Goal: Task Accomplishment & Management: Complete application form

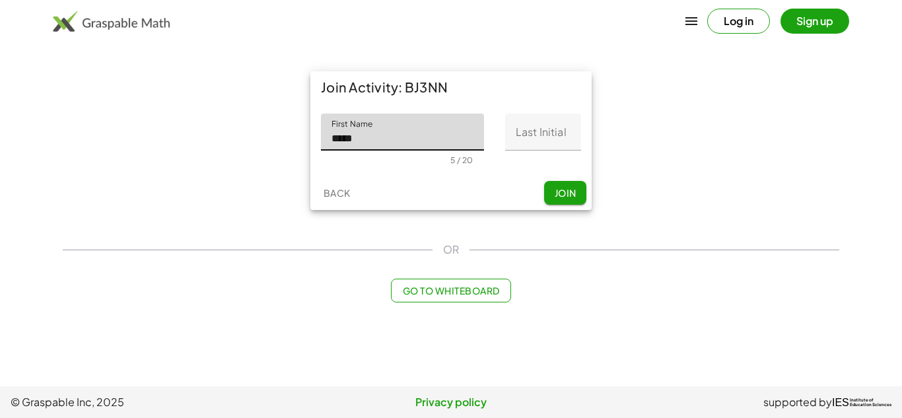
type input "*****"
click at [551, 137] on input "Last Initial" at bounding box center [543, 132] width 76 height 37
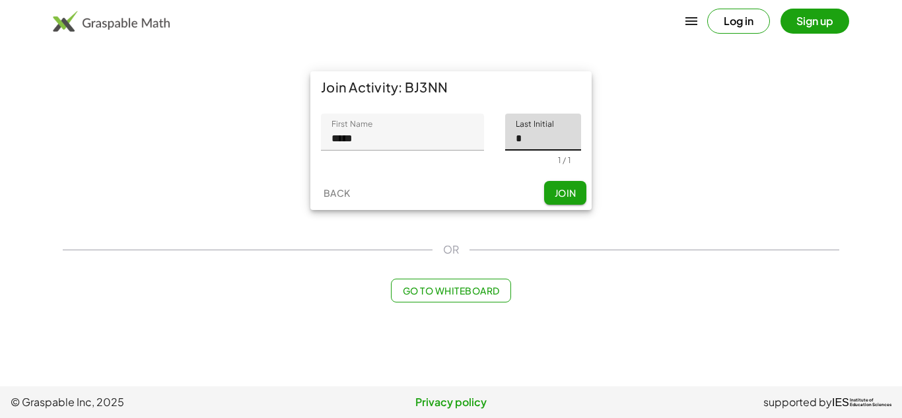
type input "*"
click at [554, 194] on span "Join" at bounding box center [565, 193] width 22 height 12
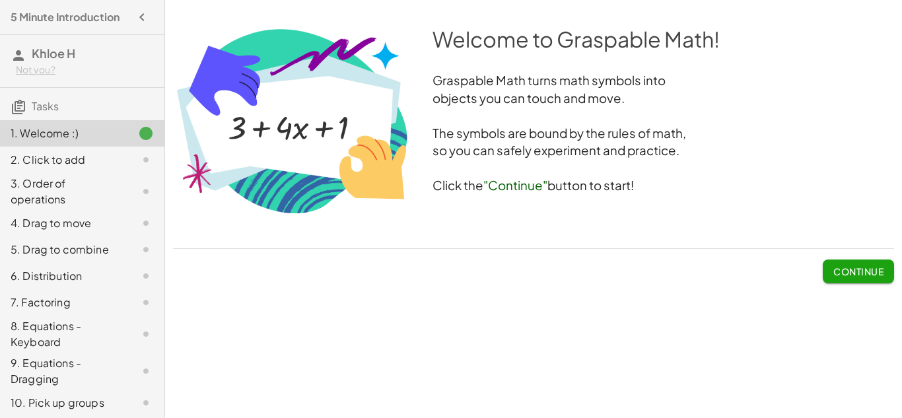
click at [862, 273] on span "Continue" at bounding box center [859, 272] width 50 height 12
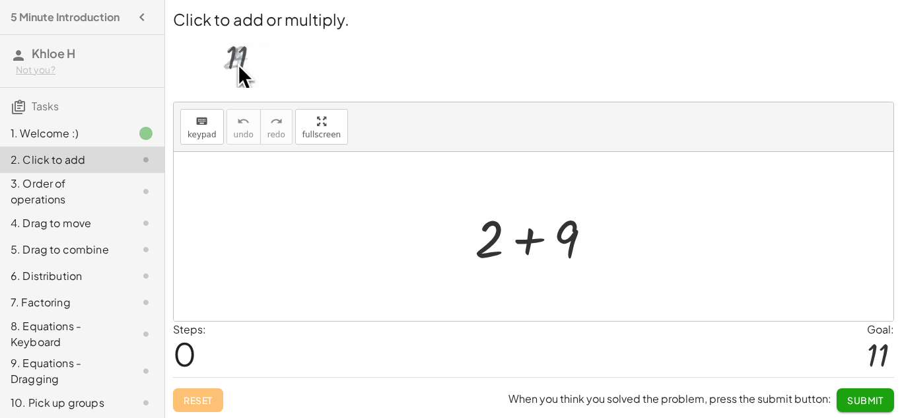
click at [560, 241] on div at bounding box center [538, 237] width 141 height 68
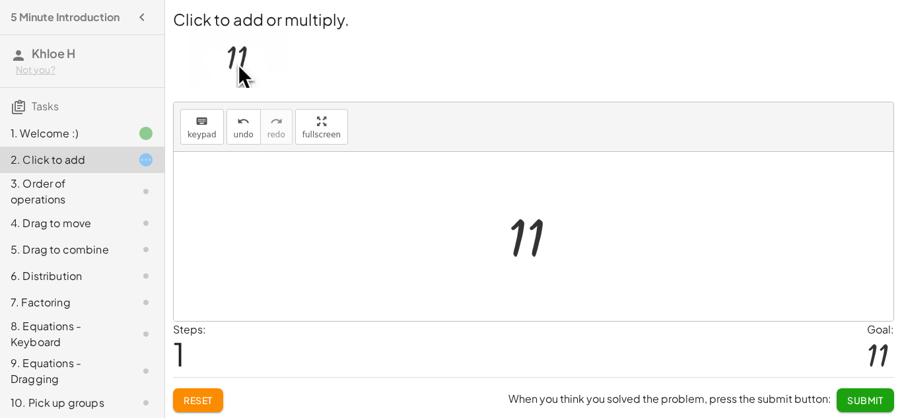
click at [862, 401] on span "Submit" at bounding box center [865, 400] width 36 height 12
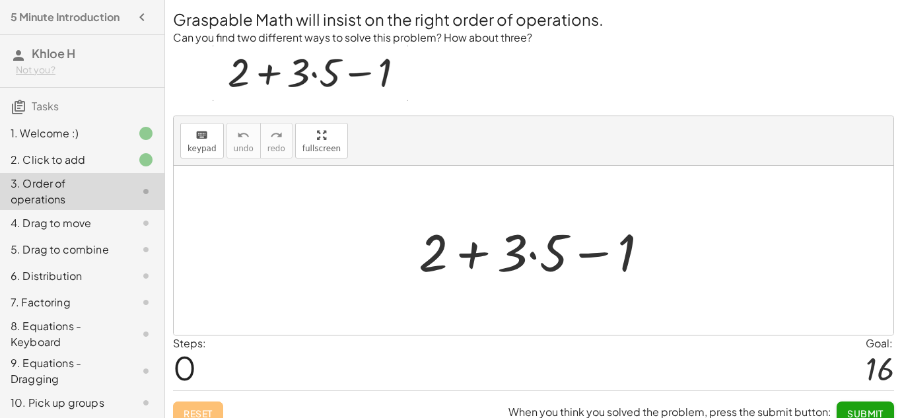
scroll to position [15, 0]
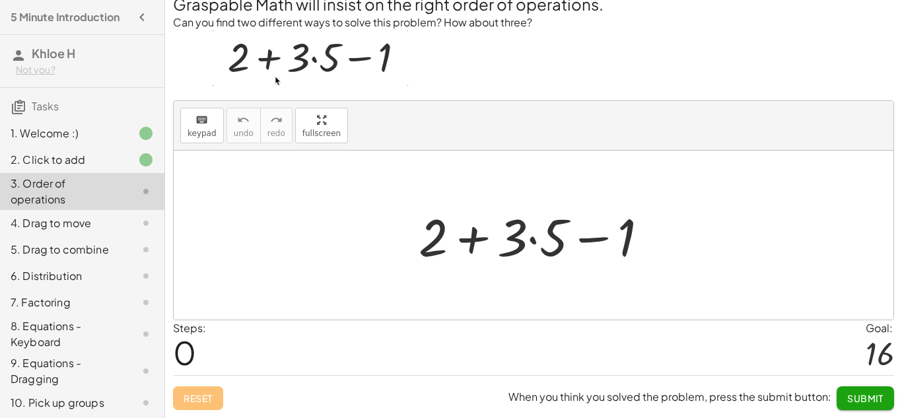
click at [533, 238] on div at bounding box center [539, 235] width 254 height 68
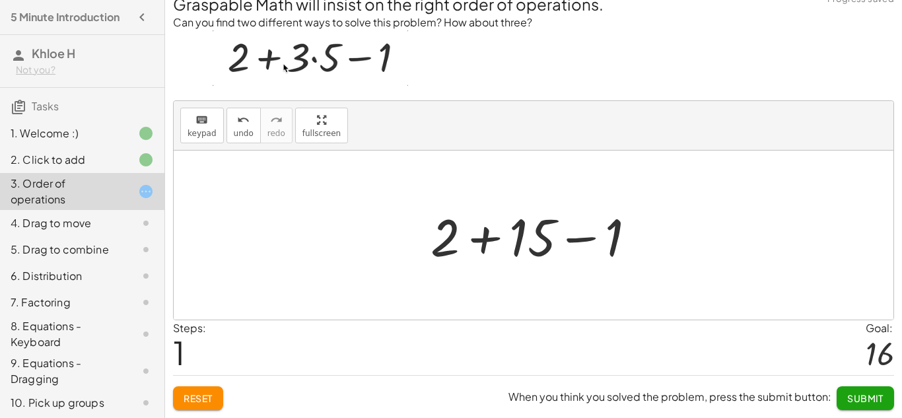
click at [465, 238] on div at bounding box center [538, 235] width 229 height 68
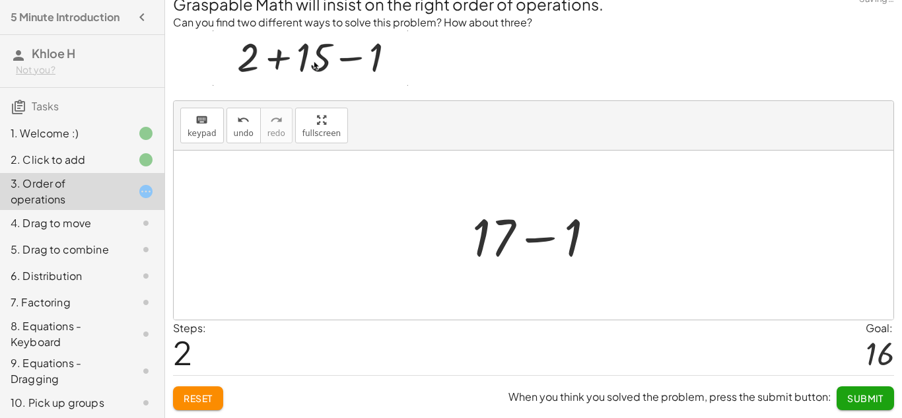
click at [540, 241] on div at bounding box center [539, 235] width 147 height 68
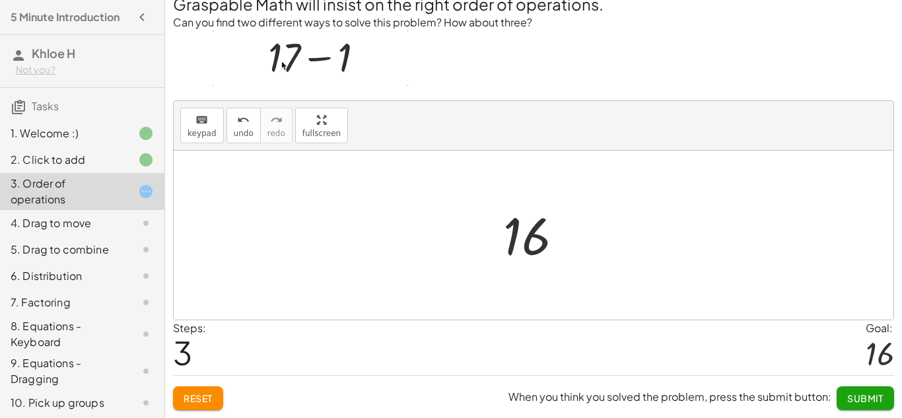
click at [851, 398] on span "Submit" at bounding box center [865, 398] width 36 height 12
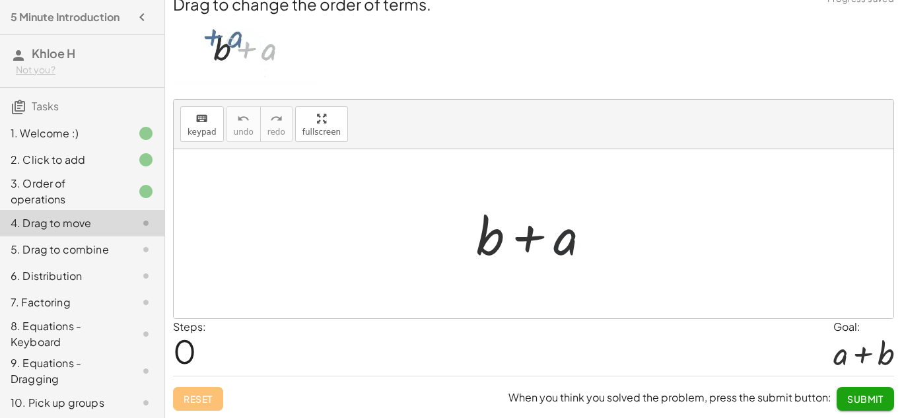
click at [573, 241] on div at bounding box center [539, 234] width 138 height 68
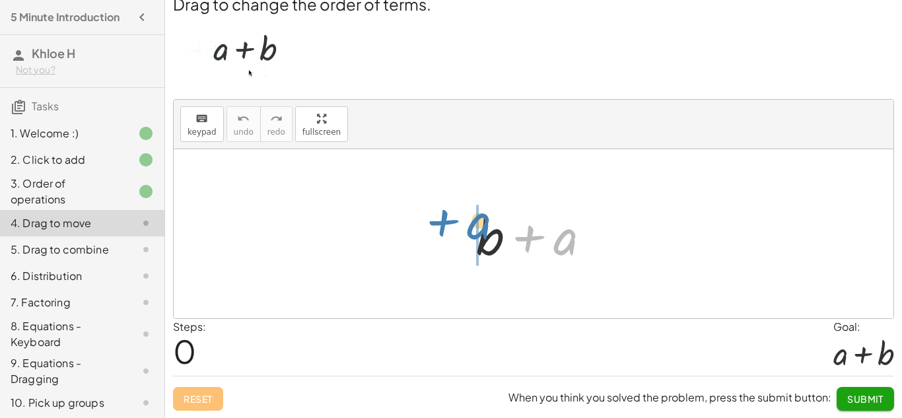
drag, startPoint x: 558, startPoint y: 242, endPoint x: 470, endPoint y: 227, distance: 89.1
click at [470, 227] on div at bounding box center [539, 234] width 138 height 68
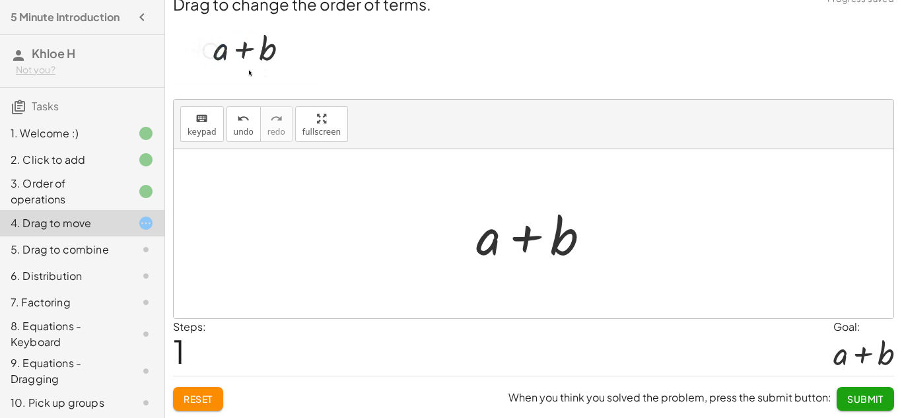
click at [853, 396] on span "Submit" at bounding box center [865, 399] width 36 height 12
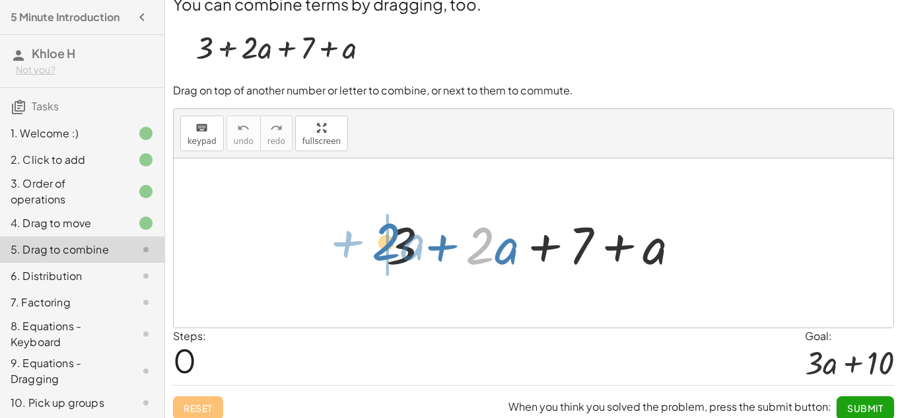
drag, startPoint x: 486, startPoint y: 249, endPoint x: 390, endPoint y: 245, distance: 96.5
click at [390, 245] on div at bounding box center [539, 243] width 318 height 68
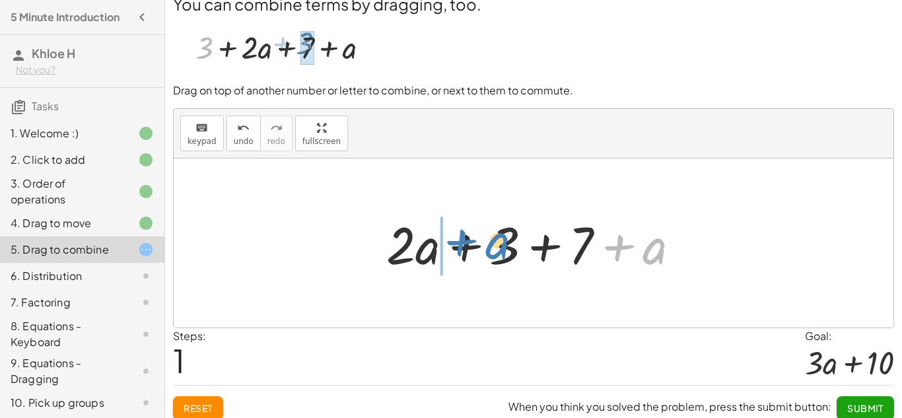
drag, startPoint x: 657, startPoint y: 255, endPoint x: 500, endPoint y: 250, distance: 157.3
click at [500, 250] on div at bounding box center [539, 243] width 318 height 68
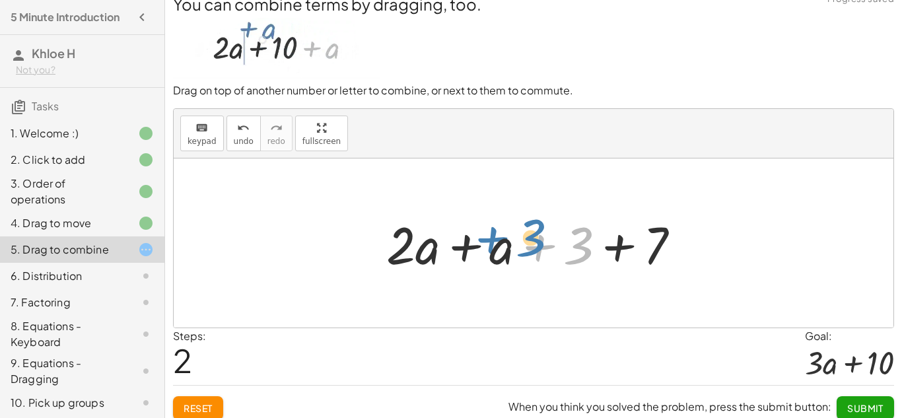
drag, startPoint x: 577, startPoint y: 252, endPoint x: 529, endPoint y: 244, distance: 48.2
click at [529, 244] on div at bounding box center [539, 243] width 318 height 68
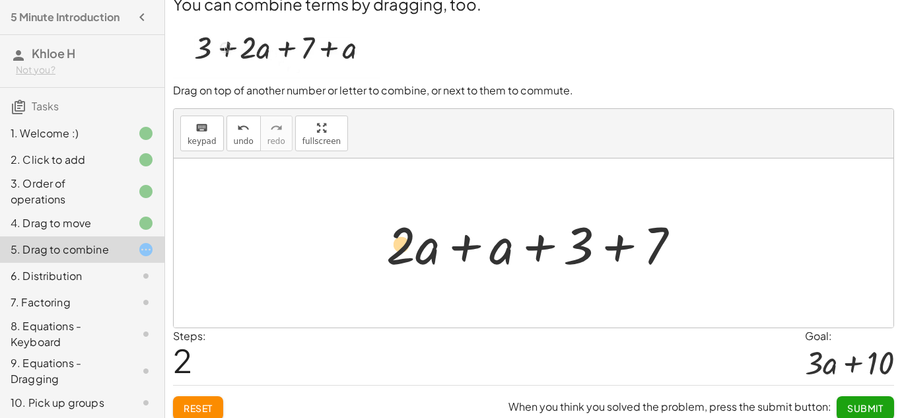
click at [401, 250] on div at bounding box center [539, 243] width 318 height 68
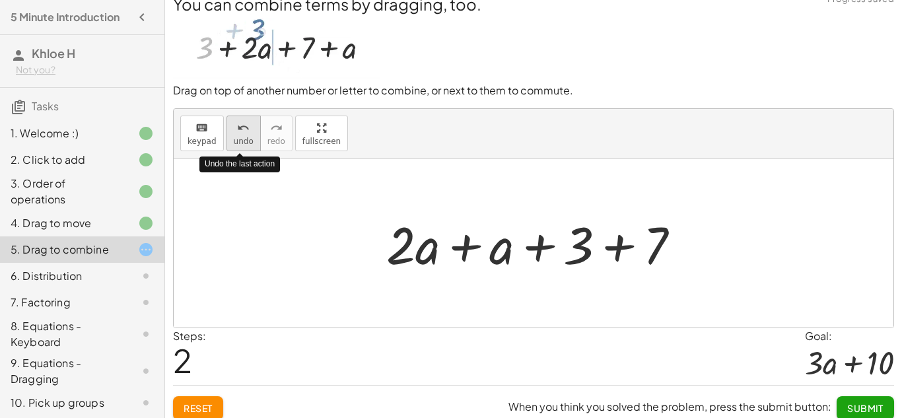
click at [234, 127] on div "undo" at bounding box center [244, 128] width 20 height 16
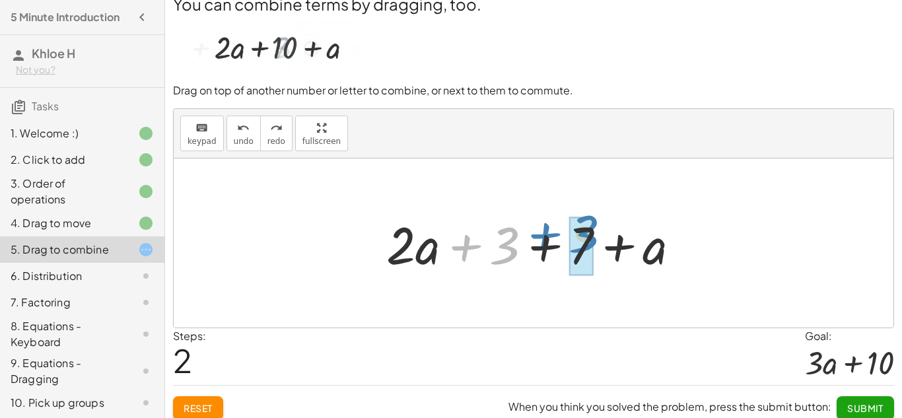
drag, startPoint x: 491, startPoint y: 252, endPoint x: 572, endPoint y: 240, distance: 81.4
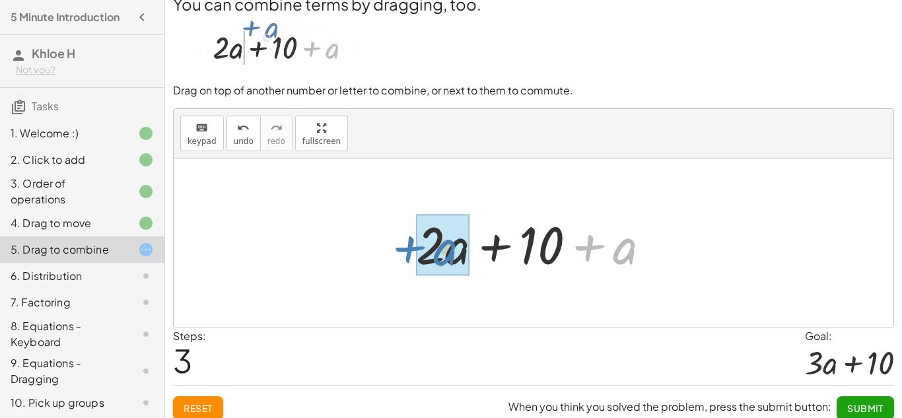
drag, startPoint x: 598, startPoint y: 248, endPoint x: 424, endPoint y: 248, distance: 174.4
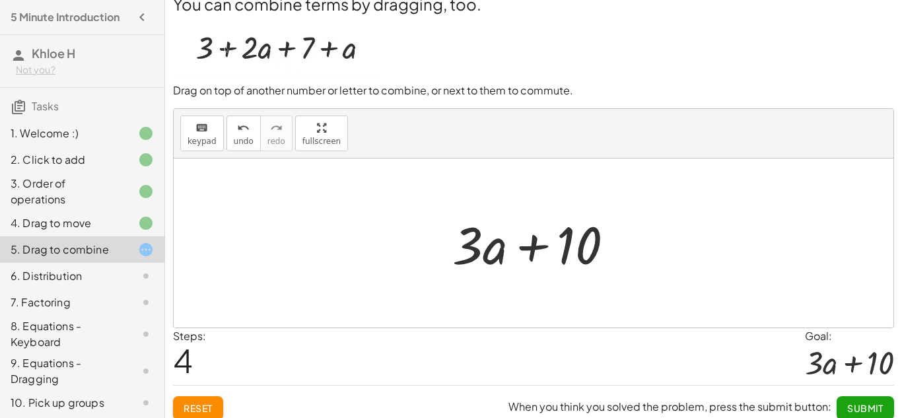
click at [863, 406] on span "Submit" at bounding box center [865, 408] width 36 height 12
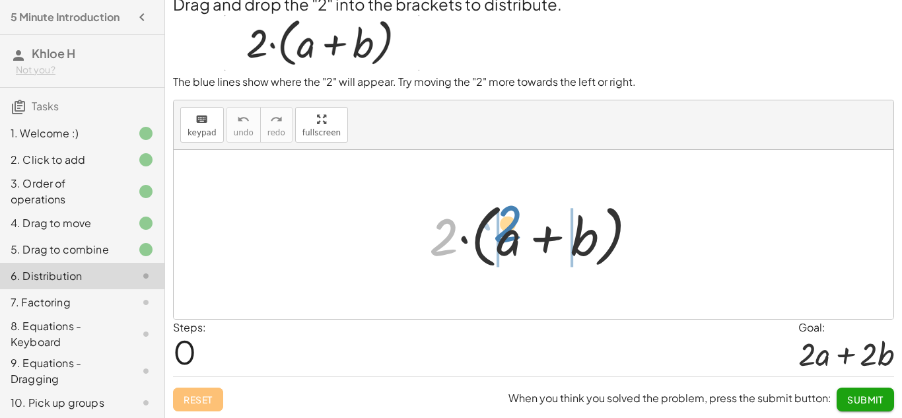
drag, startPoint x: 449, startPoint y: 241, endPoint x: 513, endPoint y: 230, distance: 65.0
click at [513, 230] on div at bounding box center [539, 235] width 232 height 76
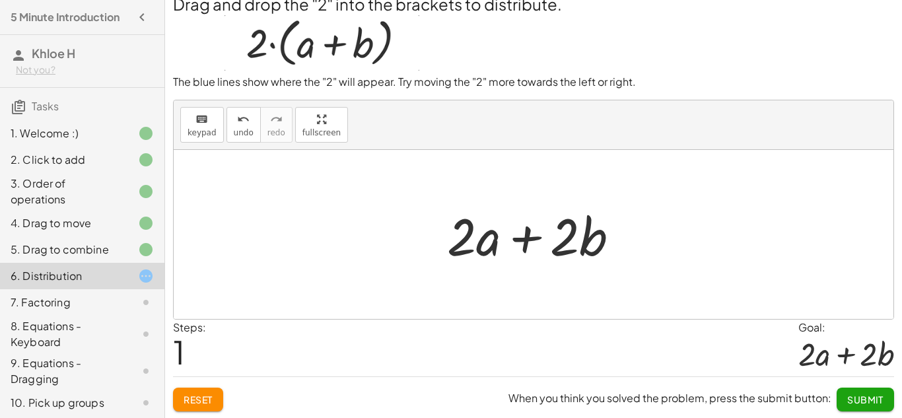
click at [859, 392] on button "Submit" at bounding box center [865, 400] width 57 height 24
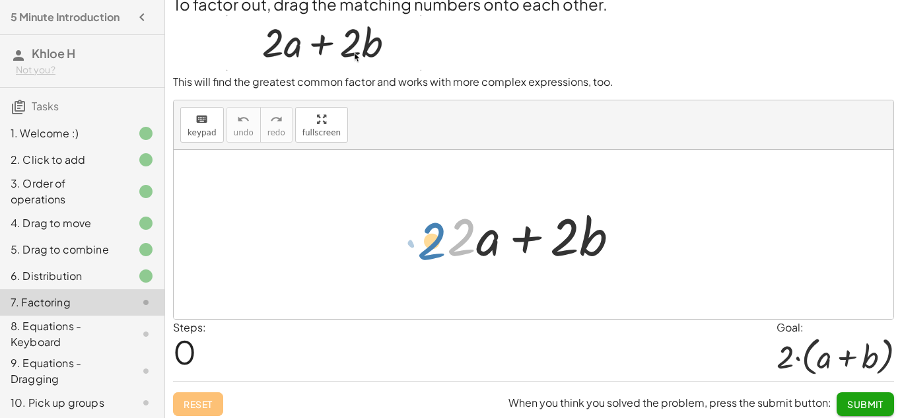
drag, startPoint x: 470, startPoint y: 235, endPoint x: 441, endPoint y: 239, distance: 30.0
click at [441, 239] on div at bounding box center [539, 235] width 196 height 68
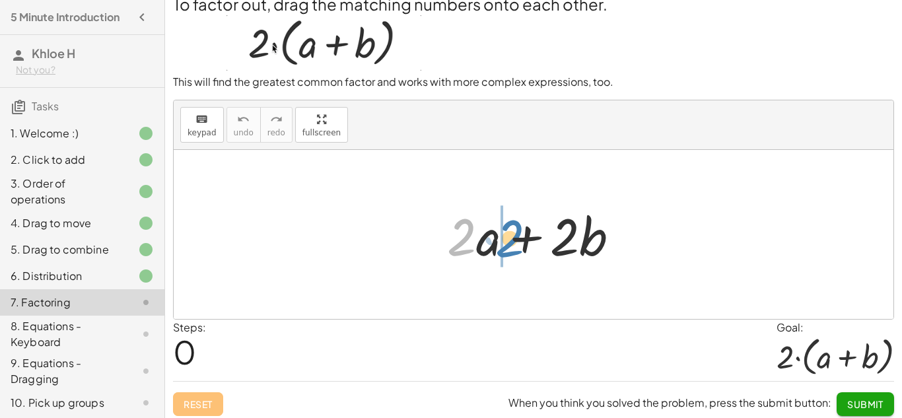
drag, startPoint x: 454, startPoint y: 236, endPoint x: 505, endPoint y: 238, distance: 50.2
click at [505, 238] on div at bounding box center [539, 235] width 196 height 68
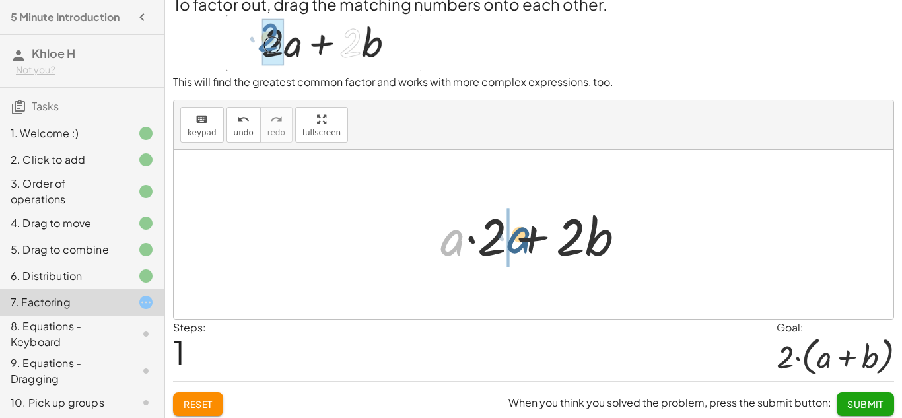
drag, startPoint x: 441, startPoint y: 244, endPoint x: 509, endPoint y: 241, distance: 68.1
click at [509, 241] on div at bounding box center [538, 235] width 209 height 68
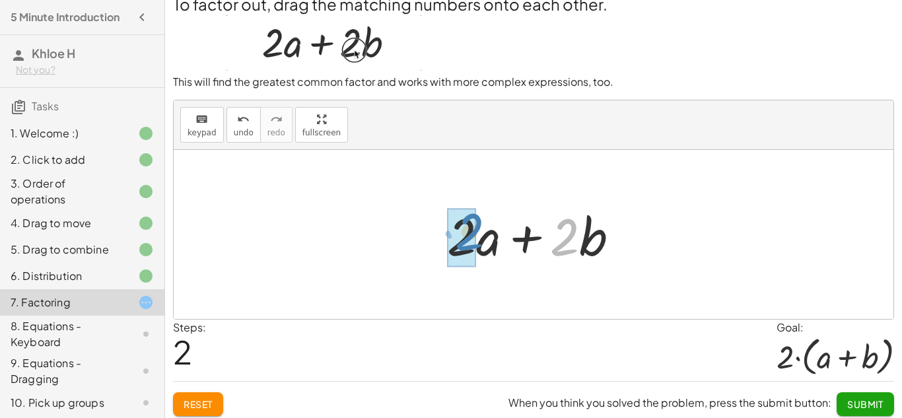
drag, startPoint x: 566, startPoint y: 246, endPoint x: 470, endPoint y: 242, distance: 96.5
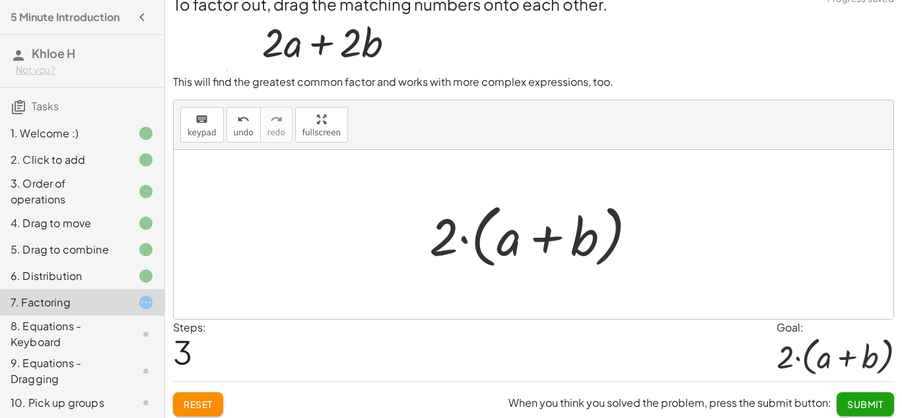
click at [882, 406] on span "Submit" at bounding box center [865, 404] width 36 height 12
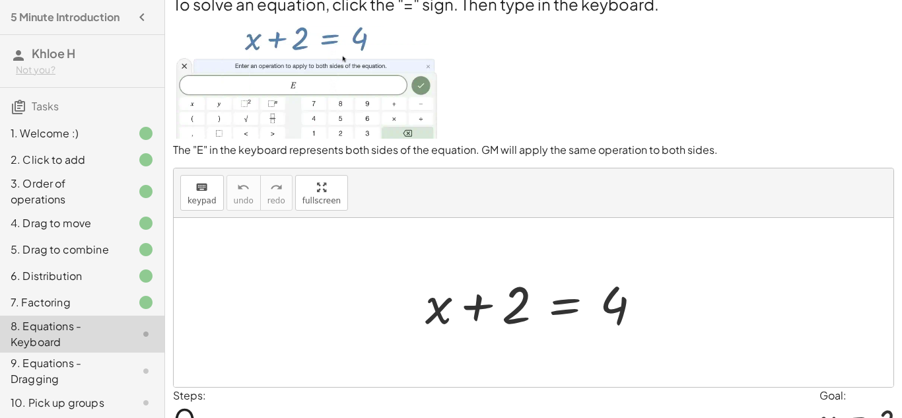
click at [566, 307] on div at bounding box center [539, 303] width 240 height 68
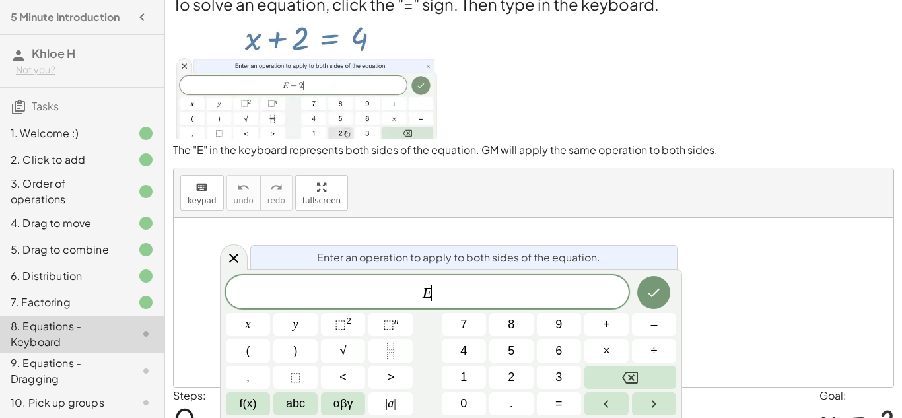
scroll to position [1, 0]
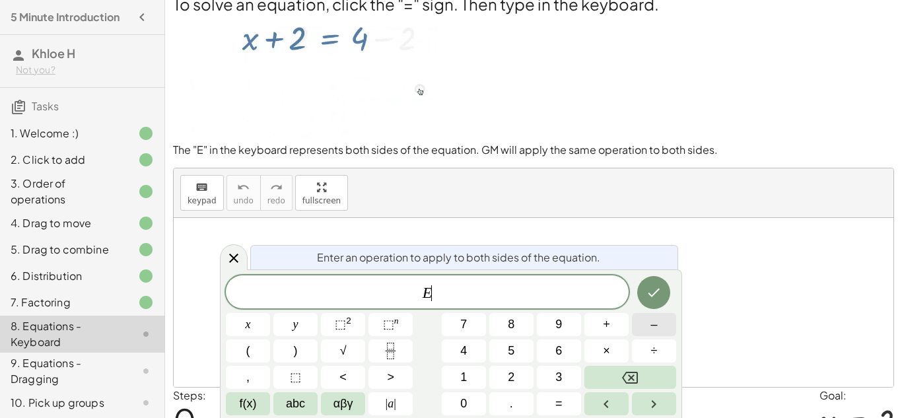
click at [661, 320] on button "–" at bounding box center [654, 324] width 44 height 23
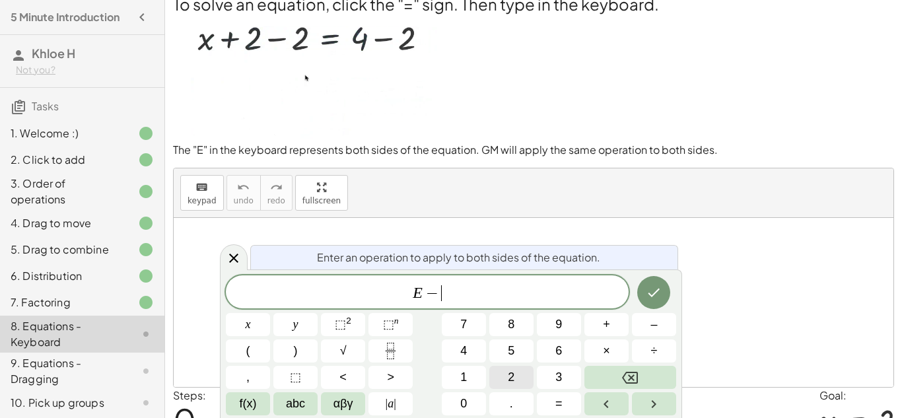
click at [509, 378] on span "2" at bounding box center [511, 378] width 7 height 18
click at [662, 289] on button "Done" at bounding box center [653, 292] width 33 height 33
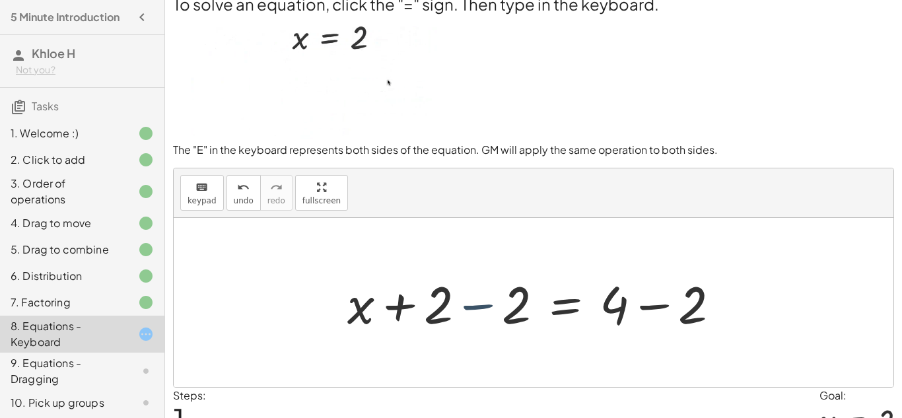
click at [482, 306] on div at bounding box center [539, 303] width 396 height 68
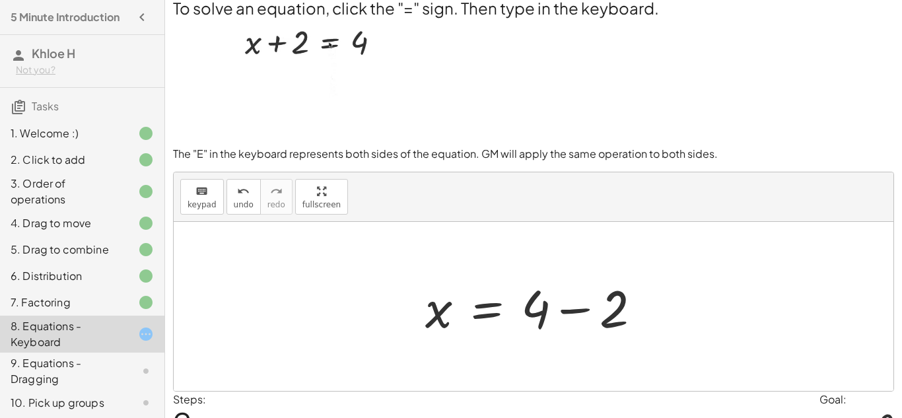
scroll to position [4, 0]
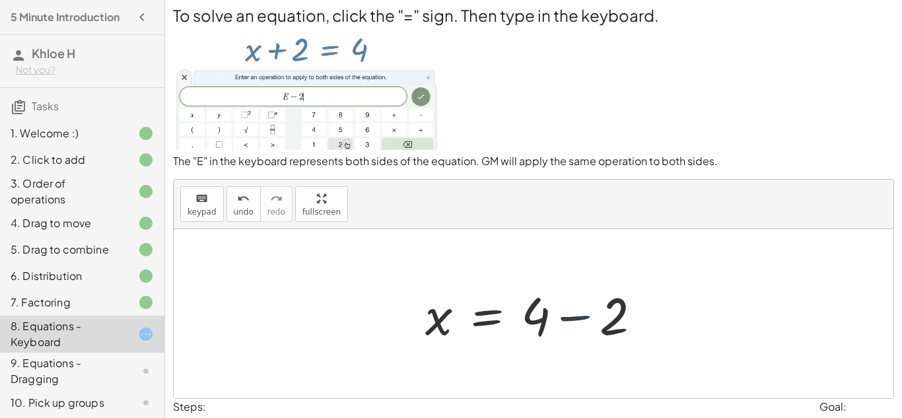
click at [580, 318] on div at bounding box center [539, 314] width 240 height 68
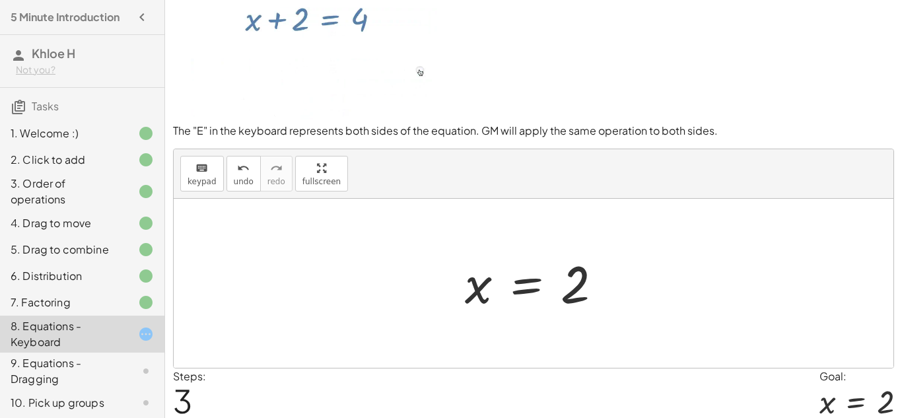
scroll to position [83, 0]
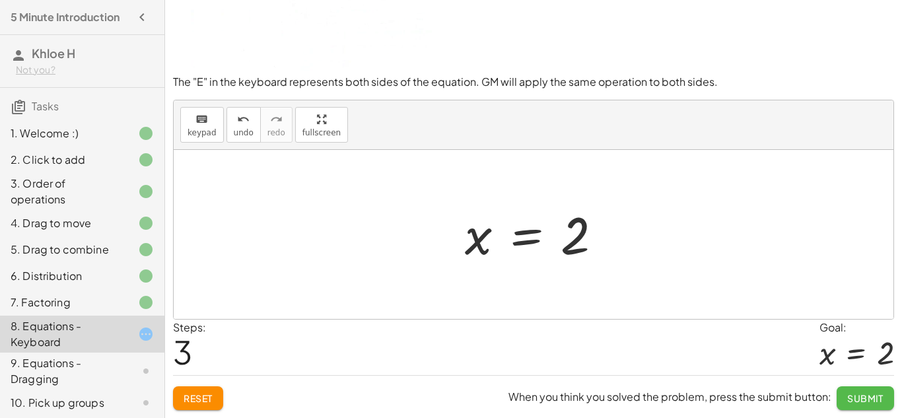
click at [863, 392] on span "Submit" at bounding box center [865, 398] width 36 height 12
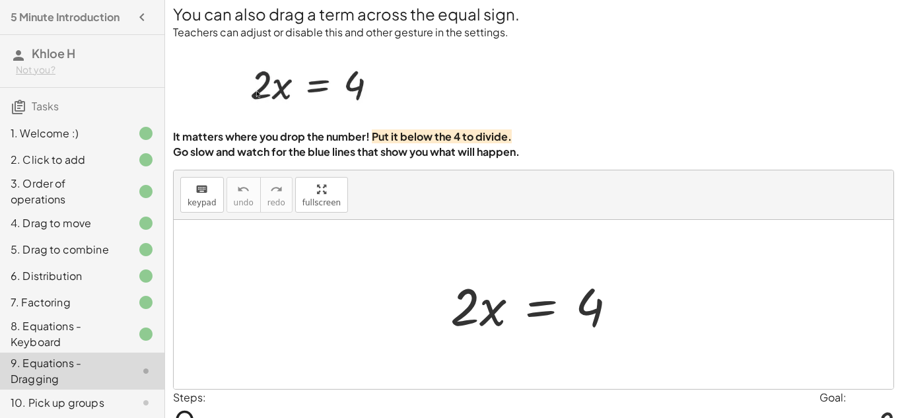
scroll to position [0, 0]
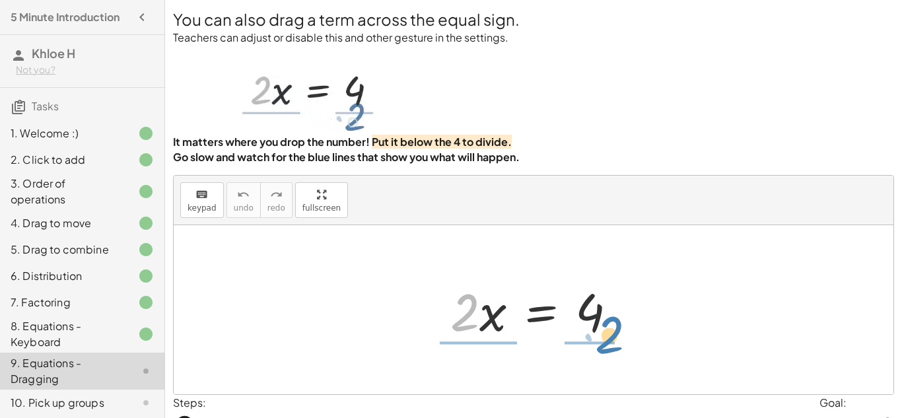
drag, startPoint x: 464, startPoint y: 317, endPoint x: 607, endPoint y: 343, distance: 145.6
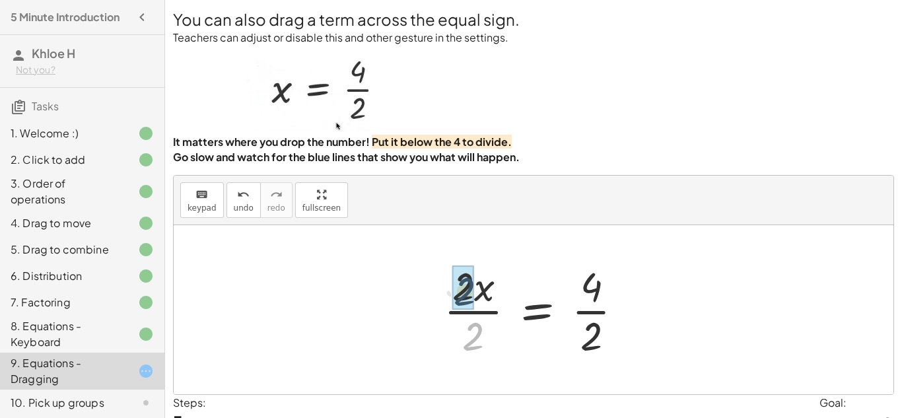
drag, startPoint x: 475, startPoint y: 347, endPoint x: 466, endPoint y: 297, distance: 50.9
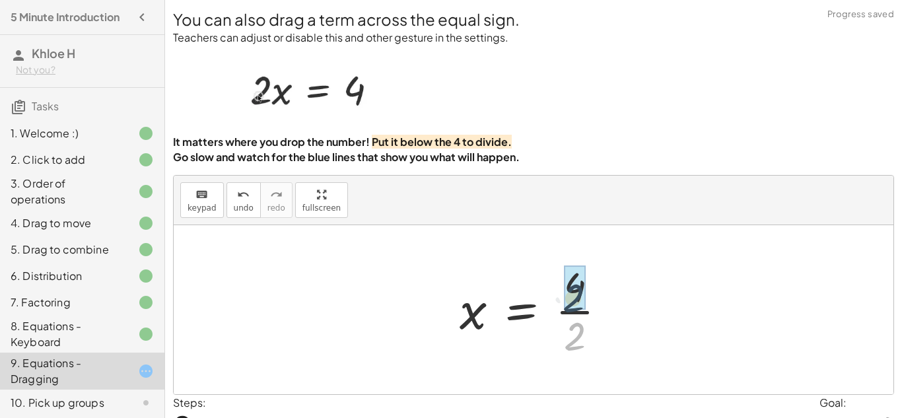
drag, startPoint x: 578, startPoint y: 341, endPoint x: 577, endPoint y: 299, distance: 42.9
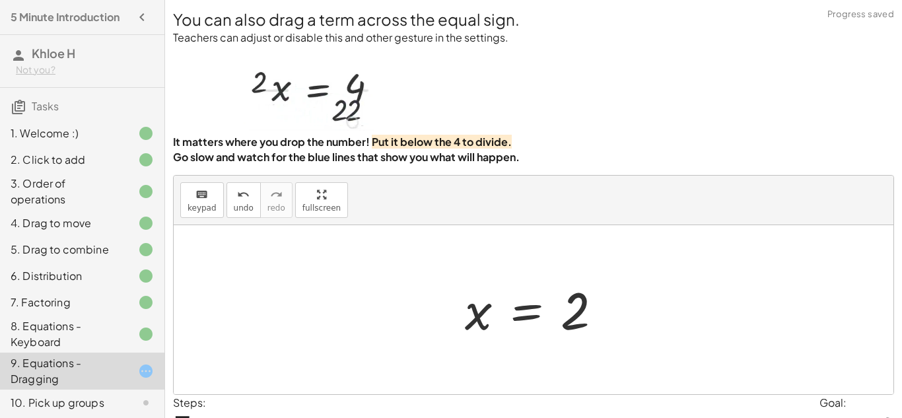
scroll to position [75, 0]
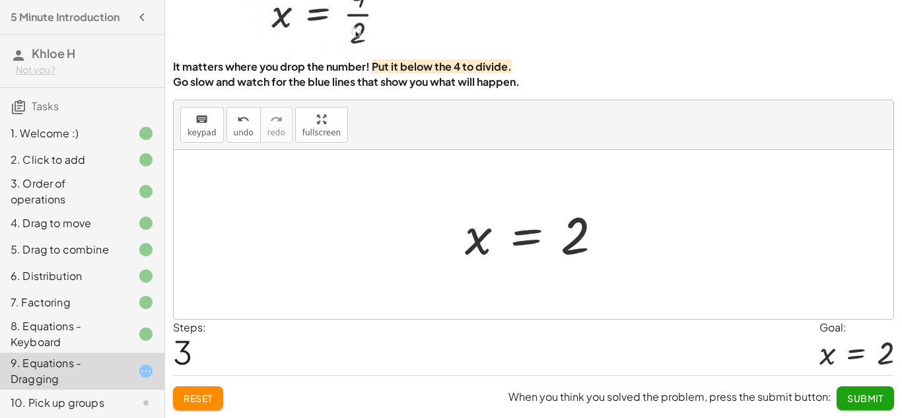
click at [863, 402] on span "Submit" at bounding box center [865, 398] width 36 height 12
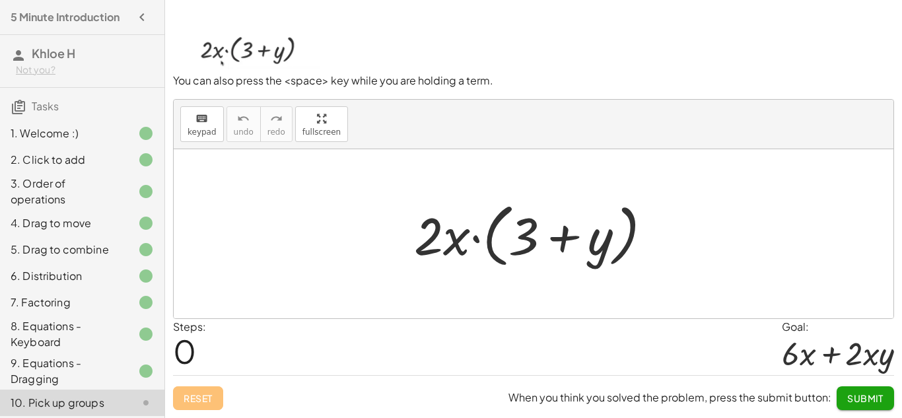
scroll to position [0, 0]
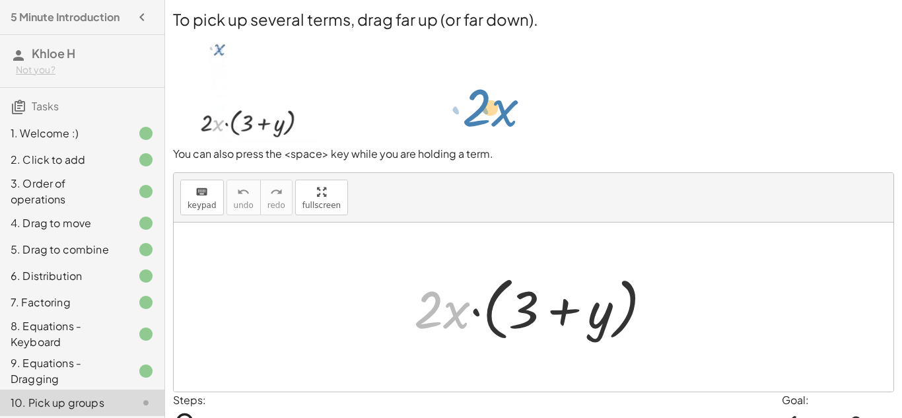
drag, startPoint x: 460, startPoint y: 315, endPoint x: 509, endPoint y: 113, distance: 207.9
click at [0, 0] on div "To pick up several terms, drag far up (or far down). You can also press the <sp…" at bounding box center [0, 0] width 0 height 0
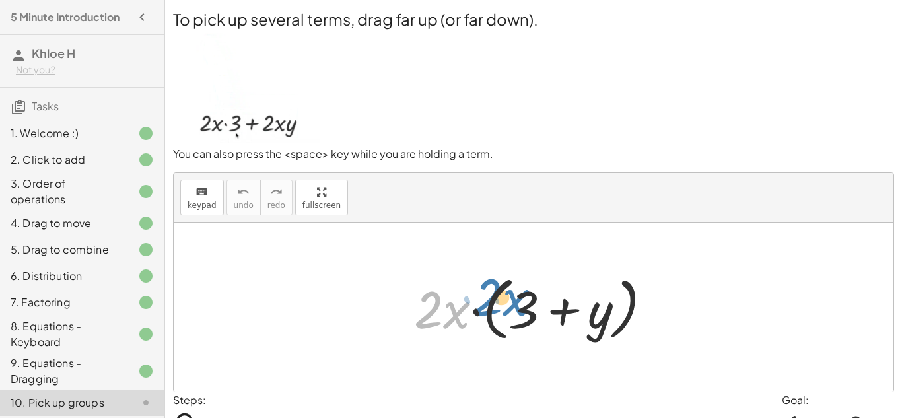
drag, startPoint x: 446, startPoint y: 314, endPoint x: 505, endPoint y: 301, distance: 60.8
click at [505, 301] on div at bounding box center [539, 307] width 262 height 76
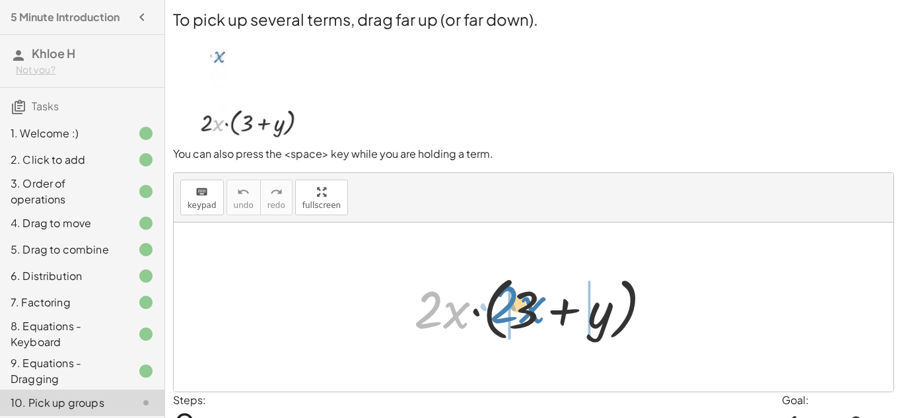
drag, startPoint x: 446, startPoint y: 317, endPoint x: 522, endPoint y: 312, distance: 75.5
click at [522, 312] on div at bounding box center [539, 307] width 262 height 76
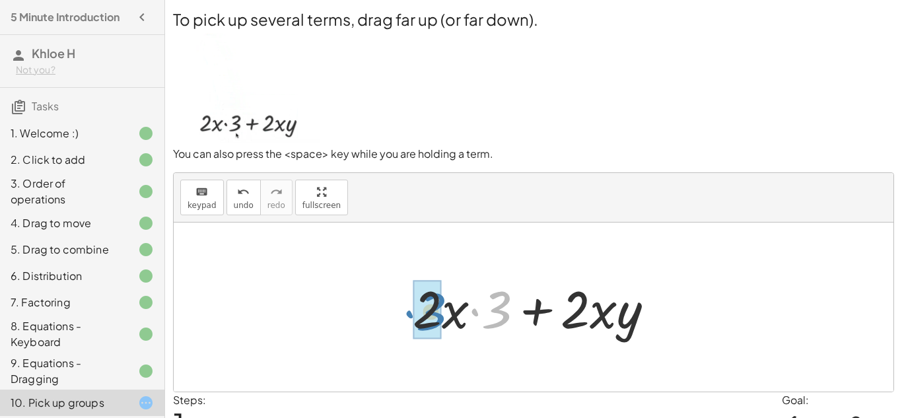
drag, startPoint x: 497, startPoint y: 322, endPoint x: 431, endPoint y: 324, distance: 66.1
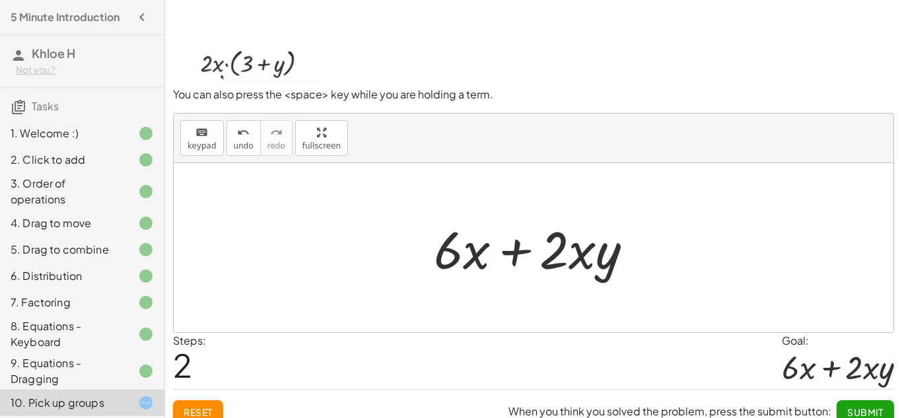
scroll to position [73, 0]
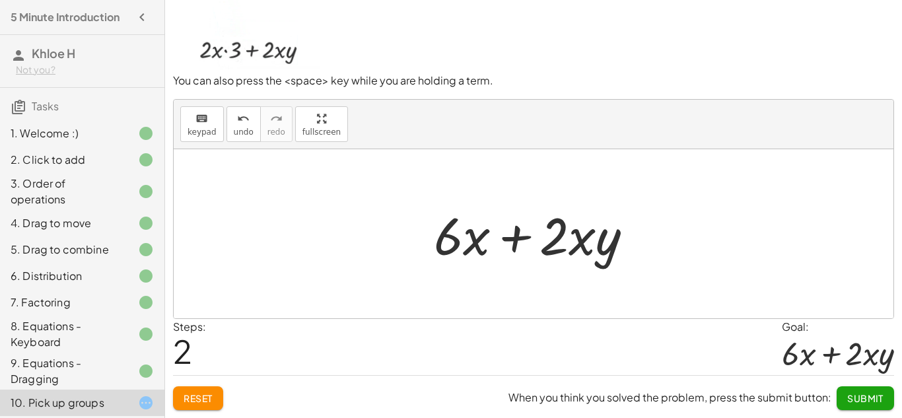
click at [851, 403] on span "Submit" at bounding box center [865, 398] width 36 height 12
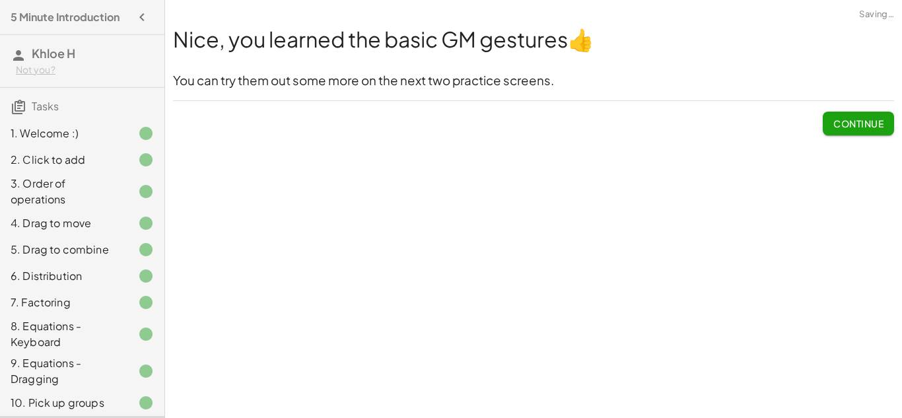
scroll to position [0, 0]
click at [859, 126] on span "Continue" at bounding box center [859, 124] width 50 height 12
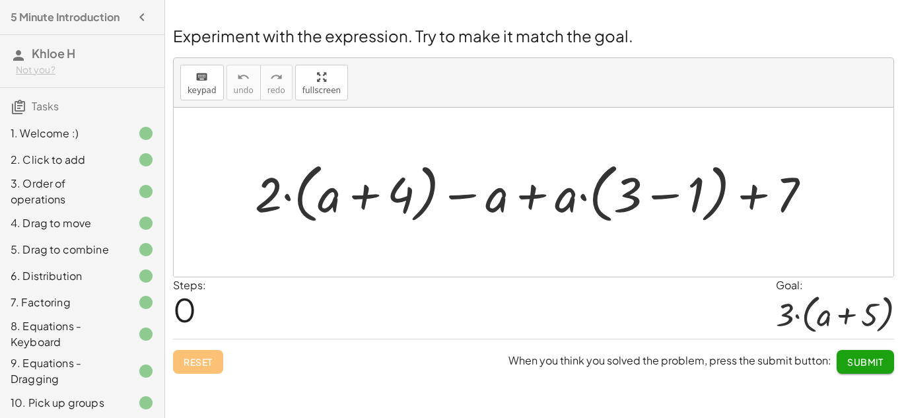
scroll to position [154, 0]
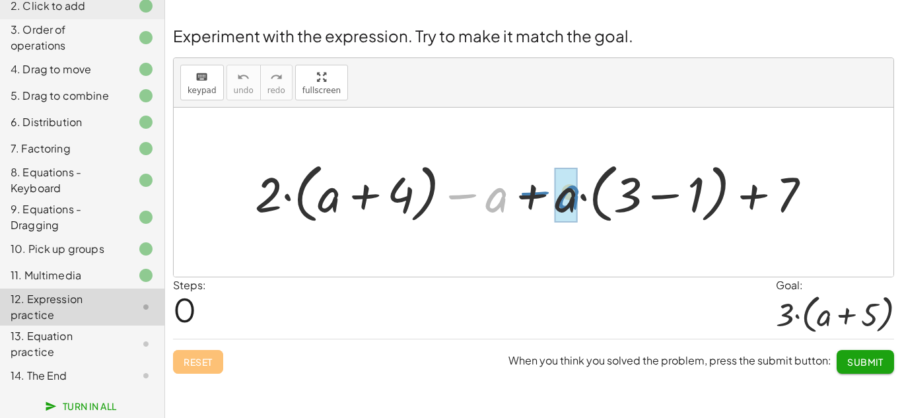
drag, startPoint x: 497, startPoint y: 203, endPoint x: 570, endPoint y: 201, distance: 72.7
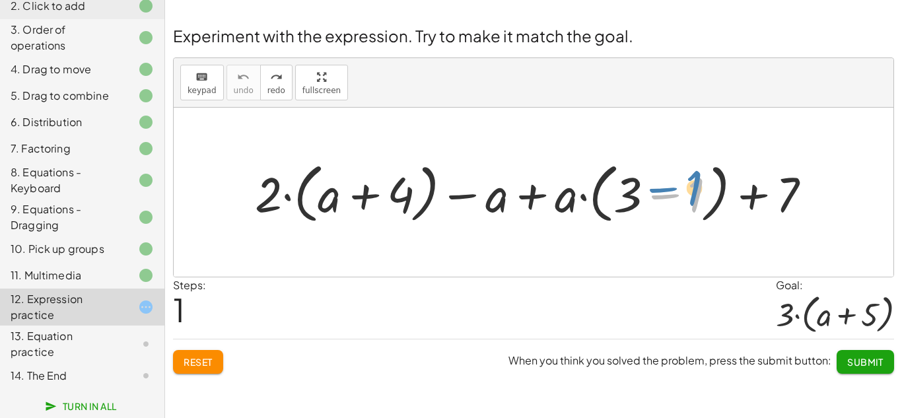
click at [694, 201] on div at bounding box center [538, 192] width 580 height 71
click at [791, 208] on div at bounding box center [538, 192] width 580 height 71
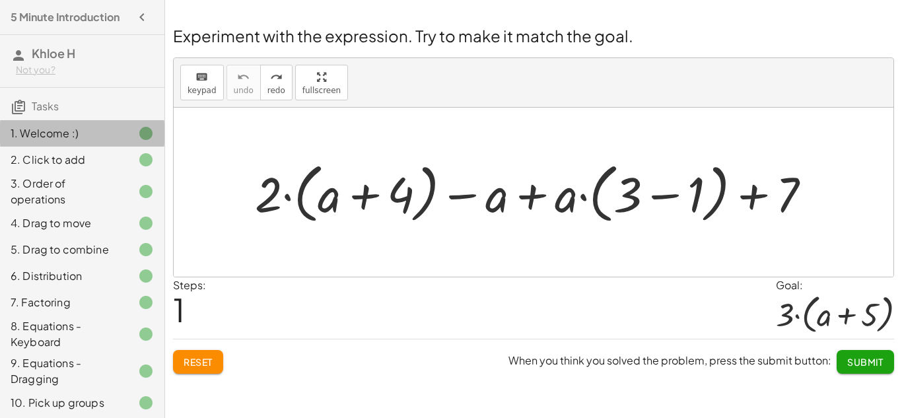
click at [111, 133] on div "1. Welcome :)" at bounding box center [64, 133] width 106 height 16
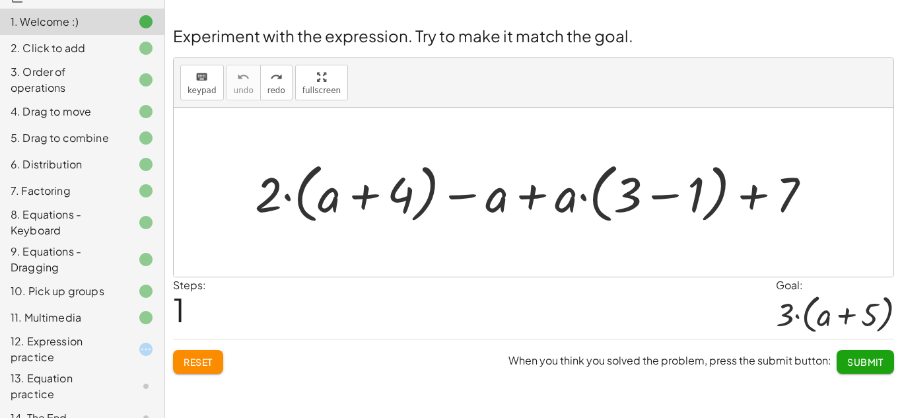
scroll to position [154, 0]
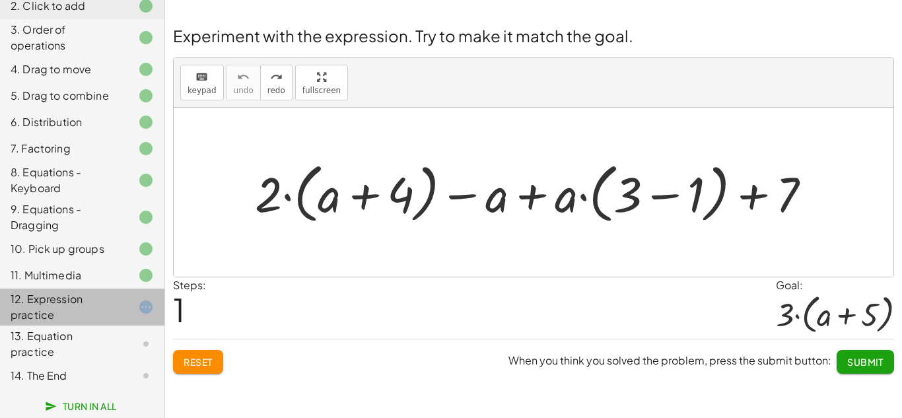
click at [114, 303] on div "12. Expression practice" at bounding box center [64, 307] width 106 height 32
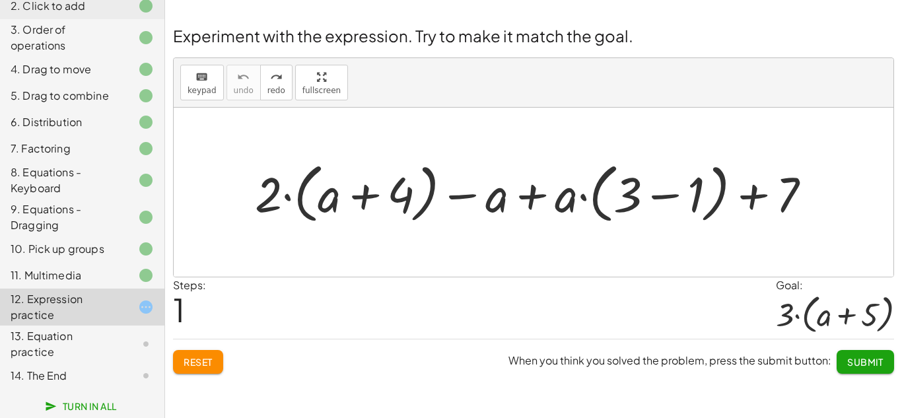
click at [83, 333] on div "13. Equation practice" at bounding box center [64, 344] width 106 height 32
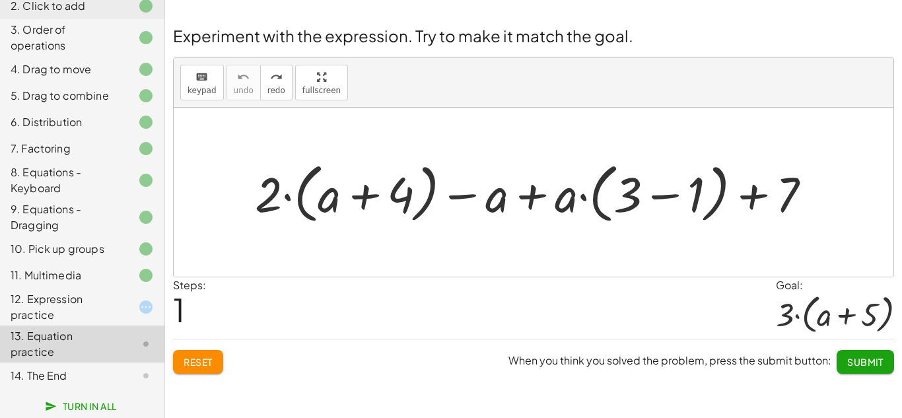
click at [114, 308] on div "12. Expression practice" at bounding box center [64, 307] width 106 height 32
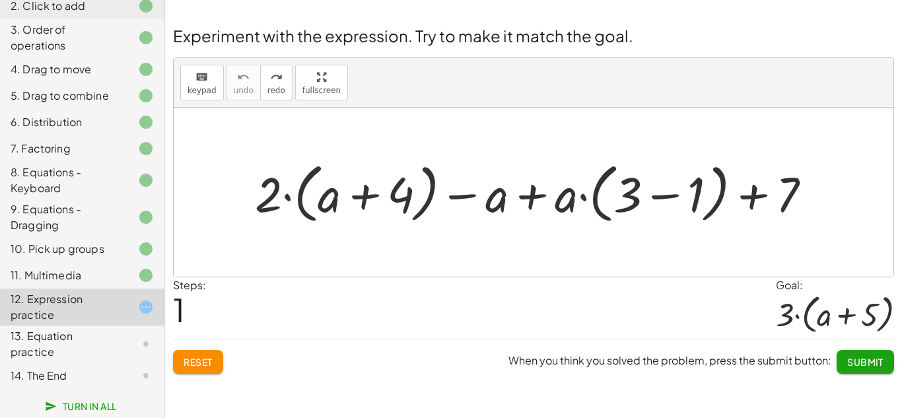
click at [723, 188] on div at bounding box center [538, 192] width 580 height 71
click at [181, 371] on button "Reset" at bounding box center [198, 362] width 50 height 24
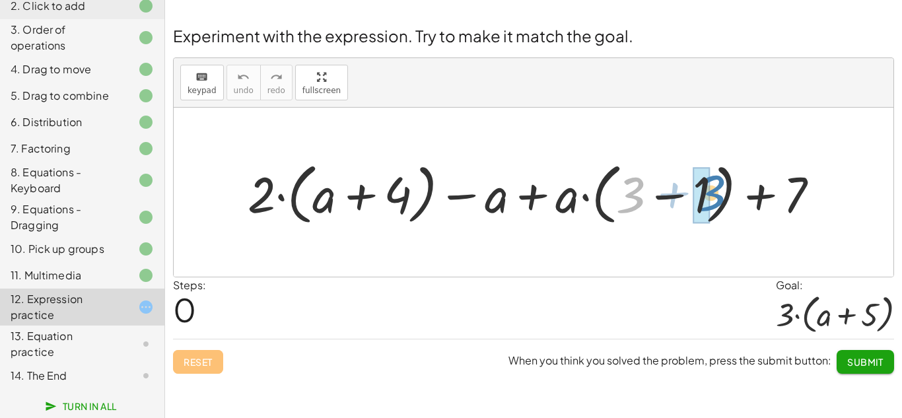
drag, startPoint x: 625, startPoint y: 197, endPoint x: 705, endPoint y: 195, distance: 79.9
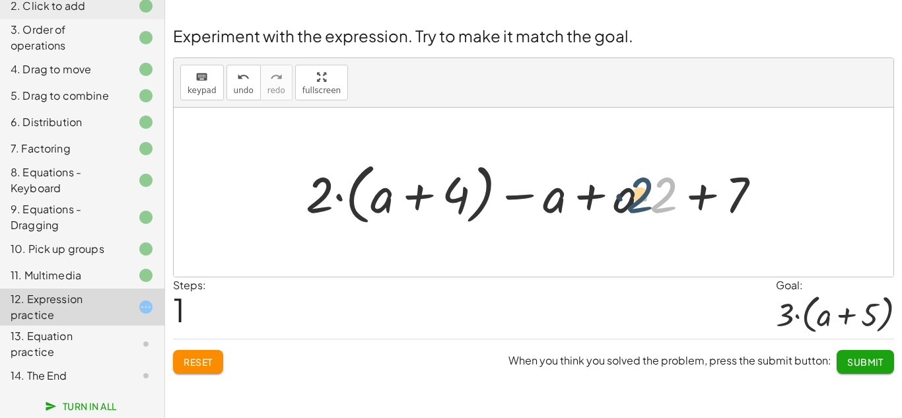
drag, startPoint x: 653, startPoint y: 202, endPoint x: 628, endPoint y: 202, distance: 25.1
click at [628, 202] on div at bounding box center [538, 192] width 479 height 73
click at [661, 199] on div at bounding box center [538, 192] width 479 height 73
drag, startPoint x: 465, startPoint y: 203, endPoint x: 425, endPoint y: 203, distance: 39.6
click at [425, 203] on div at bounding box center [538, 192] width 479 height 73
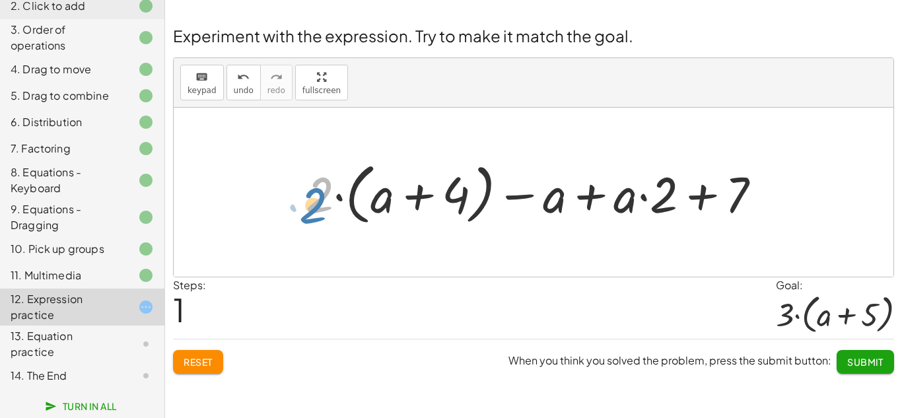
drag, startPoint x: 308, startPoint y: 196, endPoint x: 300, endPoint y: 206, distance: 13.6
click at [300, 206] on div at bounding box center [538, 192] width 479 height 73
click at [185, 359] on span "Reset" at bounding box center [198, 362] width 29 height 12
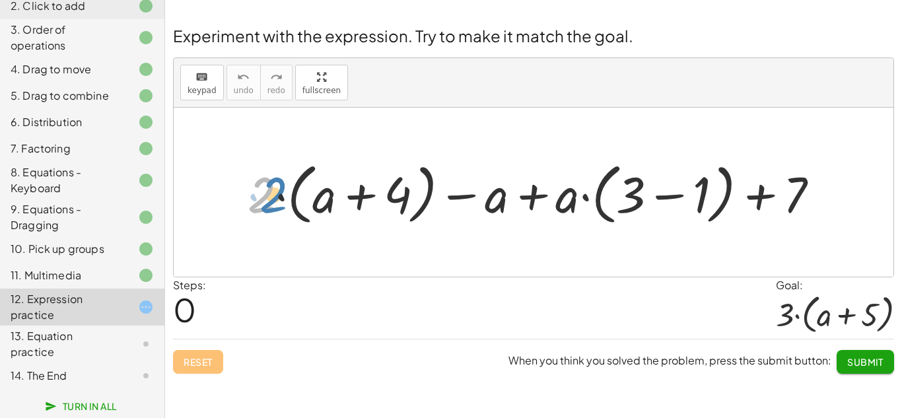
click at [267, 199] on div at bounding box center [539, 192] width 596 height 73
drag, startPoint x: 697, startPoint y: 201, endPoint x: 396, endPoint y: 199, distance: 300.5
click at [396, 199] on div at bounding box center [539, 192] width 596 height 73
click at [692, 190] on div at bounding box center [539, 192] width 596 height 73
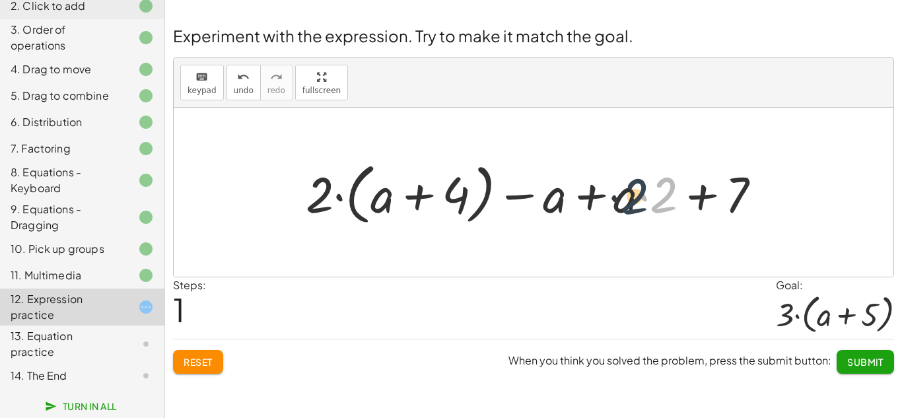
drag, startPoint x: 666, startPoint y: 199, endPoint x: 635, endPoint y: 200, distance: 31.0
click at [635, 200] on div at bounding box center [538, 192] width 479 height 73
drag, startPoint x: 655, startPoint y: 203, endPoint x: 635, endPoint y: 205, distance: 19.3
click at [635, 205] on div at bounding box center [538, 192] width 479 height 73
click at [196, 361] on span "Reset" at bounding box center [198, 362] width 29 height 12
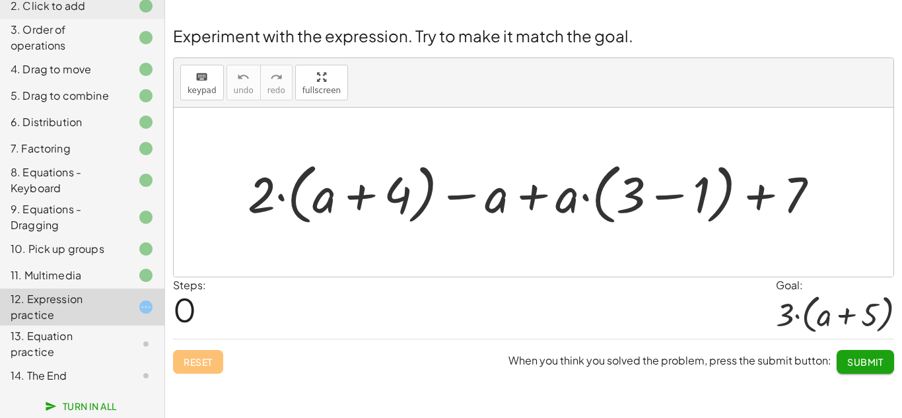
scroll to position [0, 0]
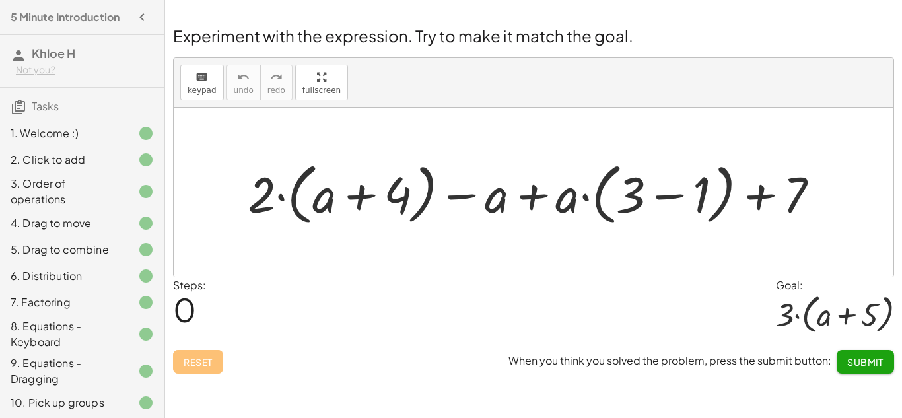
click at [71, 210] on div "2. Click to add" at bounding box center [82, 223] width 164 height 26
click at [114, 157] on div "2. Click to add" at bounding box center [64, 160] width 106 height 16
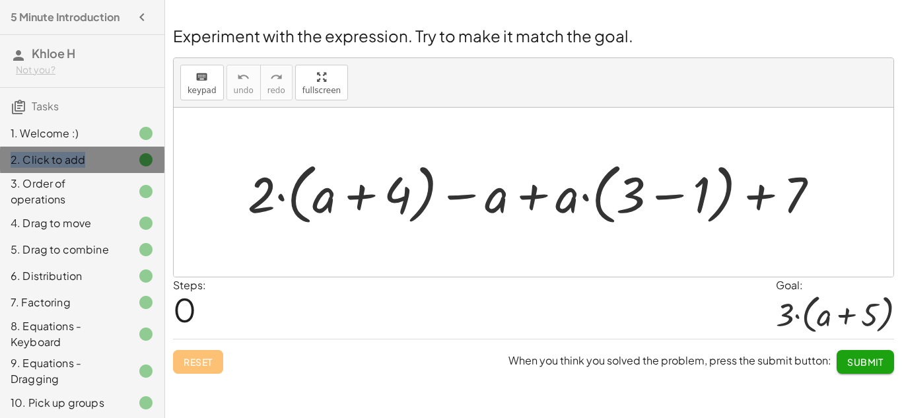
click at [114, 157] on div "2. Click to add" at bounding box center [64, 160] width 106 height 16
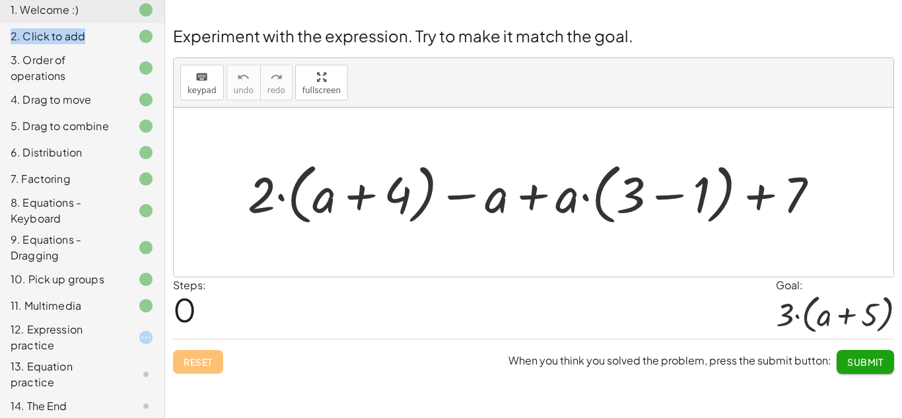
scroll to position [154, 0]
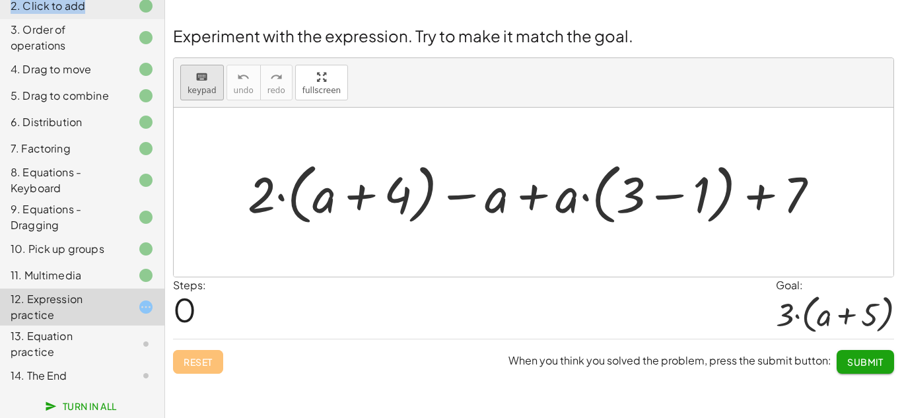
click at [192, 75] on div "keyboard" at bounding box center [202, 77] width 29 height 16
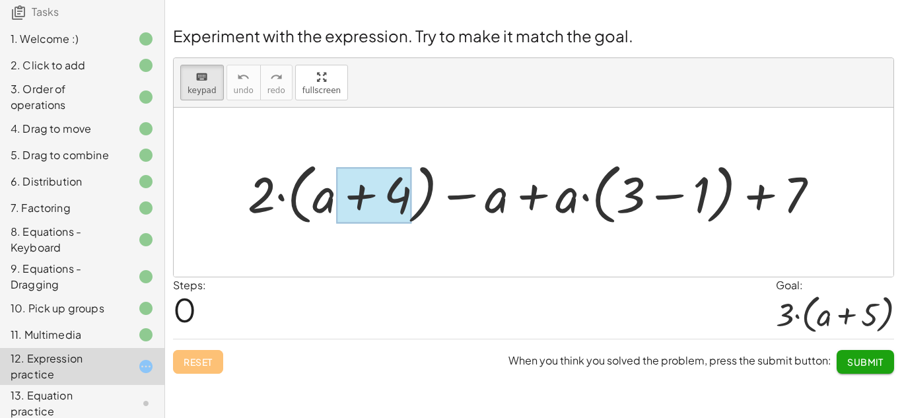
drag, startPoint x: 320, startPoint y: 204, endPoint x: 369, endPoint y: 196, distance: 50.2
click at [369, 196] on div at bounding box center [373, 195] width 75 height 56
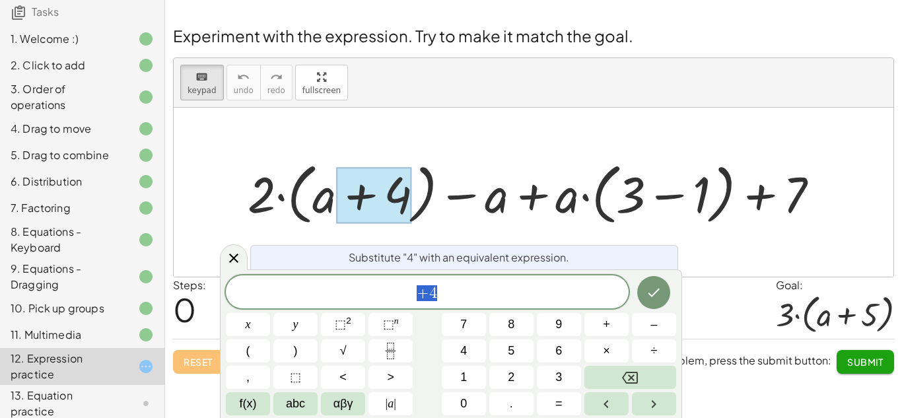
scroll to position [1, 0]
click at [405, 191] on div at bounding box center [373, 195] width 75 height 56
click at [234, 260] on icon at bounding box center [233, 258] width 9 height 9
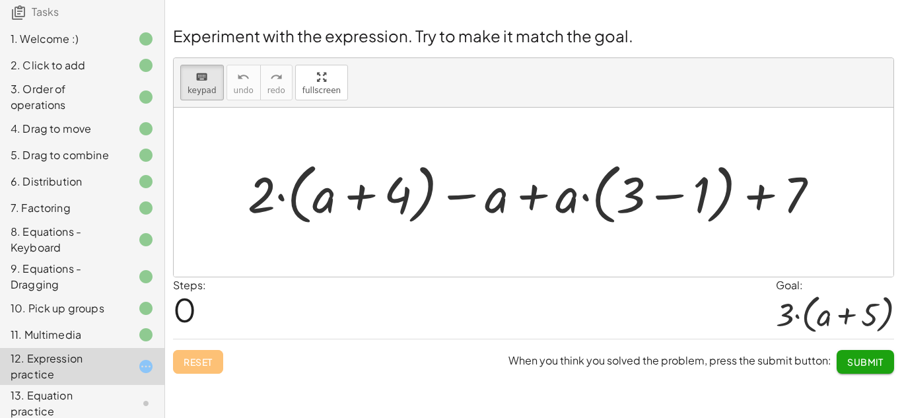
scroll to position [154, 0]
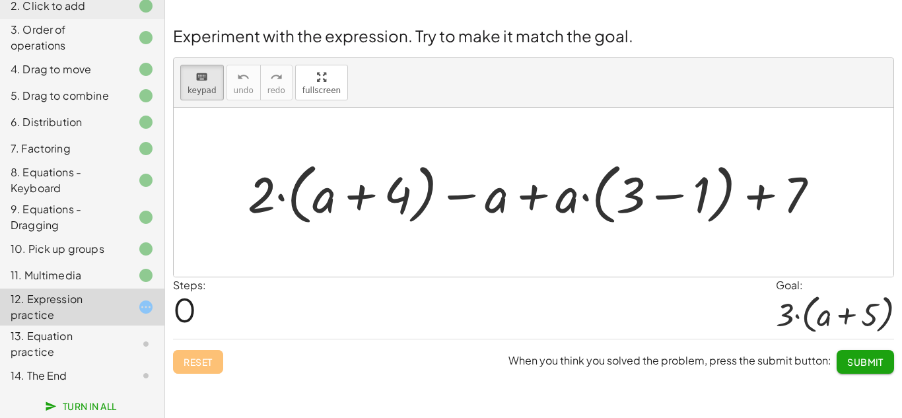
click at [76, 343] on div "13. Equation practice" at bounding box center [64, 344] width 106 height 32
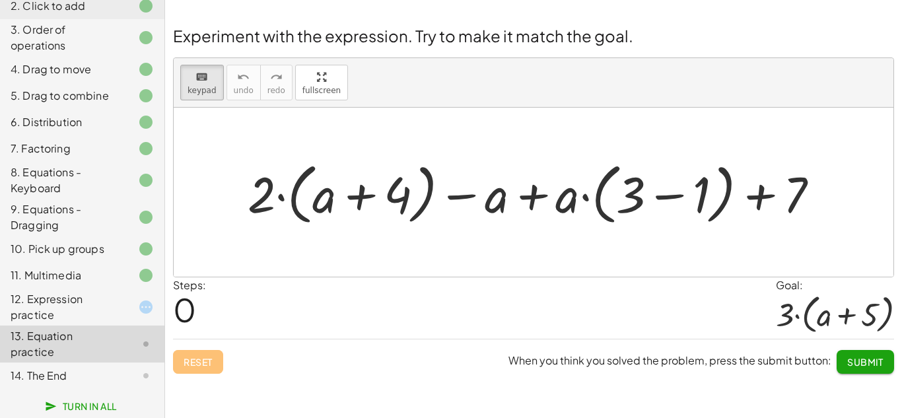
click at [75, 343] on div "13. Equation practice" at bounding box center [64, 344] width 106 height 32
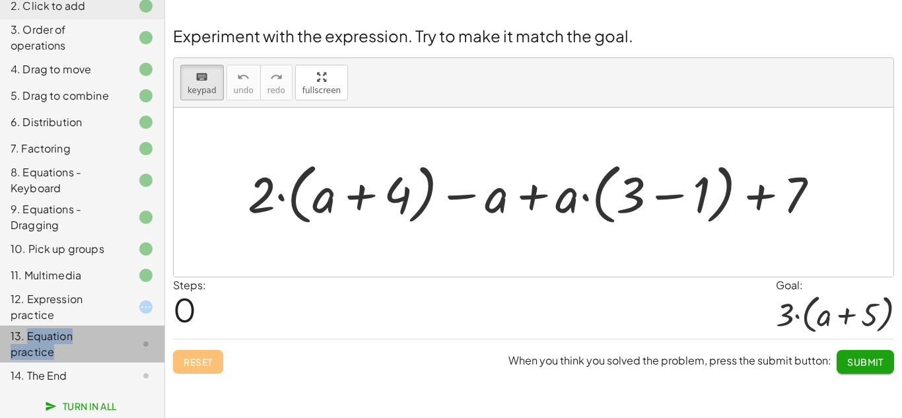
drag, startPoint x: 75, startPoint y: 343, endPoint x: 82, endPoint y: 345, distance: 6.9
click at [82, 345] on div "13. Equation practice" at bounding box center [64, 344] width 106 height 32
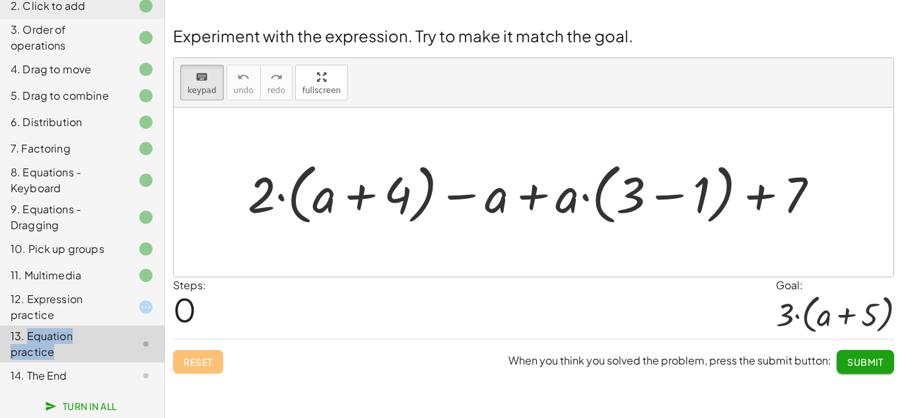
click at [81, 347] on div "13. Equation practice" at bounding box center [64, 344] width 106 height 32
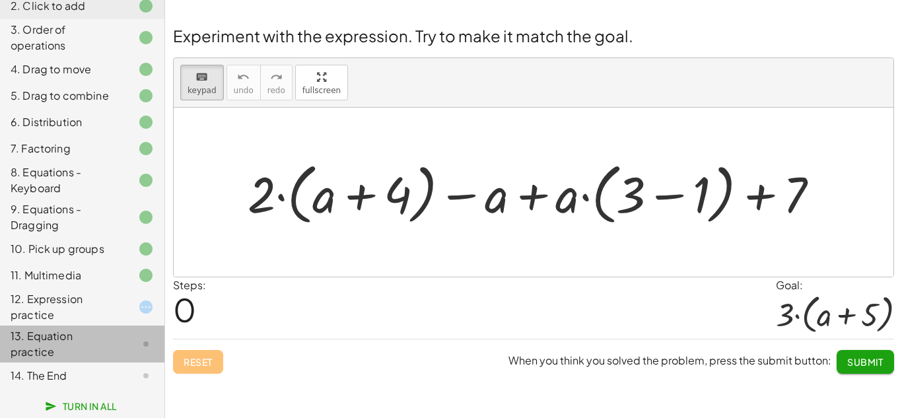
click at [81, 347] on div "13. Equation practice" at bounding box center [64, 344] width 106 height 32
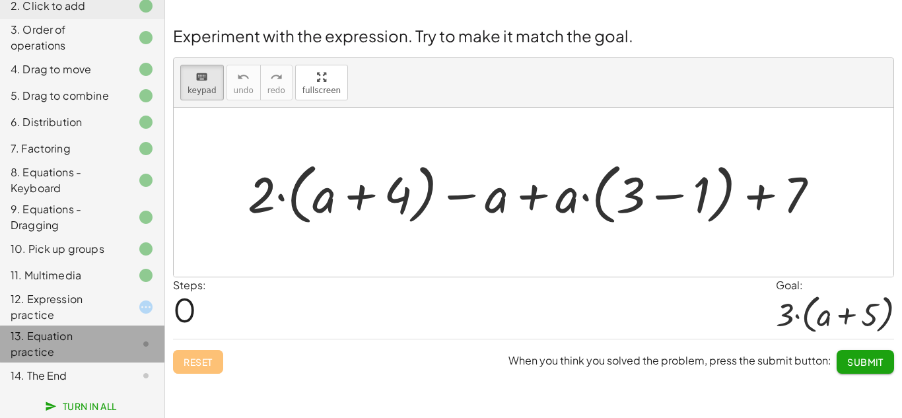
click at [81, 347] on div "13. Equation practice" at bounding box center [64, 344] width 106 height 32
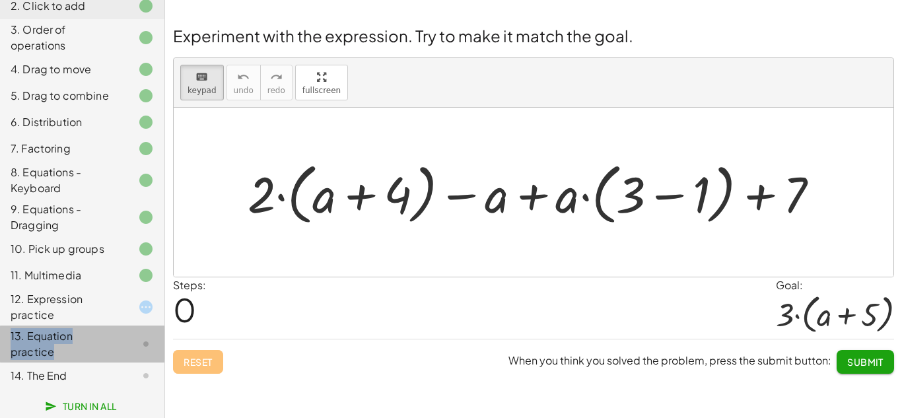
click at [81, 347] on div "13. Equation practice" at bounding box center [64, 344] width 106 height 32
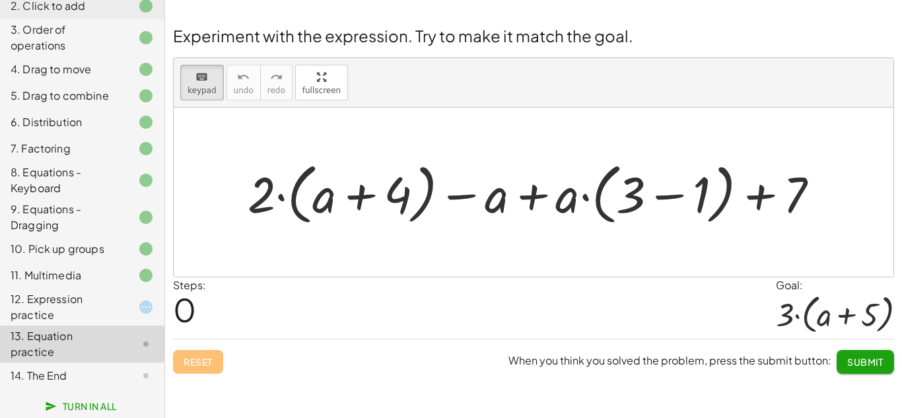
click at [81, 347] on div "13. Equation practice" at bounding box center [64, 344] width 106 height 32
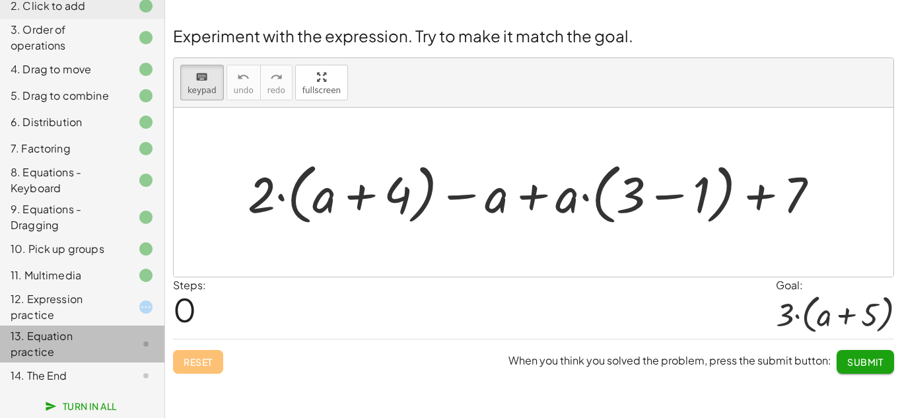
click at [81, 347] on div "13. Equation practice" at bounding box center [64, 344] width 106 height 32
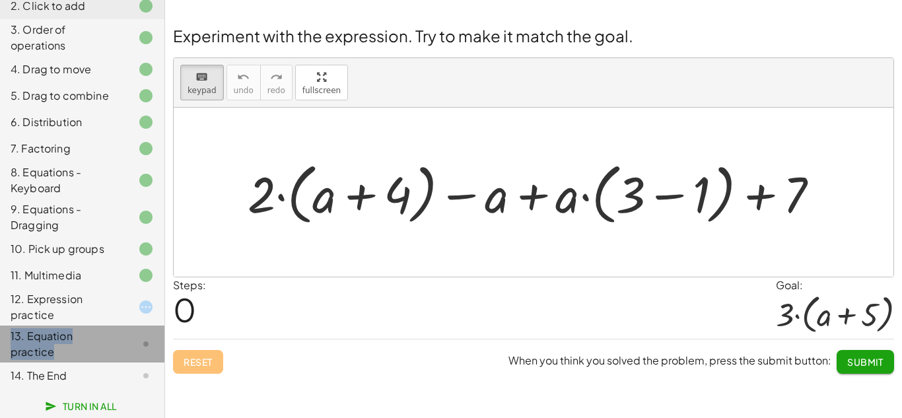
click at [81, 347] on div "13. Equation practice" at bounding box center [64, 344] width 106 height 32
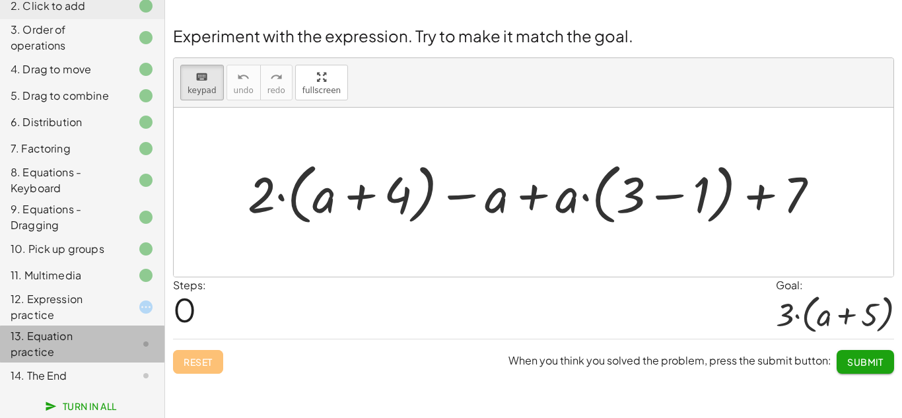
click at [81, 347] on div "13. Equation practice" at bounding box center [64, 344] width 106 height 32
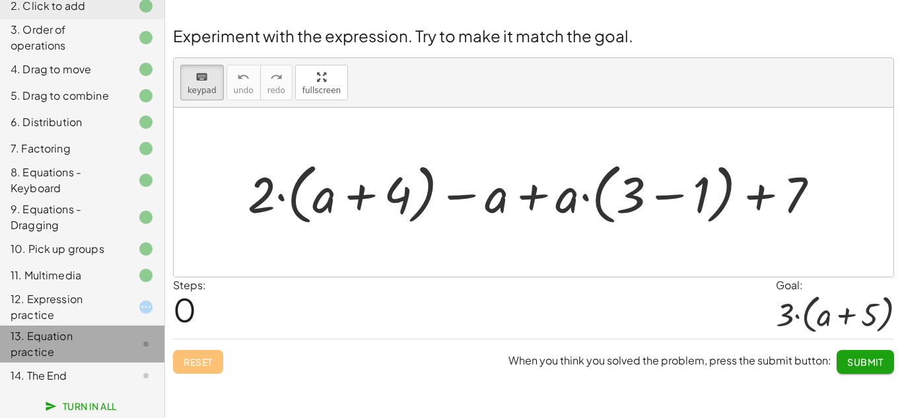
click at [81, 347] on div "13. Equation practice" at bounding box center [64, 344] width 106 height 32
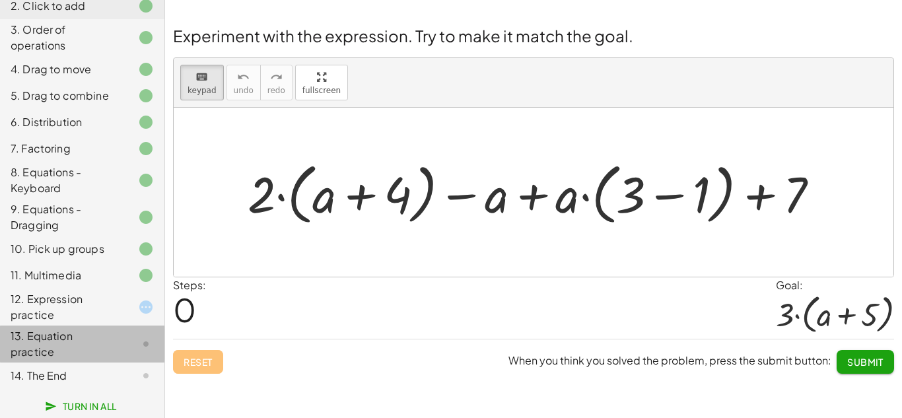
click at [81, 347] on div "13. Equation practice" at bounding box center [64, 344] width 106 height 32
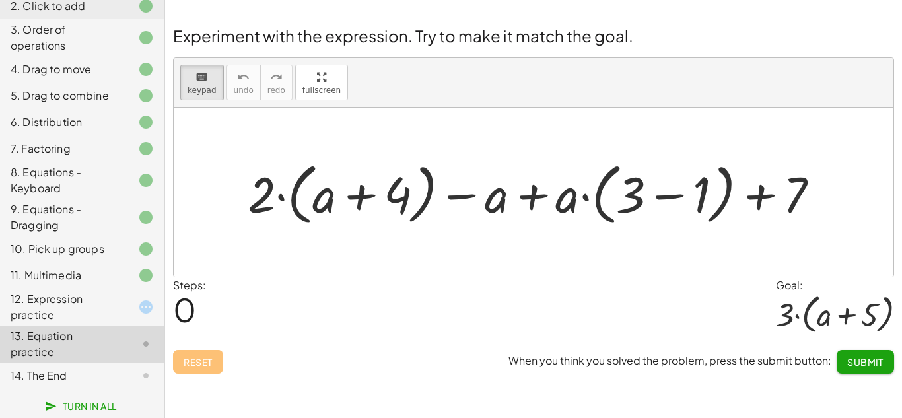
click at [81, 347] on div "13. Equation practice" at bounding box center [64, 344] width 106 height 32
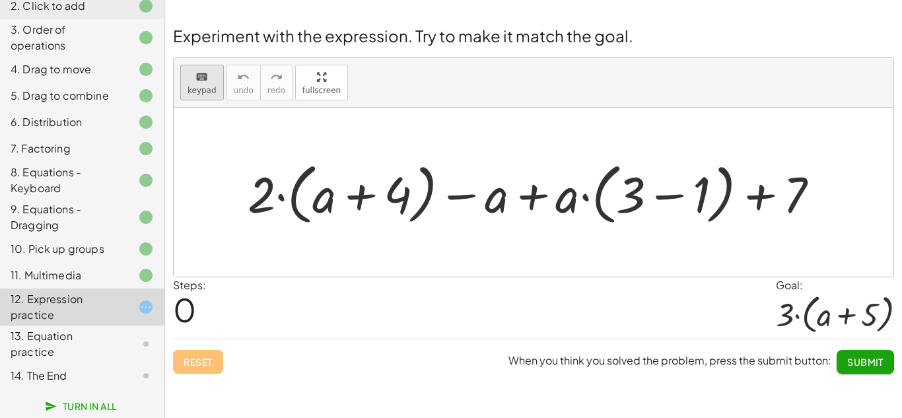
click at [201, 78] on icon "keyboard" at bounding box center [202, 77] width 13 height 16
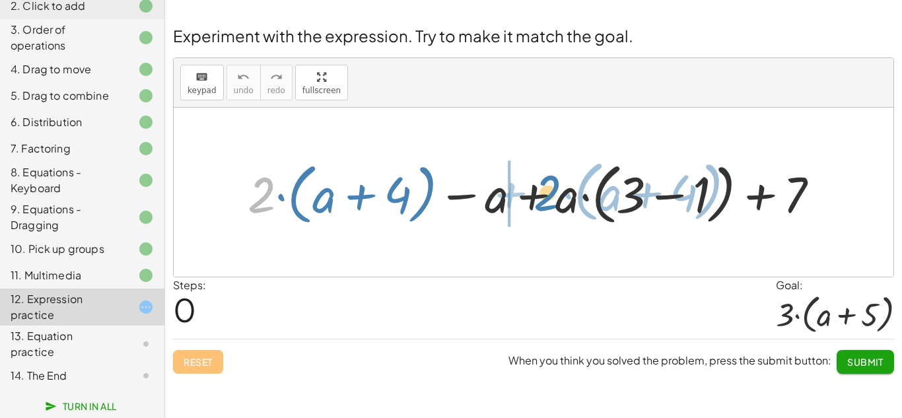
drag, startPoint x: 262, startPoint y: 201, endPoint x: 550, endPoint y: 201, distance: 288.6
click at [550, 201] on div at bounding box center [539, 192] width 596 height 73
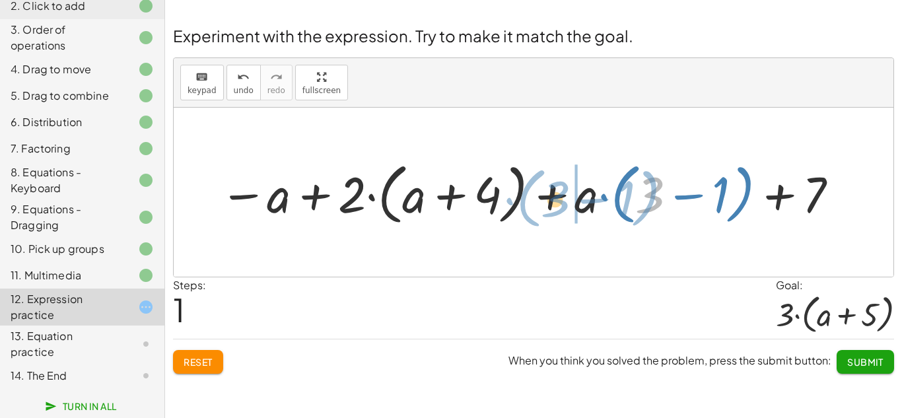
drag, startPoint x: 651, startPoint y: 194, endPoint x: 557, endPoint y: 197, distance: 94.5
click at [557, 197] on div at bounding box center [530, 192] width 634 height 73
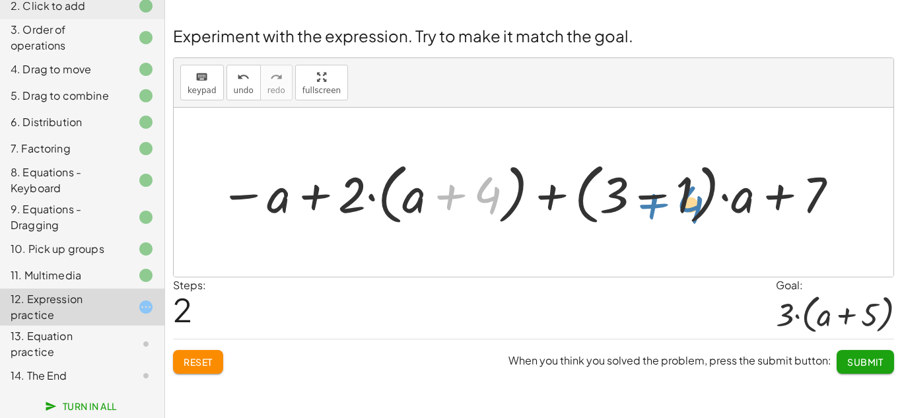
drag, startPoint x: 460, startPoint y: 194, endPoint x: 662, endPoint y: 203, distance: 202.3
click at [662, 203] on div at bounding box center [530, 192] width 634 height 73
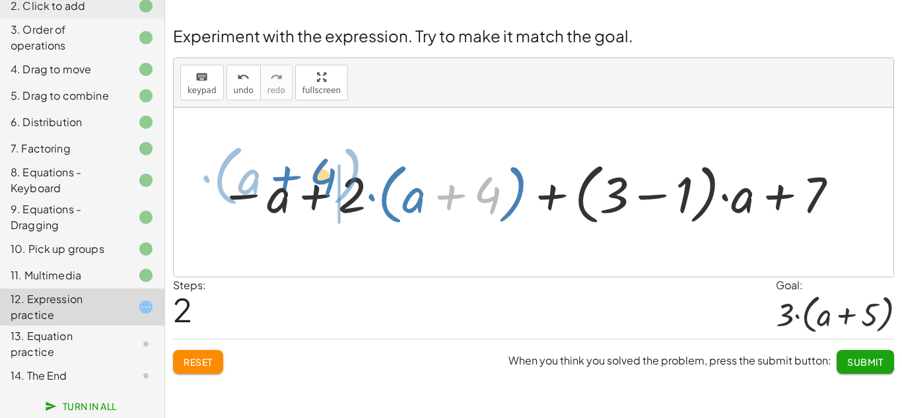
drag, startPoint x: 453, startPoint y: 196, endPoint x: 290, endPoint y: 199, distance: 163.2
click at [290, 199] on div at bounding box center [530, 192] width 634 height 73
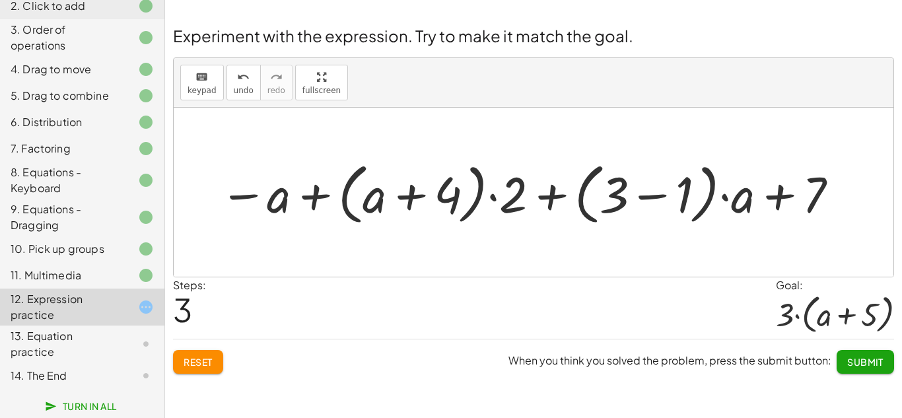
click at [638, 194] on div at bounding box center [530, 192] width 634 height 73
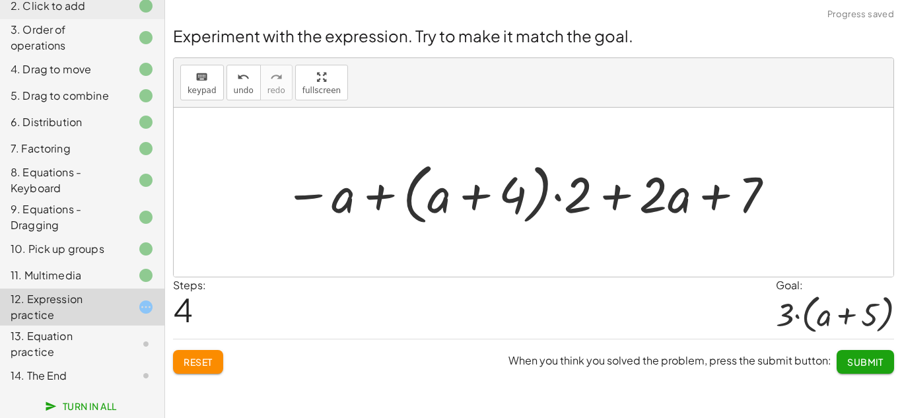
click at [682, 205] on div at bounding box center [530, 192] width 506 height 73
click at [717, 195] on div at bounding box center [530, 192] width 506 height 73
click at [614, 195] on div at bounding box center [530, 192] width 506 height 73
click at [478, 191] on div at bounding box center [530, 192] width 506 height 73
click at [379, 190] on div at bounding box center [530, 192] width 506 height 73
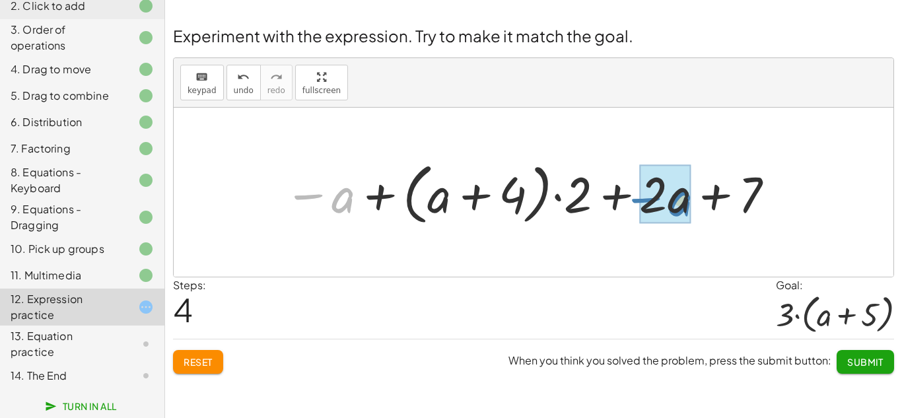
drag, startPoint x: 307, startPoint y: 197, endPoint x: 642, endPoint y: 200, distance: 334.9
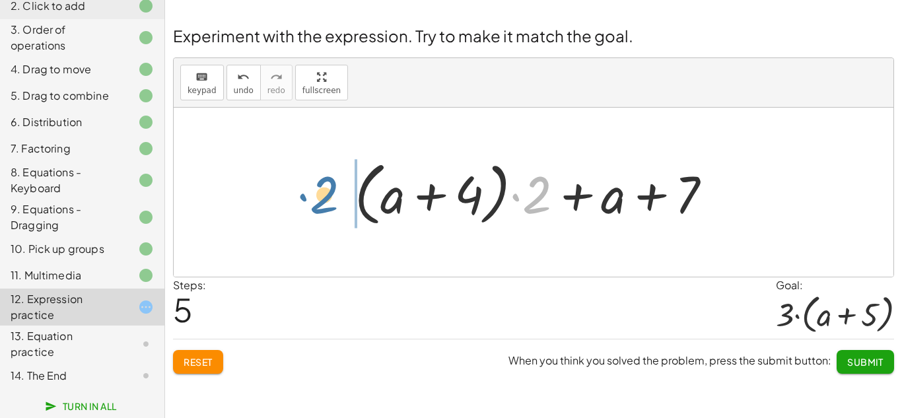
drag, startPoint x: 540, startPoint y: 191, endPoint x: 326, endPoint y: 191, distance: 214.0
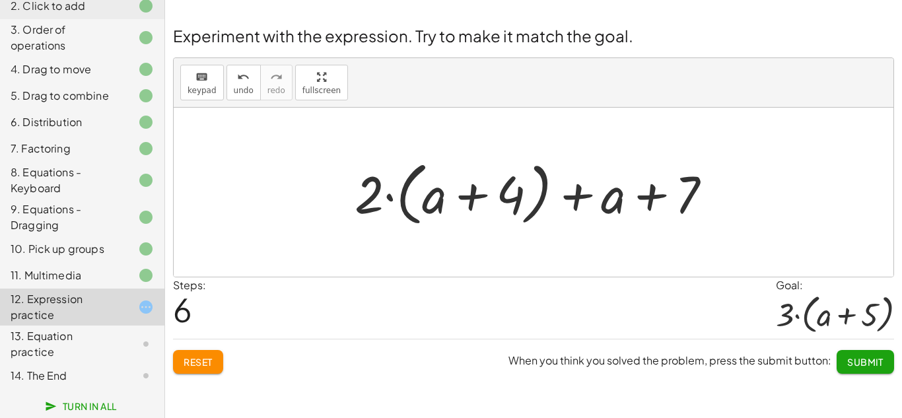
click at [576, 197] on div at bounding box center [538, 193] width 381 height 76
click at [655, 194] on div at bounding box center [538, 193] width 381 height 76
drag, startPoint x: 443, startPoint y: 197, endPoint x: 662, endPoint y: 197, distance: 219.3
click at [662, 197] on div at bounding box center [538, 193] width 381 height 76
drag, startPoint x: 693, startPoint y: 186, endPoint x: 429, endPoint y: 192, distance: 264.2
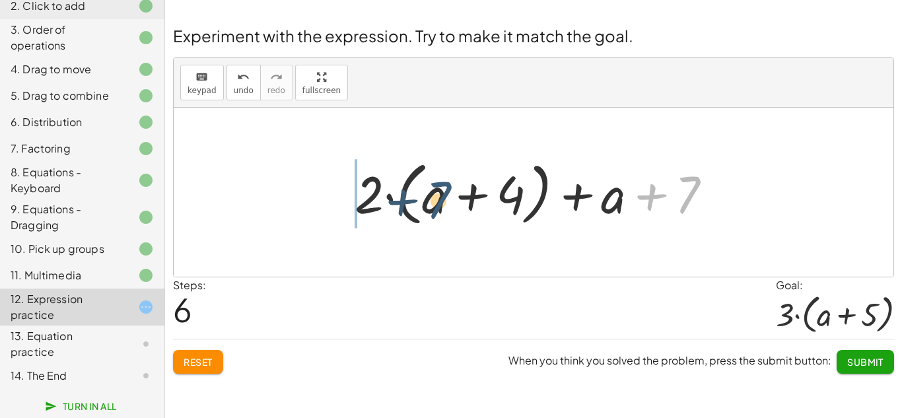
click at [429, 192] on div at bounding box center [538, 193] width 381 height 76
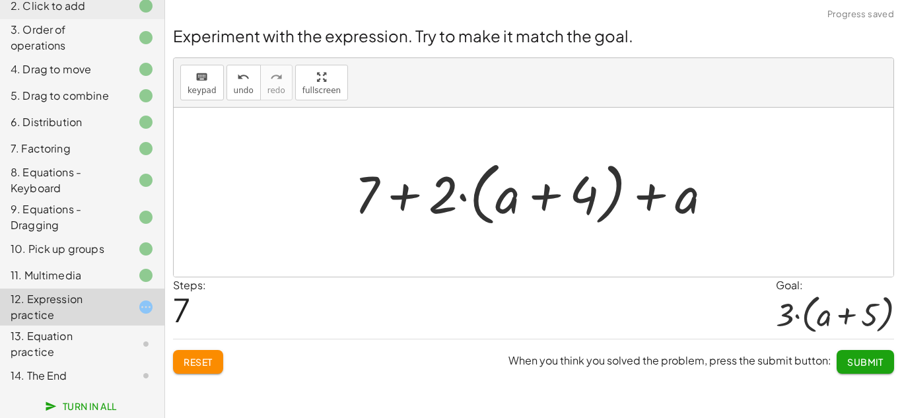
click at [405, 197] on div at bounding box center [538, 193] width 381 height 76
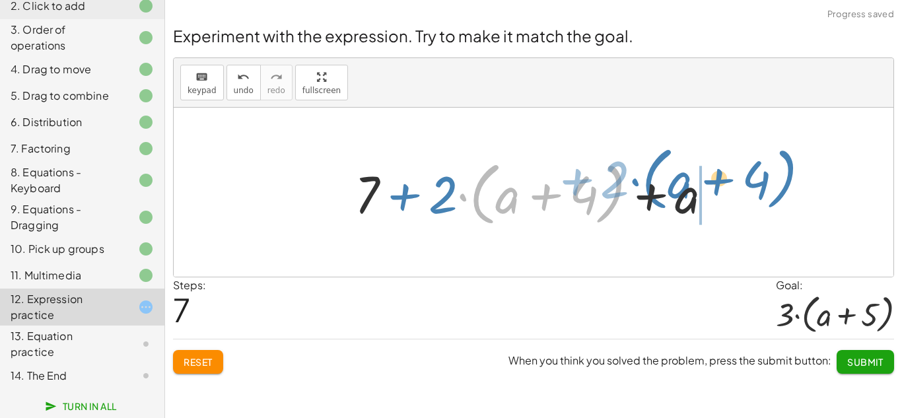
drag, startPoint x: 460, startPoint y: 197, endPoint x: 635, endPoint y: 184, distance: 175.6
click at [635, 184] on div at bounding box center [538, 193] width 381 height 76
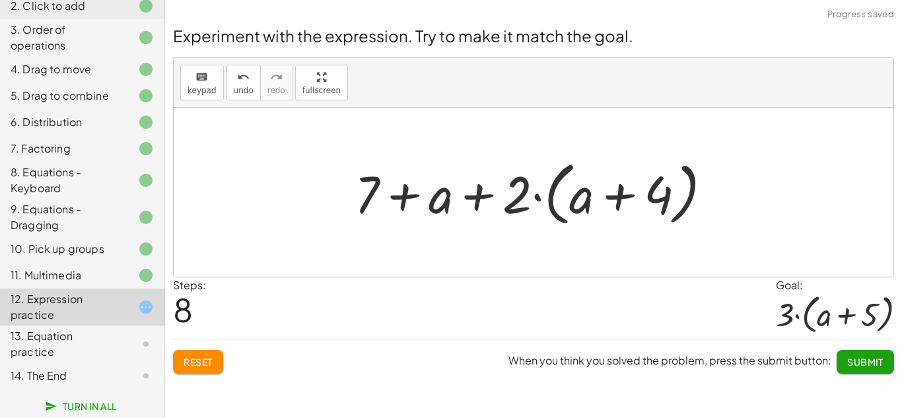
click at [475, 189] on div at bounding box center [538, 193] width 381 height 76
click at [406, 194] on div at bounding box center [538, 193] width 381 height 76
click at [616, 193] on div at bounding box center [538, 193] width 381 height 76
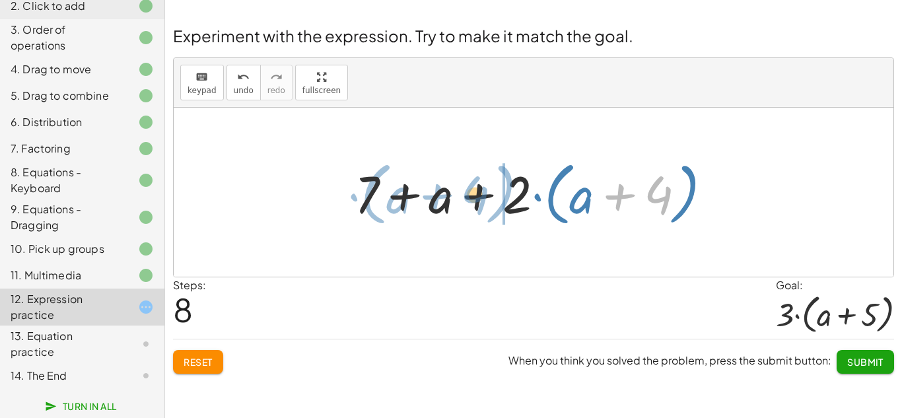
drag, startPoint x: 616, startPoint y: 193, endPoint x: 431, endPoint y: 193, distance: 184.9
click at [431, 193] on div at bounding box center [538, 193] width 381 height 76
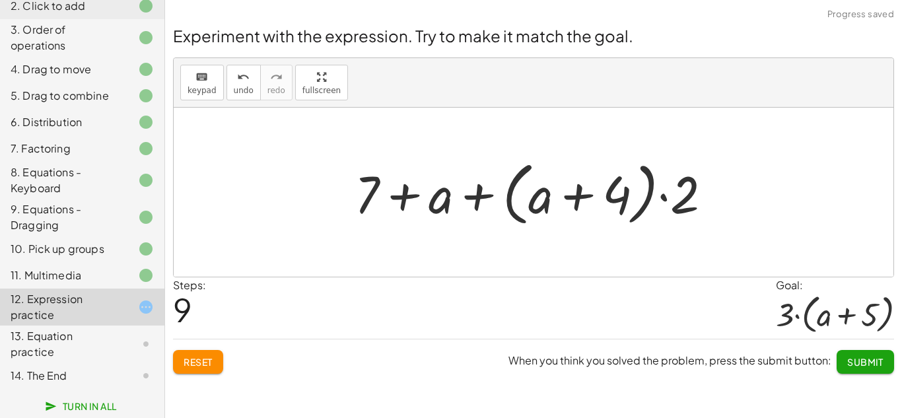
click at [405, 196] on div at bounding box center [538, 193] width 381 height 76
click at [458, 196] on div at bounding box center [538, 193] width 381 height 76
click at [575, 194] on div at bounding box center [538, 193] width 381 height 76
click at [664, 193] on div at bounding box center [538, 193] width 381 height 76
drag, startPoint x: 690, startPoint y: 192, endPoint x: 559, endPoint y: 191, distance: 131.4
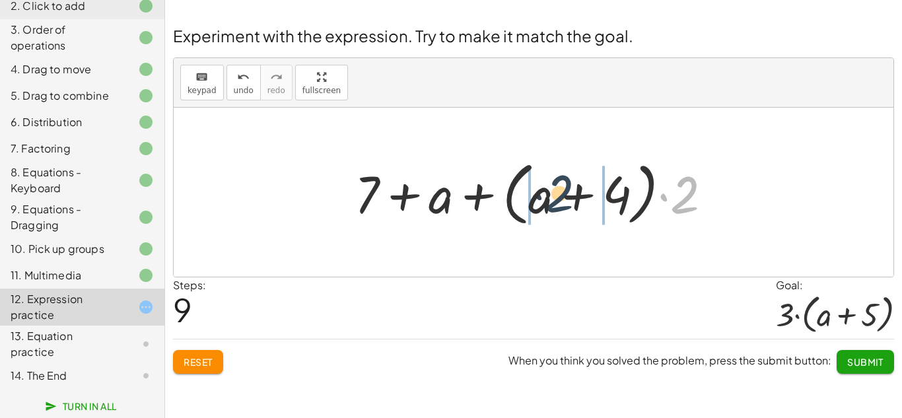
click at [559, 191] on div at bounding box center [538, 193] width 381 height 76
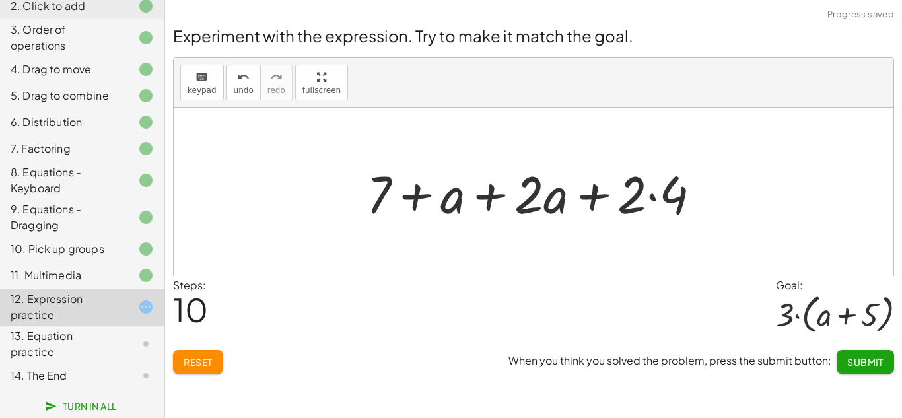
click at [590, 197] on div at bounding box center [539, 193] width 358 height 68
click at [653, 194] on div at bounding box center [539, 193] width 358 height 68
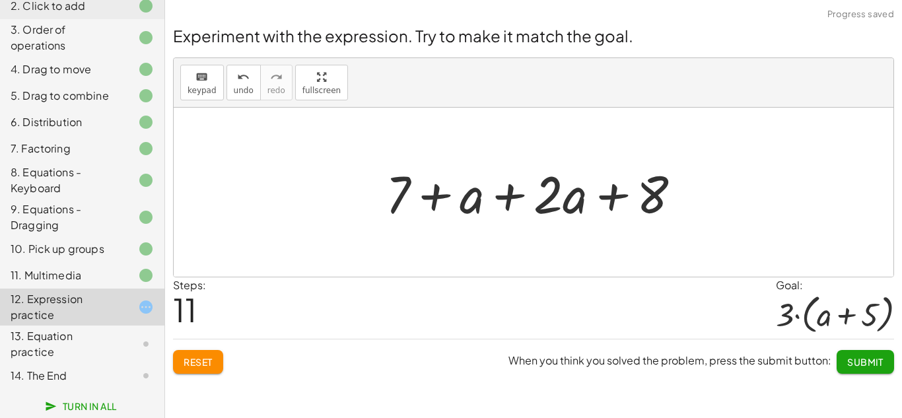
click at [613, 197] on div at bounding box center [538, 193] width 319 height 68
click at [514, 201] on div at bounding box center [538, 193] width 319 height 68
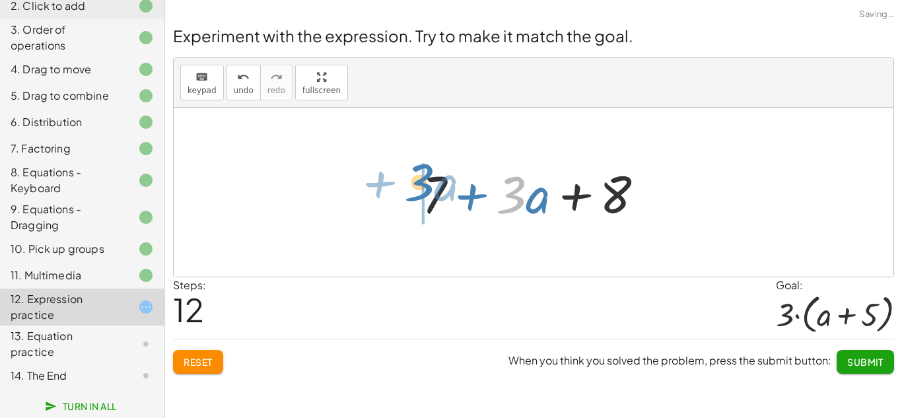
drag, startPoint x: 509, startPoint y: 196, endPoint x: 409, endPoint y: 185, distance: 99.6
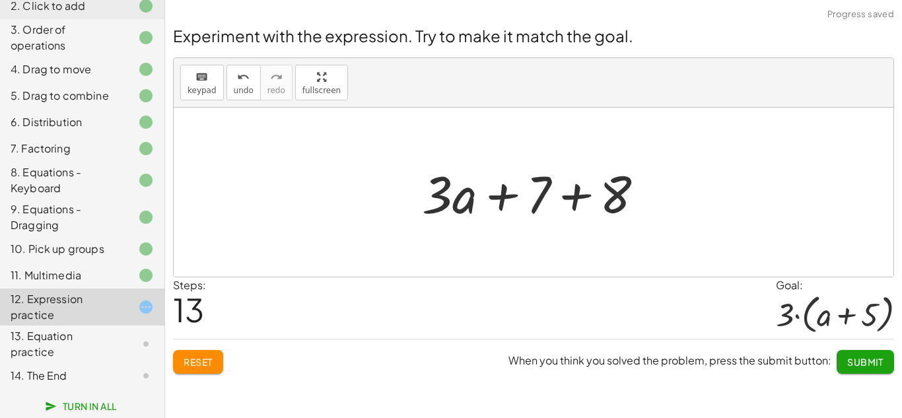
click at [500, 197] on div at bounding box center [538, 193] width 246 height 68
click at [572, 195] on div at bounding box center [538, 193] width 246 height 68
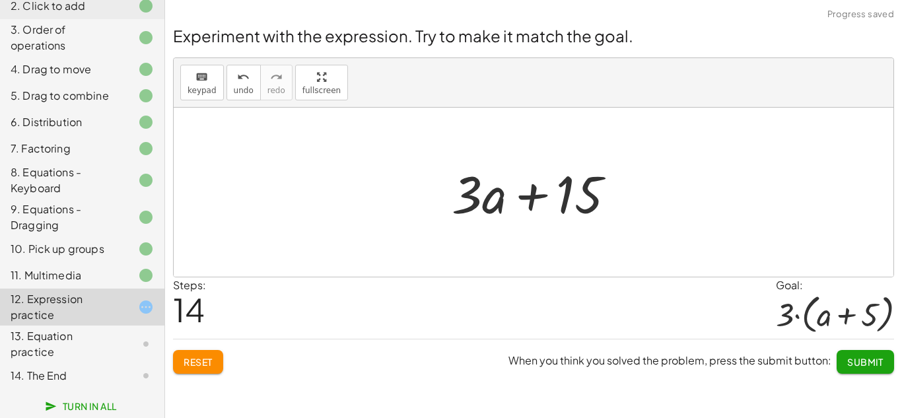
click at [532, 196] on div at bounding box center [539, 193] width 188 height 68
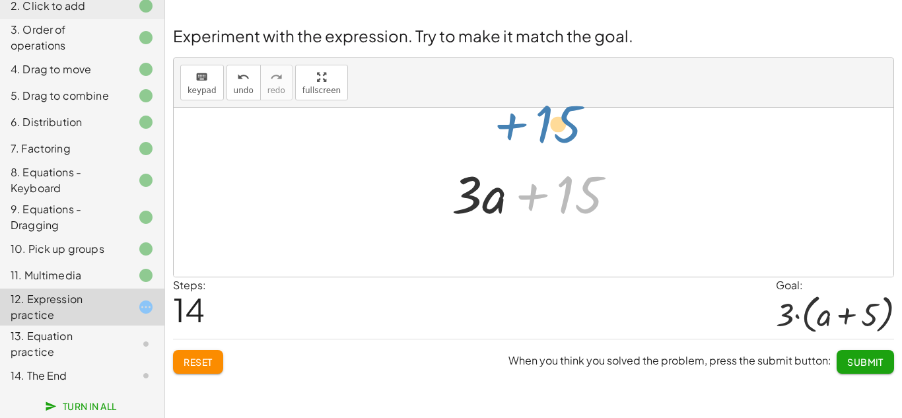
drag, startPoint x: 565, startPoint y: 196, endPoint x: 544, endPoint y: 125, distance: 73.8
click at [544, 125] on div "+ · 2 · ( + a + 4 ) − a + · a · ( + 3 − 1 ) + 7 − a + · 2 · ( + a + 4 ) + · a ·…" at bounding box center [534, 192] width 720 height 169
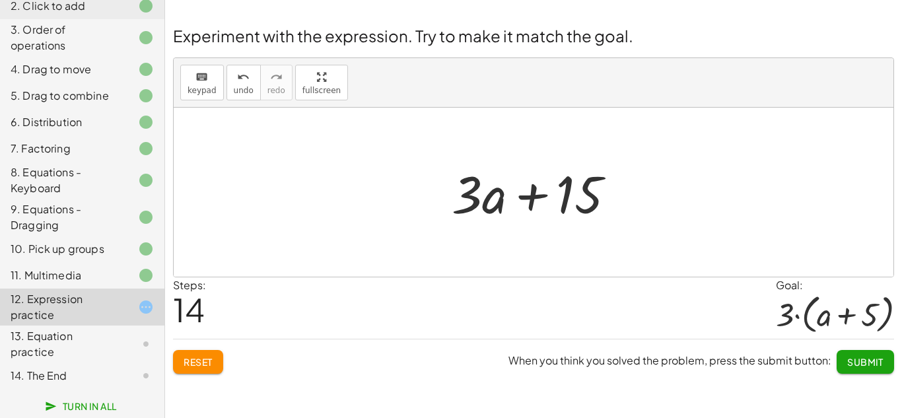
click at [204, 362] on span "Reset" at bounding box center [198, 362] width 29 height 12
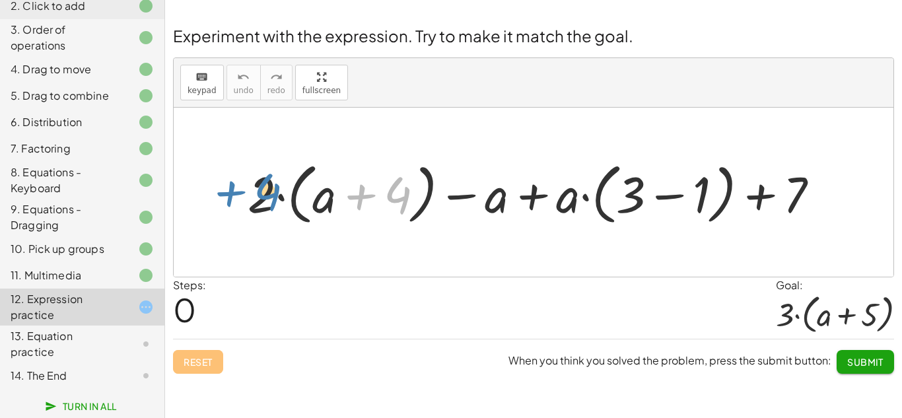
drag, startPoint x: 402, startPoint y: 203, endPoint x: 271, endPoint y: 199, distance: 130.8
click at [271, 199] on div at bounding box center [539, 192] width 596 height 73
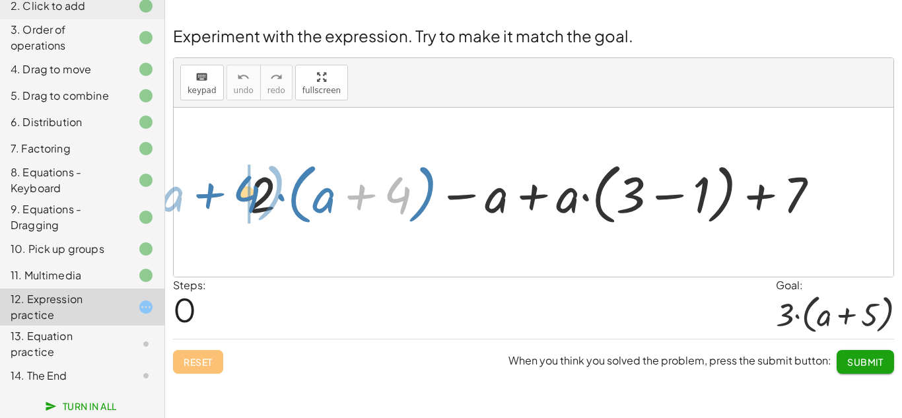
drag, startPoint x: 384, startPoint y: 192, endPoint x: 233, endPoint y: 191, distance: 151.3
click at [233, 191] on div "+ 4 · ( + a ) + · 2 · ( + a + 4 ) − a + · a · ( + 3 − 1 ) + 7" at bounding box center [534, 193] width 612 height 80
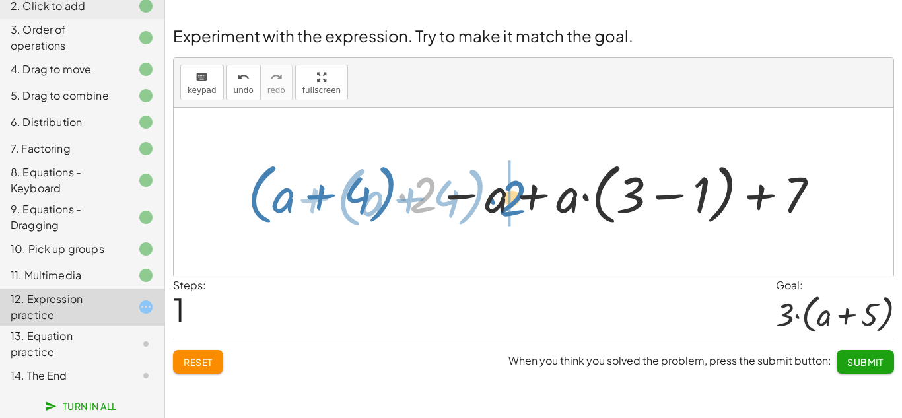
drag, startPoint x: 409, startPoint y: 199, endPoint x: 499, endPoint y: 203, distance: 89.2
click at [499, 203] on div at bounding box center [539, 192] width 596 height 73
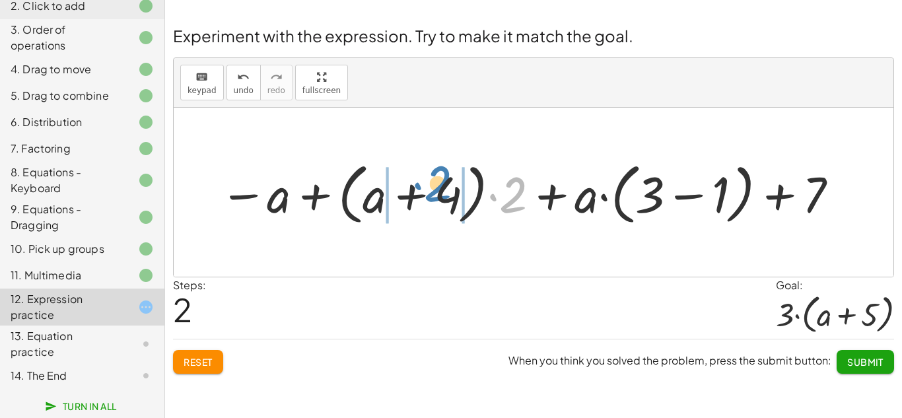
drag, startPoint x: 511, startPoint y: 205, endPoint x: 437, endPoint y: 194, distance: 75.5
click at [437, 194] on div at bounding box center [530, 192] width 635 height 73
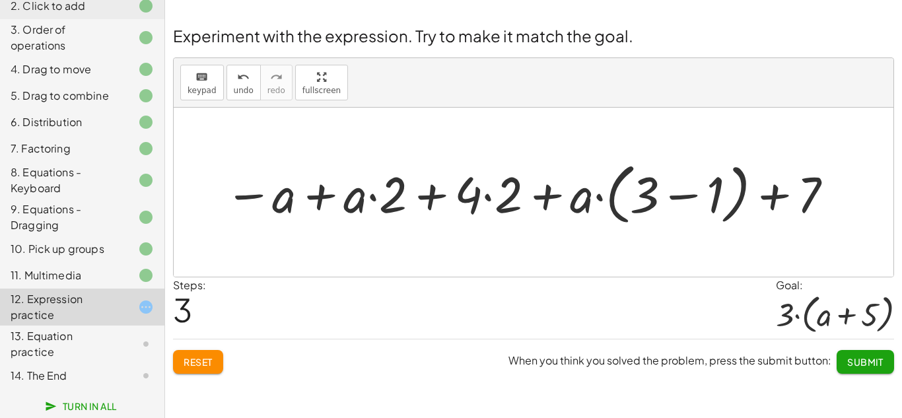
click at [483, 195] on div at bounding box center [530, 192] width 624 height 73
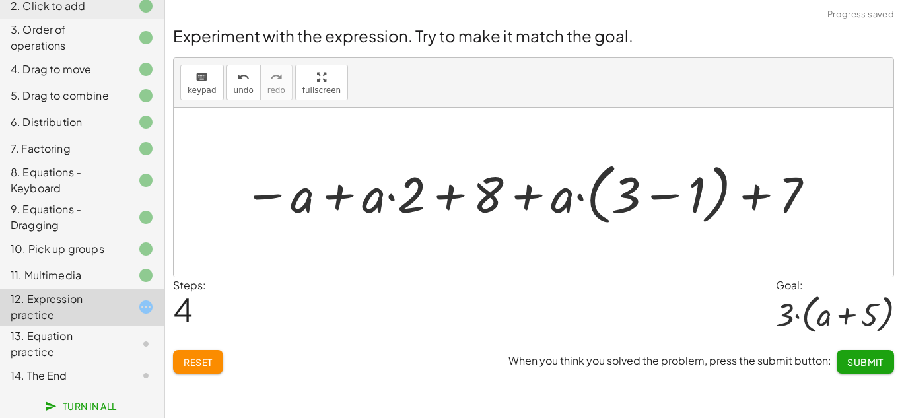
click at [396, 196] on div at bounding box center [529, 192] width 587 height 73
drag, startPoint x: 485, startPoint y: 194, endPoint x: 323, endPoint y: 207, distance: 162.3
click at [323, 207] on div at bounding box center [529, 192] width 587 height 73
click at [463, 195] on div at bounding box center [529, 192] width 587 height 73
click at [532, 191] on div at bounding box center [529, 192] width 587 height 73
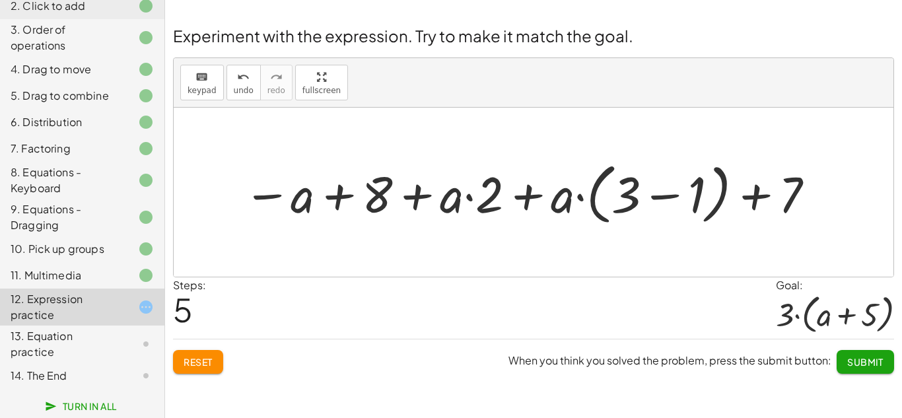
click at [468, 194] on div at bounding box center [529, 192] width 587 height 73
click at [419, 196] on div at bounding box center [529, 192] width 587 height 73
click at [334, 197] on div at bounding box center [529, 192] width 587 height 73
drag, startPoint x: 267, startPoint y: 195, endPoint x: 590, endPoint y: 185, distance: 322.5
click at [590, 185] on div at bounding box center [529, 192] width 587 height 73
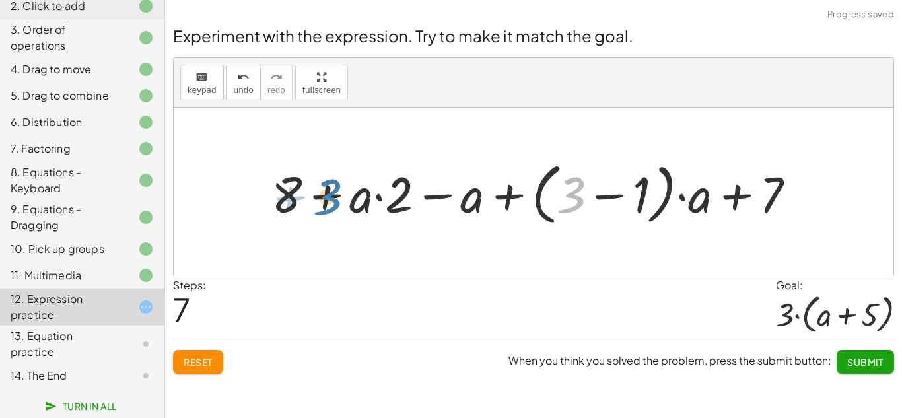
drag, startPoint x: 579, startPoint y: 193, endPoint x: 328, endPoint y: 196, distance: 251.0
click at [328, 196] on div at bounding box center [539, 192] width 548 height 73
click at [614, 196] on div at bounding box center [539, 192] width 548 height 73
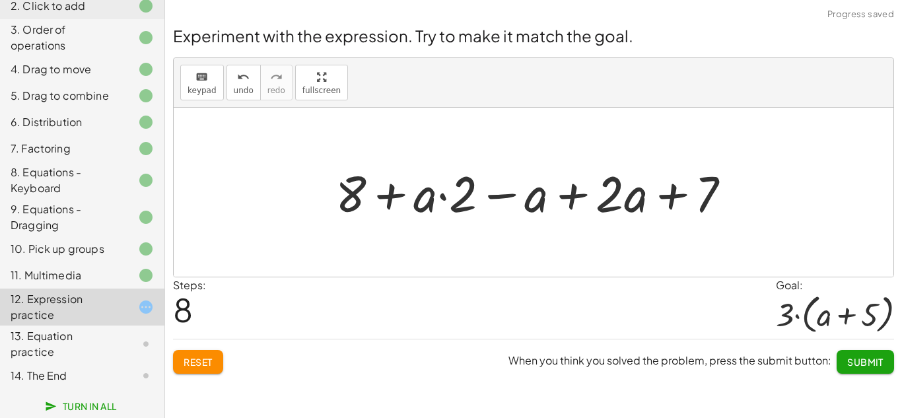
click at [443, 195] on div at bounding box center [538, 191] width 419 height 65
click at [570, 192] on div at bounding box center [538, 191] width 419 height 65
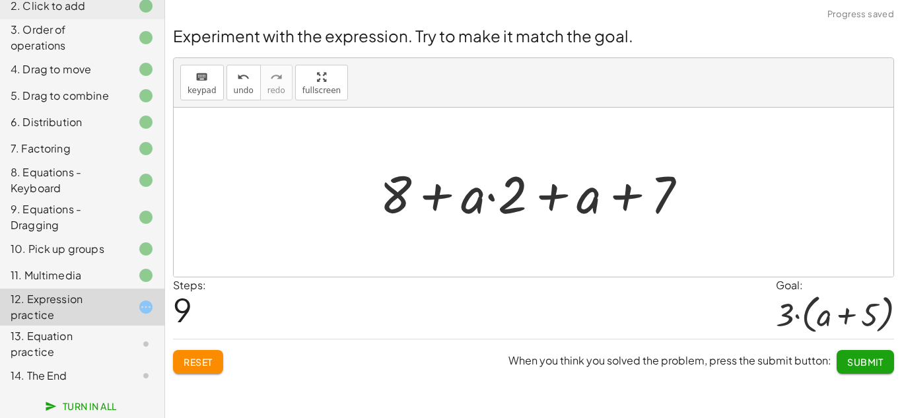
click at [550, 195] on div at bounding box center [539, 193] width 332 height 68
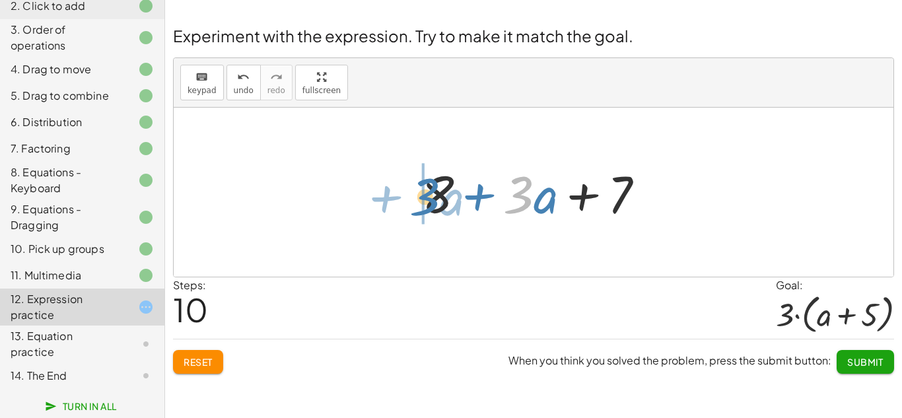
drag, startPoint x: 524, startPoint y: 190, endPoint x: 422, endPoint y: 192, distance: 102.4
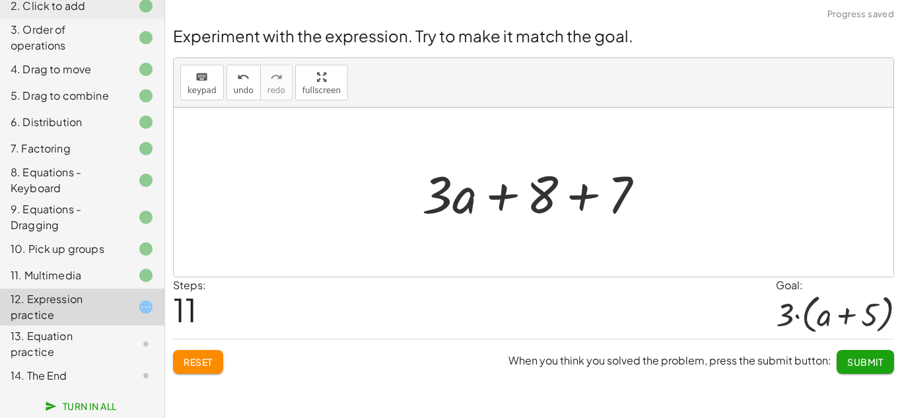
click at [583, 194] on div at bounding box center [538, 193] width 246 height 68
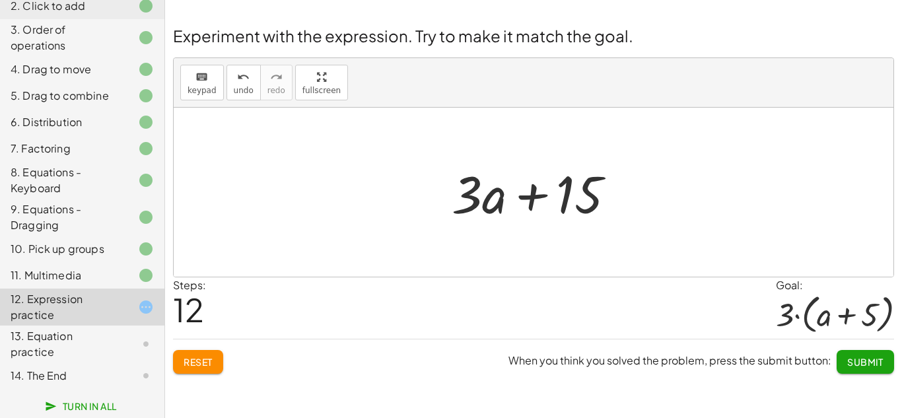
click at [199, 361] on span "Reset" at bounding box center [198, 362] width 29 height 12
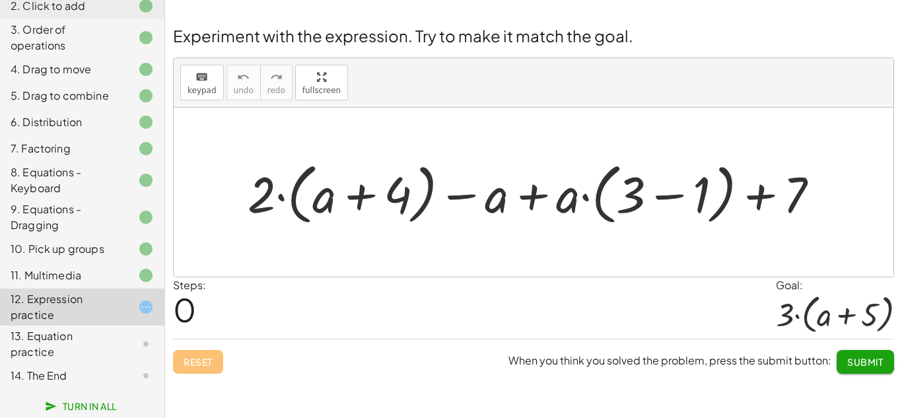
click at [228, 372] on div "Reset When you think you solved the problem, press the submit button: Submit" at bounding box center [533, 356] width 721 height 35
click at [276, 197] on div at bounding box center [539, 192] width 596 height 73
click at [533, 195] on div at bounding box center [539, 192] width 596 height 73
click at [758, 201] on div at bounding box center [539, 192] width 596 height 73
drag, startPoint x: 797, startPoint y: 194, endPoint x: 546, endPoint y: 197, distance: 251.0
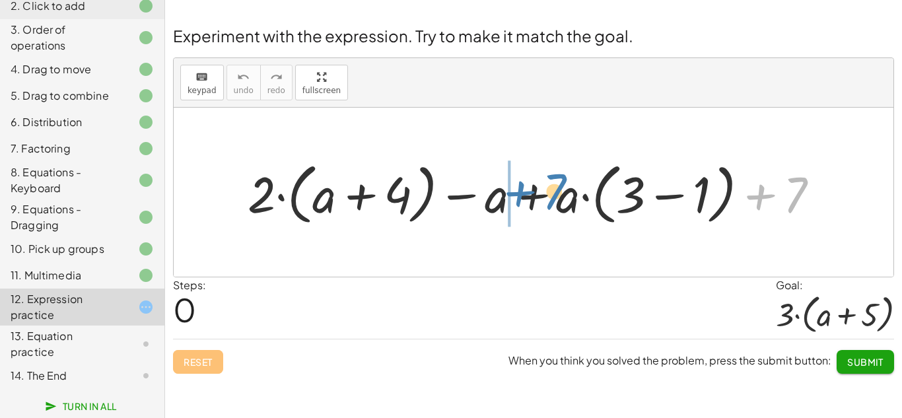
click at [546, 197] on div at bounding box center [539, 192] width 596 height 73
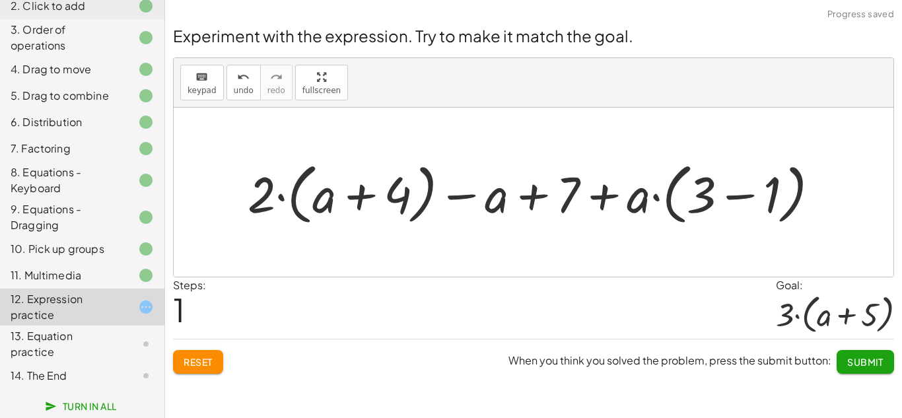
click at [604, 196] on div at bounding box center [539, 192] width 596 height 73
click at [536, 195] on div at bounding box center [539, 192] width 596 height 73
drag, startPoint x: 465, startPoint y: 197, endPoint x: 546, endPoint y: 195, distance: 81.3
click at [546, 195] on div at bounding box center [539, 192] width 596 height 73
click at [528, 195] on div at bounding box center [539, 192] width 596 height 73
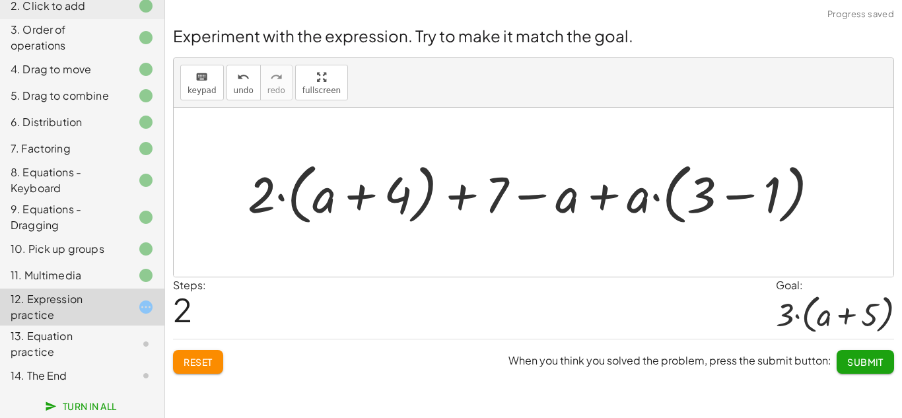
click at [604, 199] on div at bounding box center [539, 192] width 596 height 73
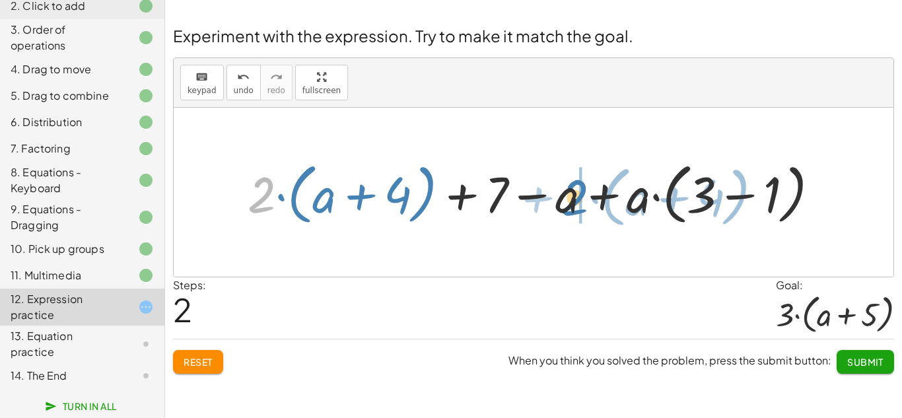
drag, startPoint x: 262, startPoint y: 196, endPoint x: 573, endPoint y: 201, distance: 311.1
click at [573, 201] on div at bounding box center [539, 192] width 596 height 73
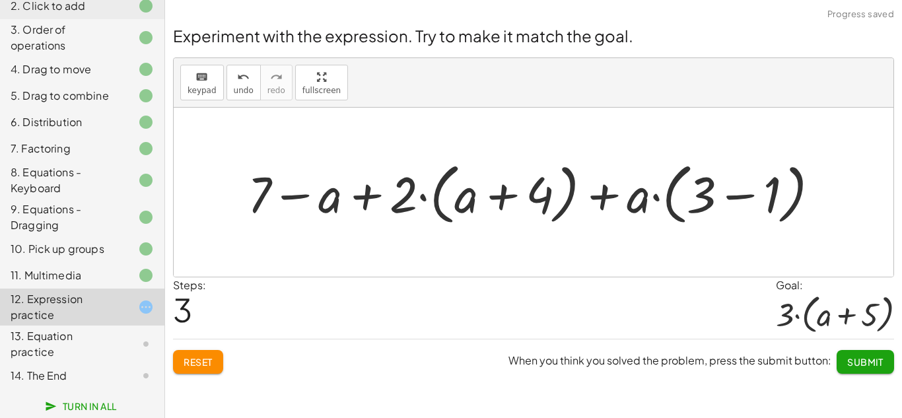
click at [370, 194] on div at bounding box center [539, 192] width 596 height 73
click at [293, 199] on div at bounding box center [539, 192] width 596 height 73
drag, startPoint x: 702, startPoint y: 190, endPoint x: 419, endPoint y: 196, distance: 282.8
click at [419, 196] on div at bounding box center [539, 192] width 596 height 73
drag, startPoint x: 703, startPoint y: 198, endPoint x: 421, endPoint y: 197, distance: 282.0
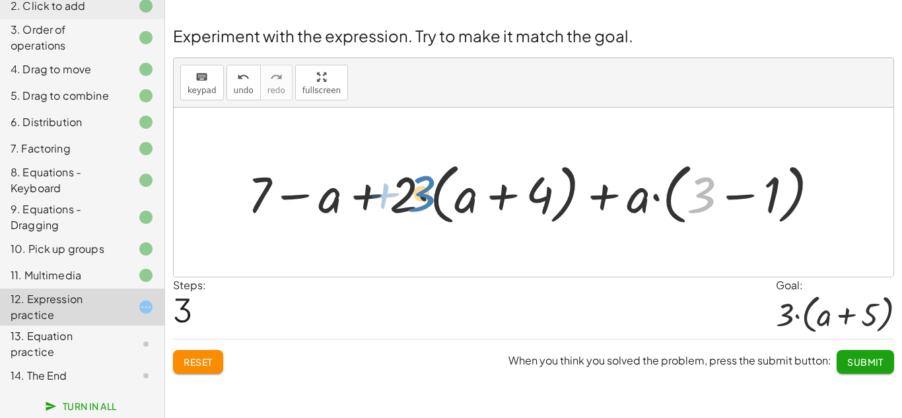
click at [421, 197] on div at bounding box center [539, 192] width 596 height 73
drag, startPoint x: 702, startPoint y: 190, endPoint x: 402, endPoint y: 193, distance: 299.9
click at [402, 193] on div at bounding box center [539, 192] width 596 height 73
drag, startPoint x: 705, startPoint y: 189, endPoint x: 364, endPoint y: 197, distance: 341.6
click at [364, 197] on div at bounding box center [539, 192] width 596 height 73
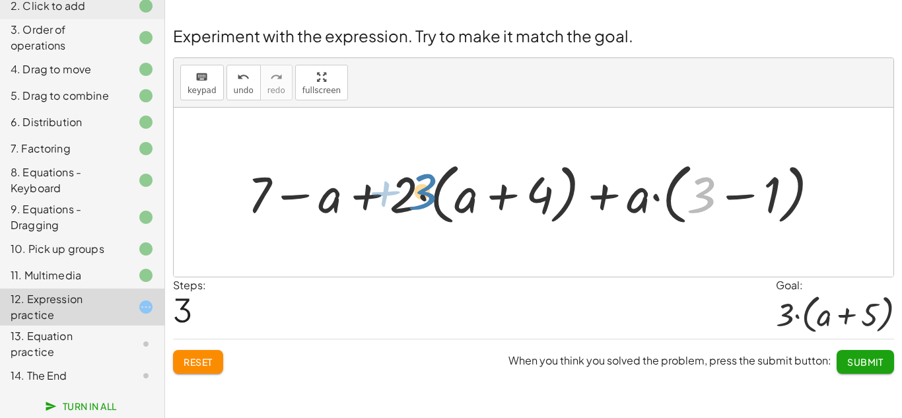
drag, startPoint x: 698, startPoint y: 196, endPoint x: 419, endPoint y: 193, distance: 278.7
click at [419, 193] on div at bounding box center [539, 192] width 596 height 73
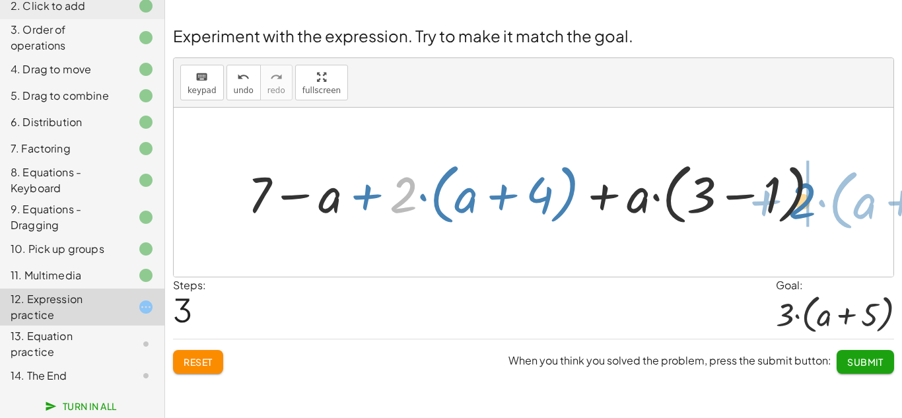
drag, startPoint x: 399, startPoint y: 196, endPoint x: 798, endPoint y: 203, distance: 399.0
click at [798, 203] on div at bounding box center [539, 192] width 596 height 73
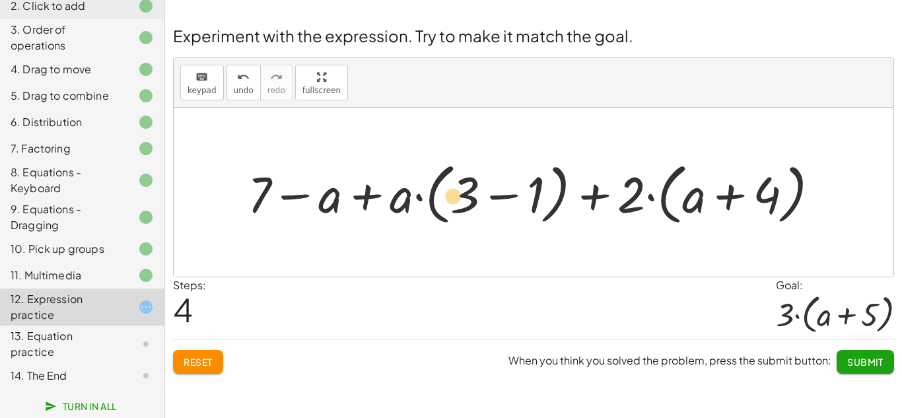
click at [468, 196] on div at bounding box center [539, 192] width 596 height 73
drag, startPoint x: 468, startPoint y: 197, endPoint x: 541, endPoint y: 201, distance: 73.4
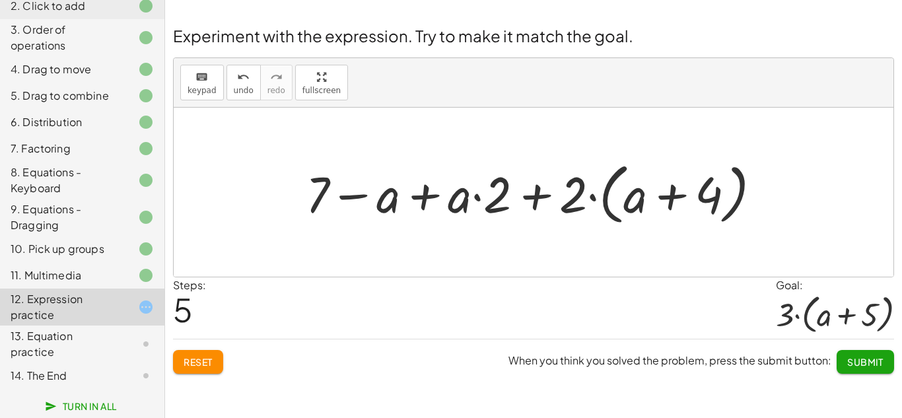
click at [532, 195] on div at bounding box center [538, 192] width 479 height 73
click at [424, 197] on div at bounding box center [538, 192] width 479 height 73
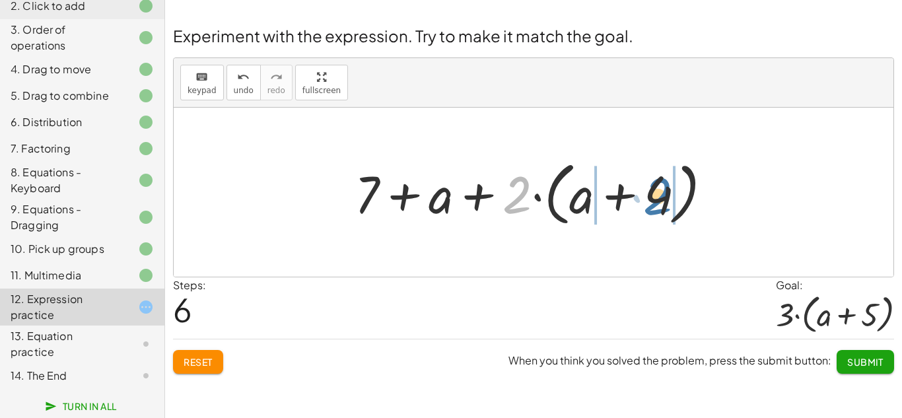
drag, startPoint x: 520, startPoint y: 194, endPoint x: 666, endPoint y: 192, distance: 145.3
click at [666, 192] on div at bounding box center [538, 193] width 381 height 76
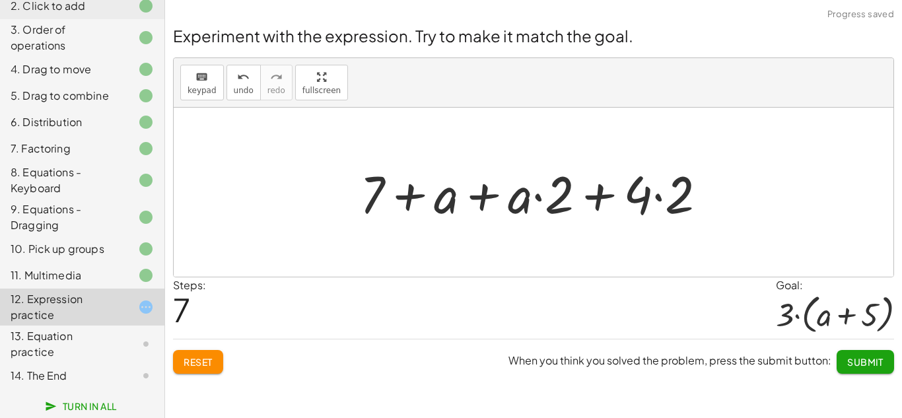
click at [662, 197] on div at bounding box center [538, 193] width 371 height 68
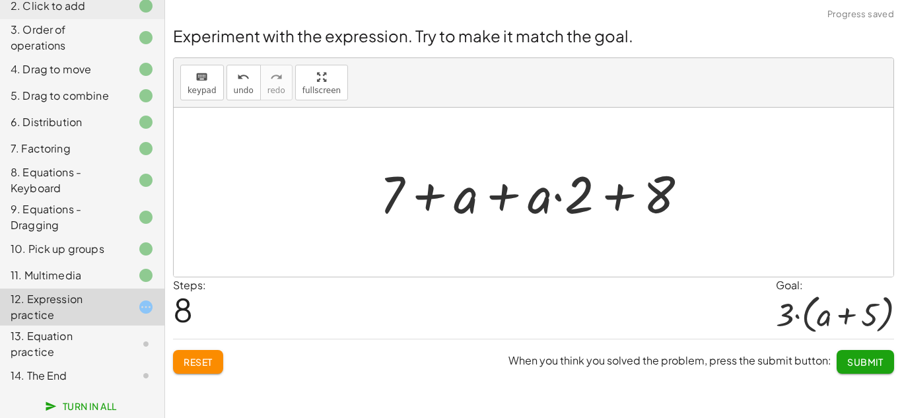
click at [618, 196] on div at bounding box center [539, 193] width 332 height 68
drag, startPoint x: 542, startPoint y: 197, endPoint x: 470, endPoint y: 201, distance: 72.7
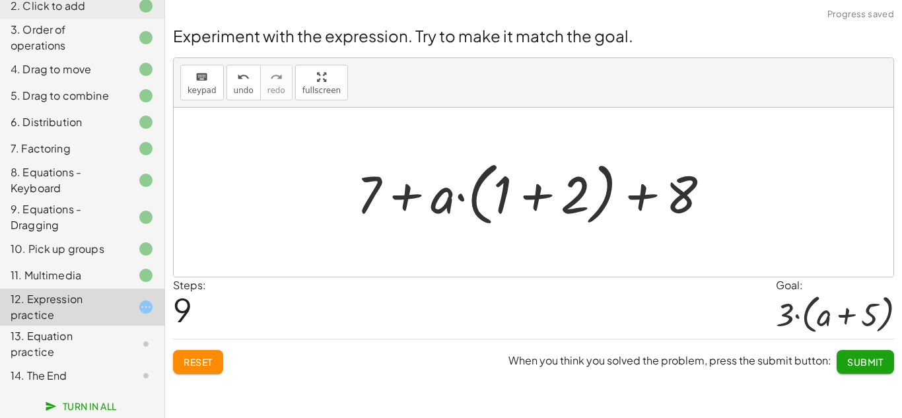
click at [528, 203] on div at bounding box center [538, 193] width 377 height 76
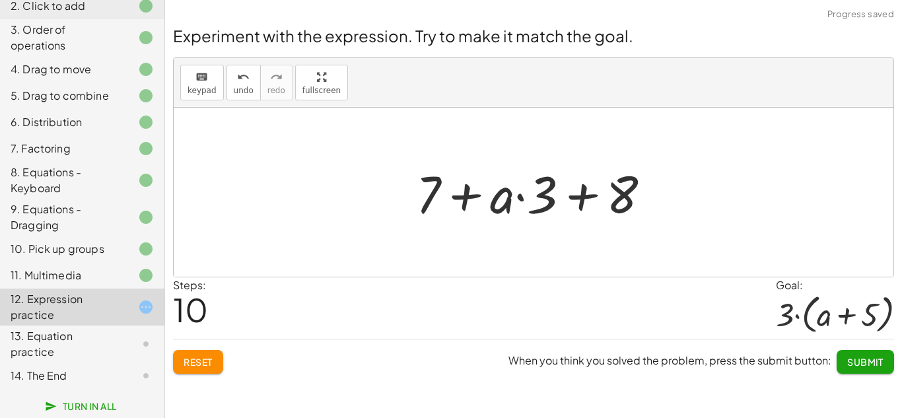
click at [581, 196] on div at bounding box center [538, 193] width 259 height 68
drag, startPoint x: 508, startPoint y: 197, endPoint x: 434, endPoint y: 191, distance: 74.3
click at [434, 191] on div at bounding box center [538, 193] width 259 height 68
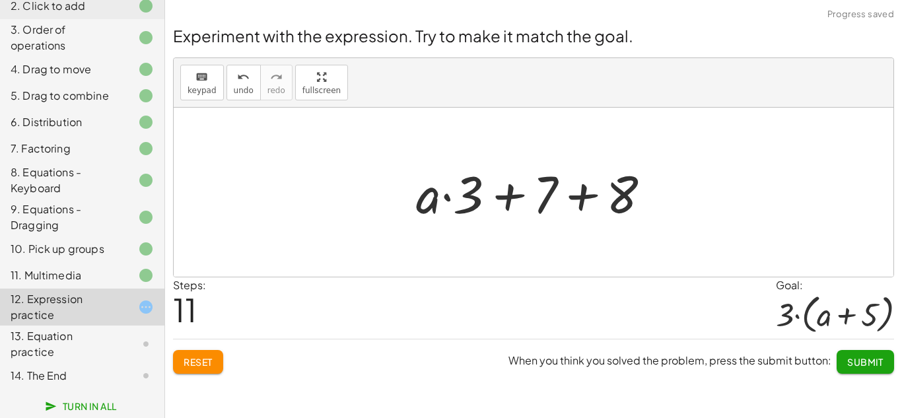
click at [509, 197] on div at bounding box center [538, 193] width 259 height 68
click at [579, 195] on div at bounding box center [538, 193] width 259 height 68
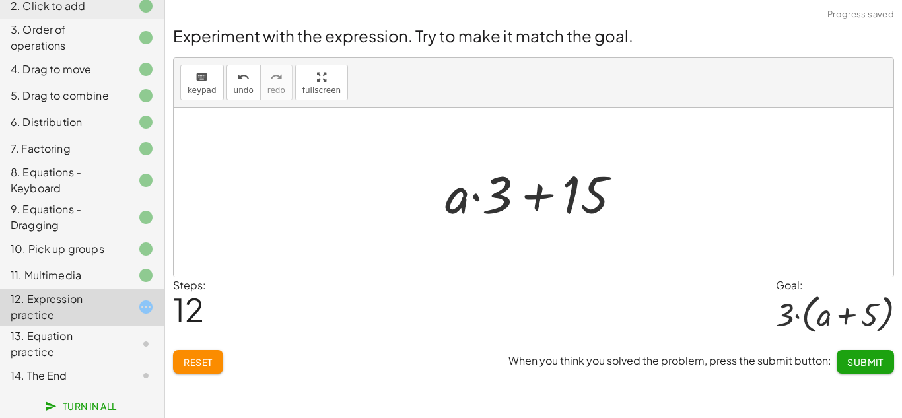
click at [474, 197] on div at bounding box center [538, 193] width 199 height 68
drag, startPoint x: 499, startPoint y: 196, endPoint x: 448, endPoint y: 195, distance: 50.9
click at [448, 195] on div at bounding box center [538, 193] width 199 height 68
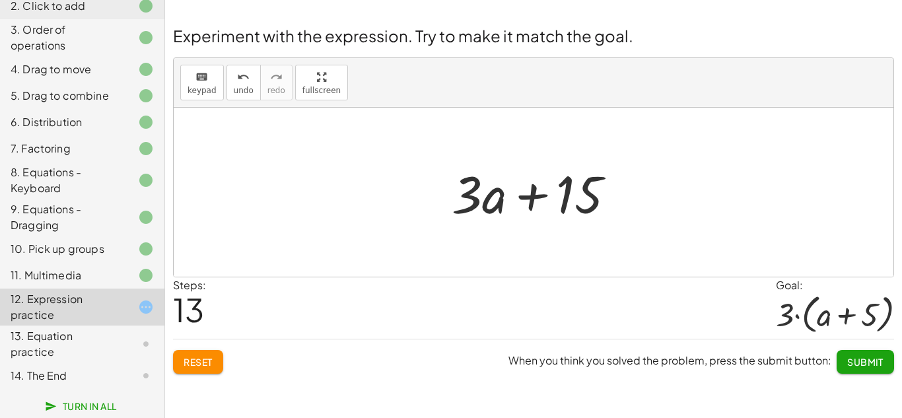
click at [196, 366] on span "Reset" at bounding box center [198, 362] width 29 height 12
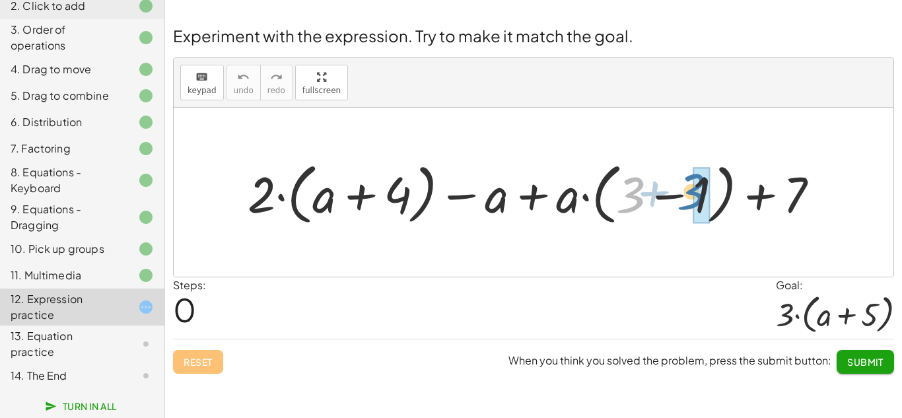
drag, startPoint x: 629, startPoint y: 211, endPoint x: 694, endPoint y: 207, distance: 64.8
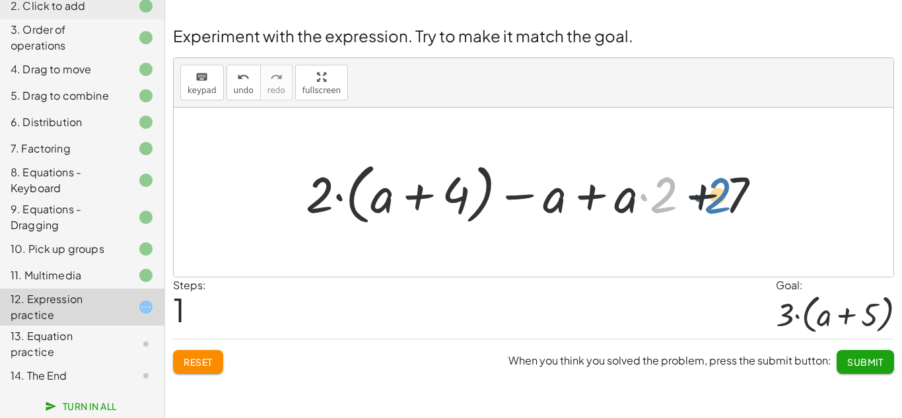
drag, startPoint x: 661, startPoint y: 201, endPoint x: 718, endPoint y: 201, distance: 56.8
click at [718, 201] on div at bounding box center [538, 192] width 479 height 73
drag, startPoint x: 723, startPoint y: 194, endPoint x: 633, endPoint y: 192, distance: 89.8
click at [633, 192] on div at bounding box center [538, 192] width 479 height 73
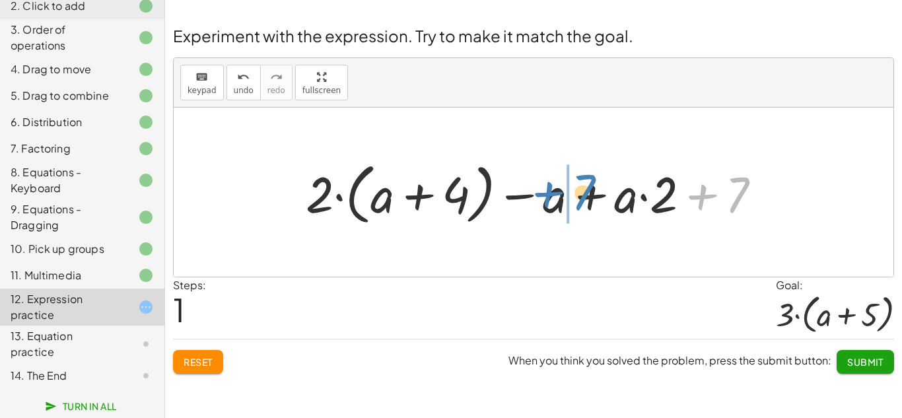
drag, startPoint x: 733, startPoint y: 190, endPoint x: 575, endPoint y: 187, distance: 158.5
click at [575, 187] on div at bounding box center [538, 192] width 479 height 73
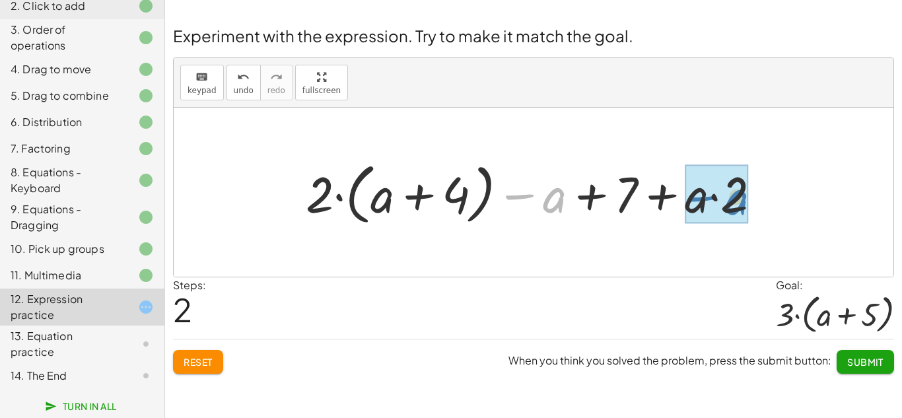
drag, startPoint x: 513, startPoint y: 197, endPoint x: 696, endPoint y: 199, distance: 183.0
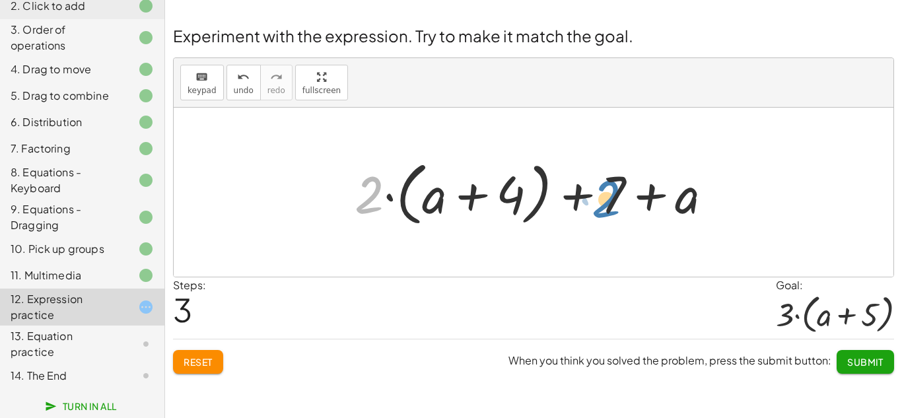
drag, startPoint x: 374, startPoint y: 196, endPoint x: 612, endPoint y: 199, distance: 238.5
click at [612, 199] on div at bounding box center [538, 193] width 381 height 76
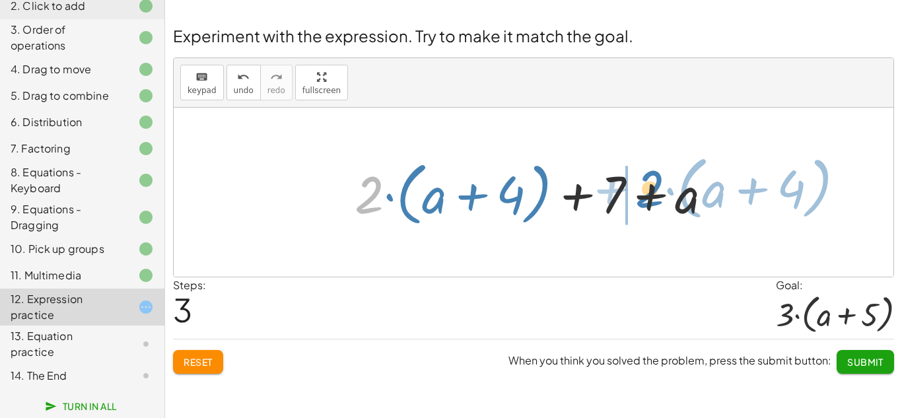
drag, startPoint x: 363, startPoint y: 203, endPoint x: 643, endPoint y: 196, distance: 280.8
click at [643, 196] on div at bounding box center [538, 193] width 381 height 76
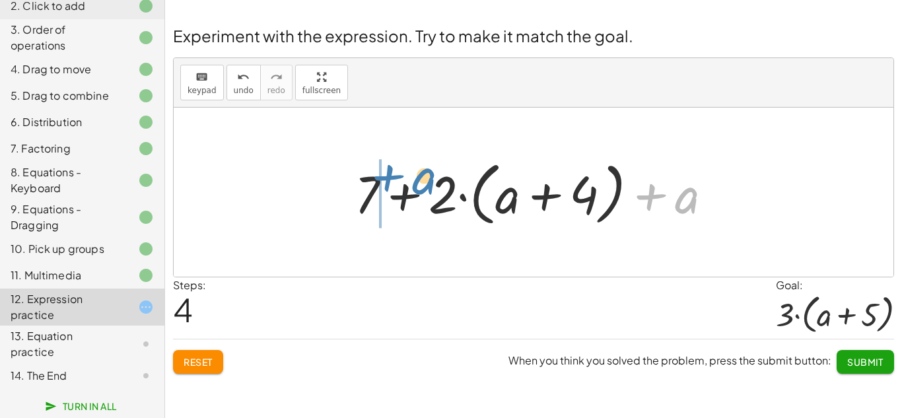
drag, startPoint x: 697, startPoint y: 202, endPoint x: 433, endPoint y: 183, distance: 264.9
click at [433, 183] on div at bounding box center [538, 193] width 381 height 76
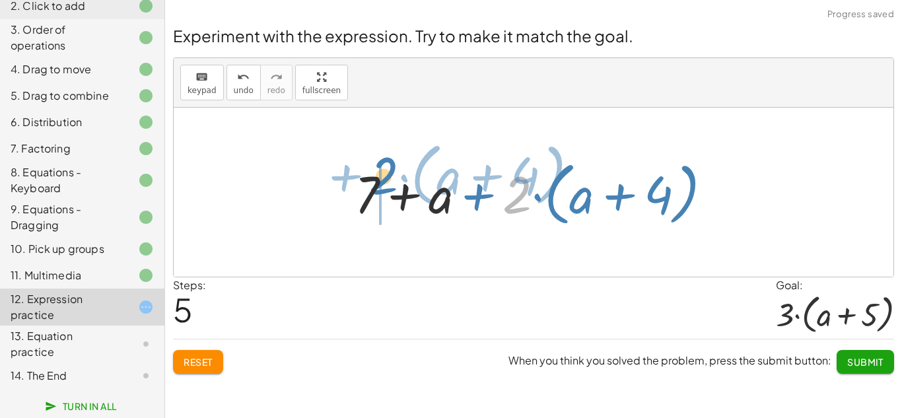
drag, startPoint x: 515, startPoint y: 198, endPoint x: 384, endPoint y: 179, distance: 131.5
click at [384, 179] on div at bounding box center [538, 193] width 381 height 76
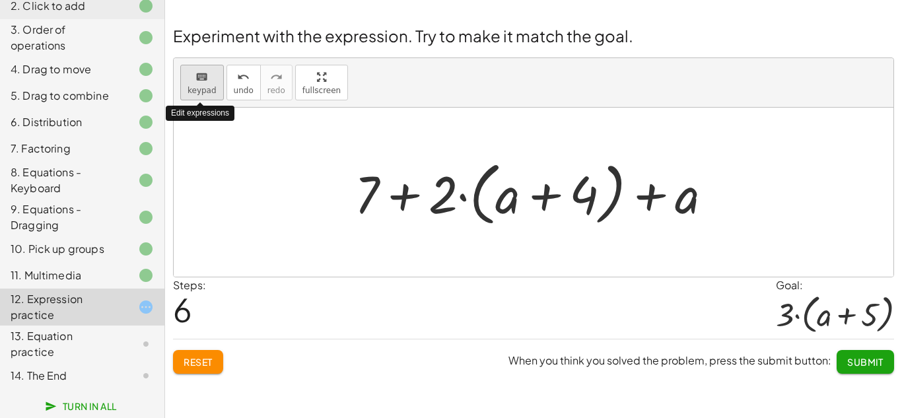
click at [185, 92] on button "keyboard keypad" at bounding box center [202, 83] width 44 height 36
click at [206, 94] on span "keypad" at bounding box center [202, 90] width 29 height 9
click at [402, 203] on div at bounding box center [538, 193] width 381 height 76
click at [373, 196] on div at bounding box center [538, 193] width 381 height 76
click at [367, 194] on div at bounding box center [538, 193] width 381 height 76
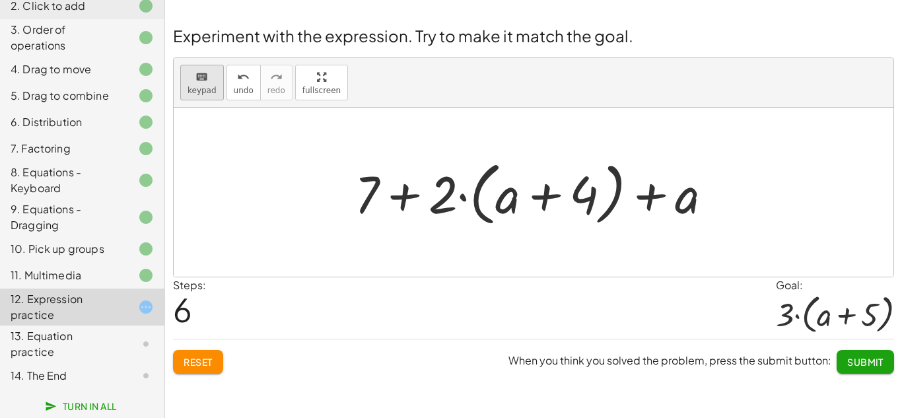
click at [205, 96] on button "keyboard keypad" at bounding box center [202, 83] width 44 height 36
click at [441, 194] on div at bounding box center [443, 193] width 29 height 61
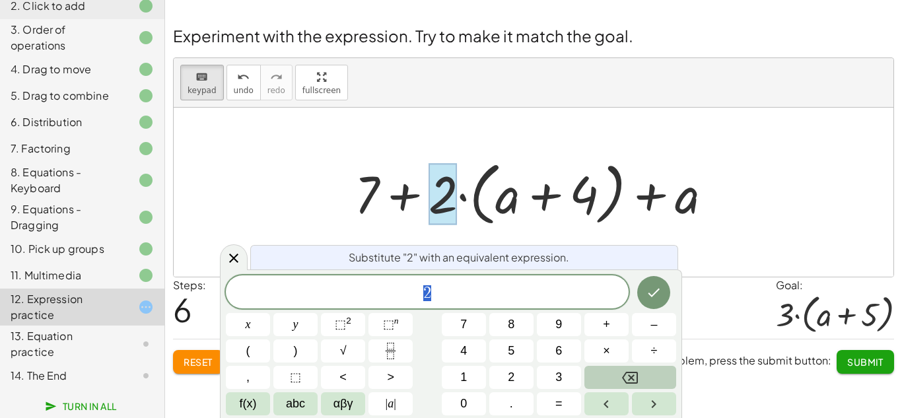
click at [632, 382] on icon "Backspace" at bounding box center [630, 378] width 16 height 12
click at [561, 374] on span "3" at bounding box center [558, 378] width 7 height 18
click at [642, 330] on button "–" at bounding box center [654, 324] width 44 height 23
click at [470, 375] on button "1" at bounding box center [464, 377] width 44 height 23
click at [662, 288] on button "Done" at bounding box center [653, 292] width 33 height 33
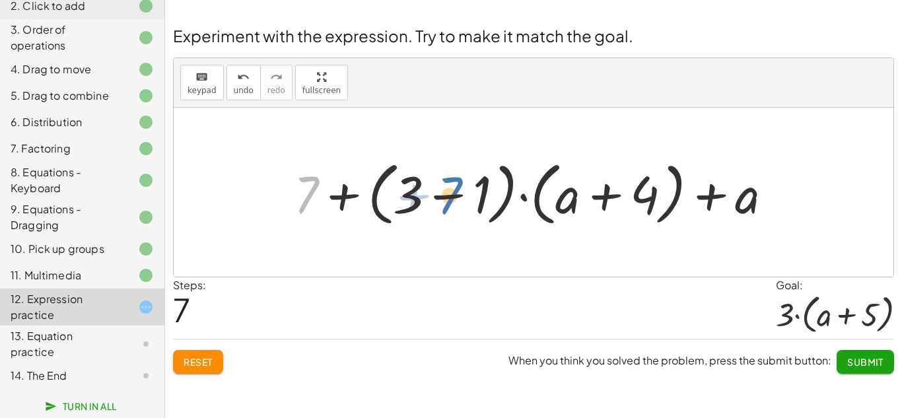
drag, startPoint x: 308, startPoint y: 188, endPoint x: 452, endPoint y: 188, distance: 144.0
click at [452, 188] on div at bounding box center [538, 193] width 502 height 76
drag, startPoint x: 306, startPoint y: 192, endPoint x: 511, endPoint y: 194, distance: 204.1
click at [511, 194] on div at bounding box center [538, 193] width 502 height 76
drag, startPoint x: 301, startPoint y: 186, endPoint x: 715, endPoint y: 199, distance: 415.0
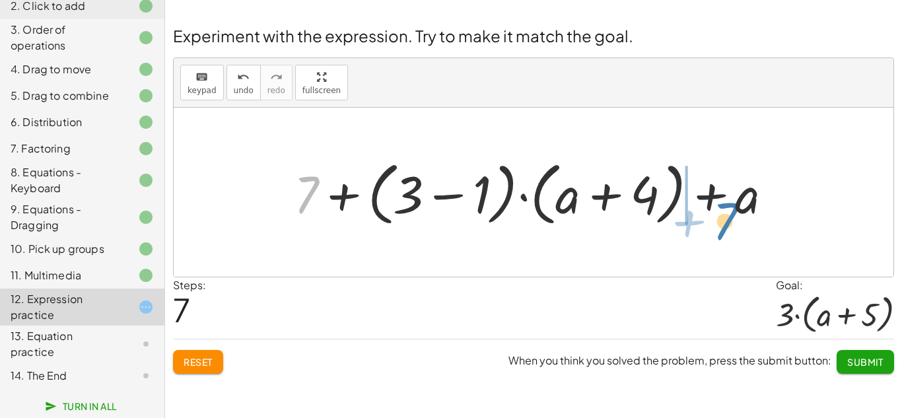
click at [715, 199] on div at bounding box center [538, 193] width 502 height 76
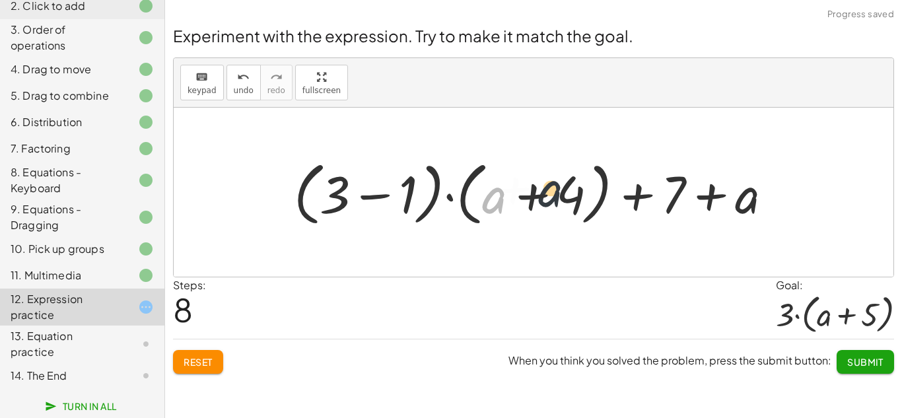
drag, startPoint x: 492, startPoint y: 203, endPoint x: 571, endPoint y: 196, distance: 79.0
click at [571, 196] on div at bounding box center [538, 193] width 502 height 76
drag, startPoint x: 567, startPoint y: 196, endPoint x: 481, endPoint y: 188, distance: 85.6
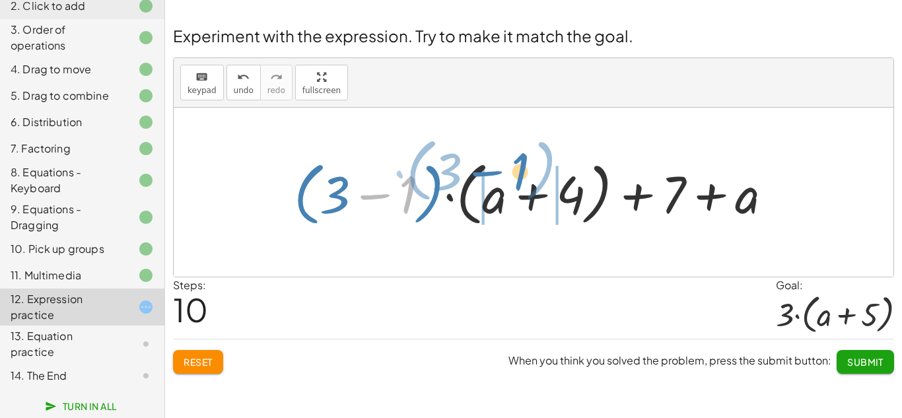
drag, startPoint x: 402, startPoint y: 203, endPoint x: 515, endPoint y: 180, distance: 114.6
click at [515, 180] on div at bounding box center [538, 193] width 502 height 76
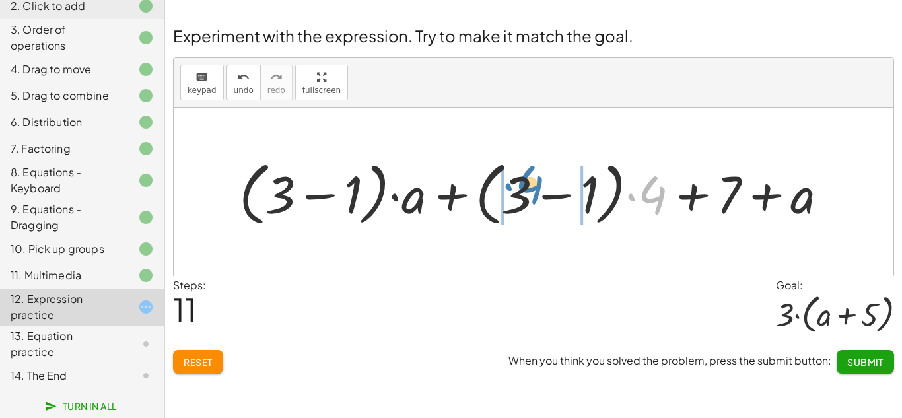
drag, startPoint x: 652, startPoint y: 194, endPoint x: 528, endPoint y: 183, distance: 124.0
click at [528, 183] on div at bounding box center [538, 193] width 612 height 76
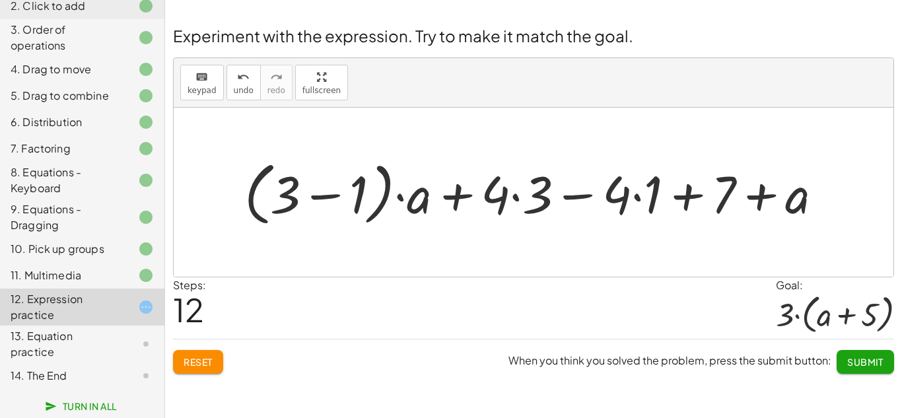
click at [620, 196] on div at bounding box center [539, 193] width 602 height 76
click at [647, 193] on div at bounding box center [539, 193] width 602 height 76
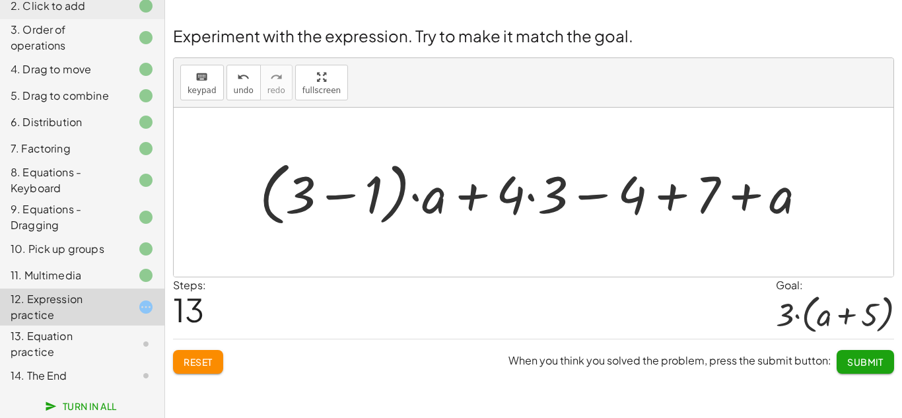
click at [519, 194] on div at bounding box center [538, 193] width 571 height 76
click at [534, 194] on div at bounding box center [538, 193] width 571 height 76
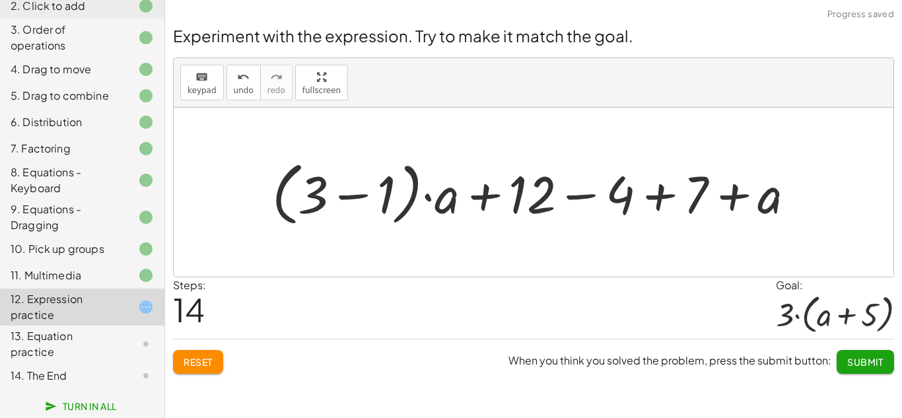
click at [620, 193] on div at bounding box center [539, 193] width 546 height 76
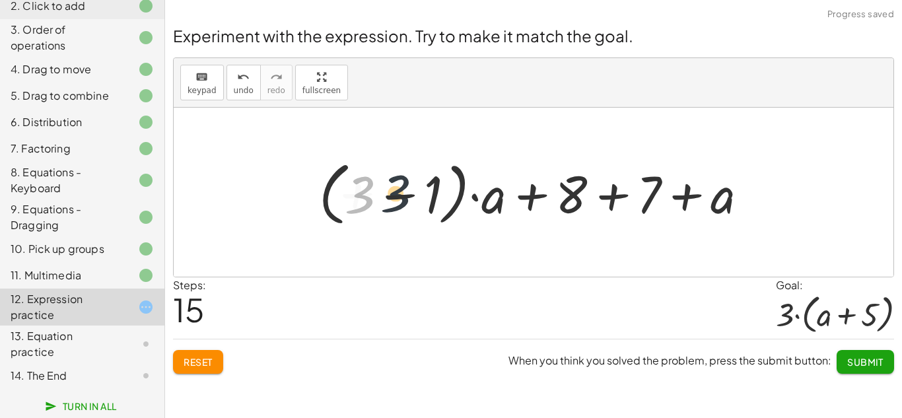
drag, startPoint x: 369, startPoint y: 190, endPoint x: 411, endPoint y: 188, distance: 41.7
click at [411, 188] on div at bounding box center [538, 193] width 452 height 76
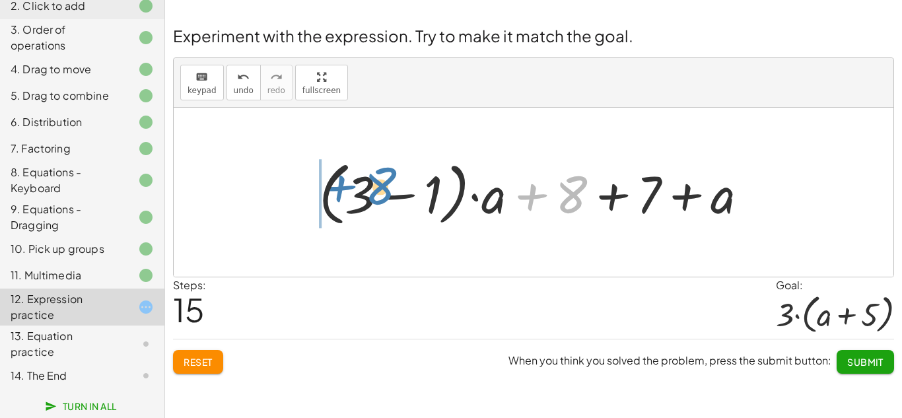
drag, startPoint x: 573, startPoint y: 192, endPoint x: 383, endPoint y: 183, distance: 190.4
click at [383, 183] on div at bounding box center [538, 193] width 452 height 76
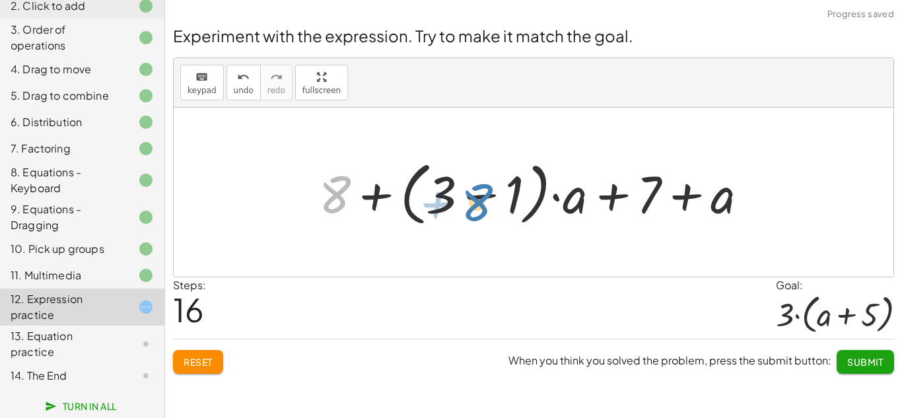
drag, startPoint x: 340, startPoint y: 197, endPoint x: 481, endPoint y: 204, distance: 141.5
click at [481, 204] on div at bounding box center [538, 193] width 452 height 76
drag, startPoint x: 505, startPoint y: 194, endPoint x: 512, endPoint y: 200, distance: 9.4
click at [512, 200] on div at bounding box center [538, 193] width 452 height 76
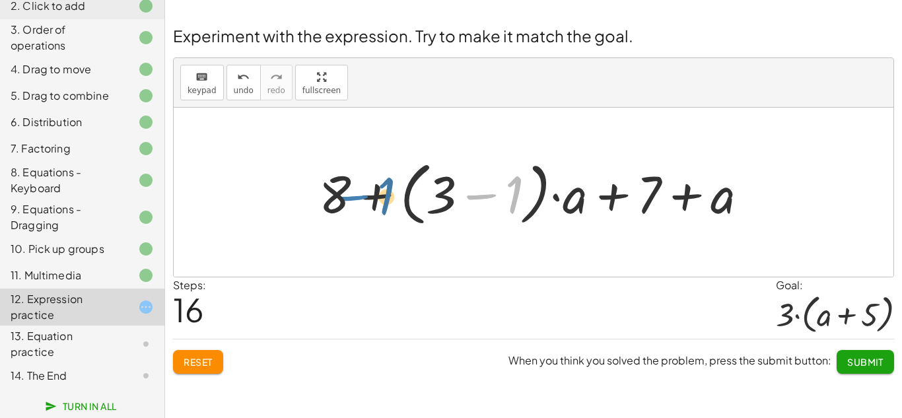
drag, startPoint x: 485, startPoint y: 194, endPoint x: 357, endPoint y: 195, distance: 128.1
click at [357, 195] on div at bounding box center [538, 193] width 452 height 76
click at [476, 197] on div at bounding box center [538, 193] width 452 height 76
drag, startPoint x: 441, startPoint y: 197, endPoint x: 376, endPoint y: 192, distance: 64.9
click at [376, 192] on div at bounding box center [538, 193] width 452 height 76
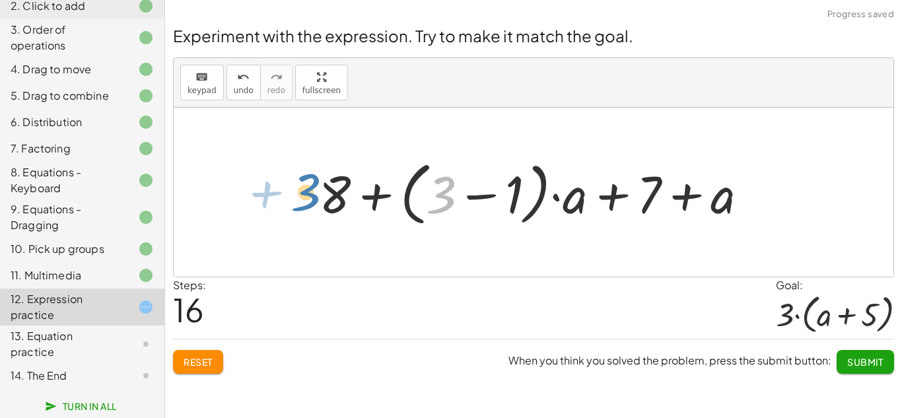
drag, startPoint x: 445, startPoint y: 198, endPoint x: 310, endPoint y: 196, distance: 135.4
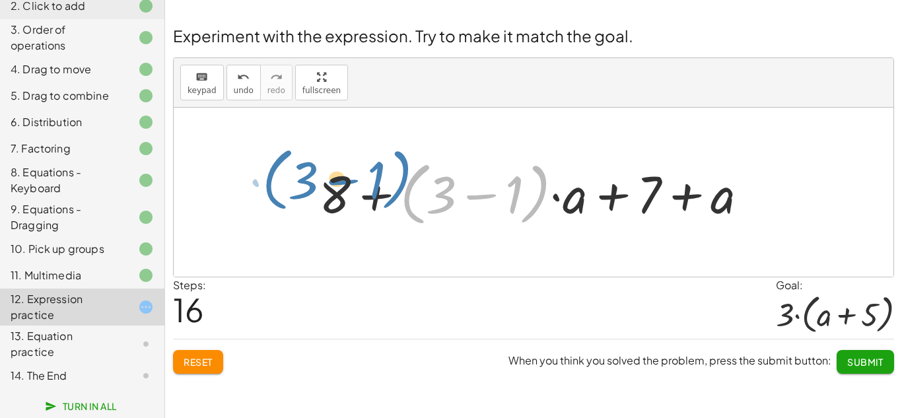
drag, startPoint x: 530, startPoint y: 211, endPoint x: 388, endPoint y: 197, distance: 142.7
click at [388, 197] on div at bounding box center [538, 193] width 452 height 76
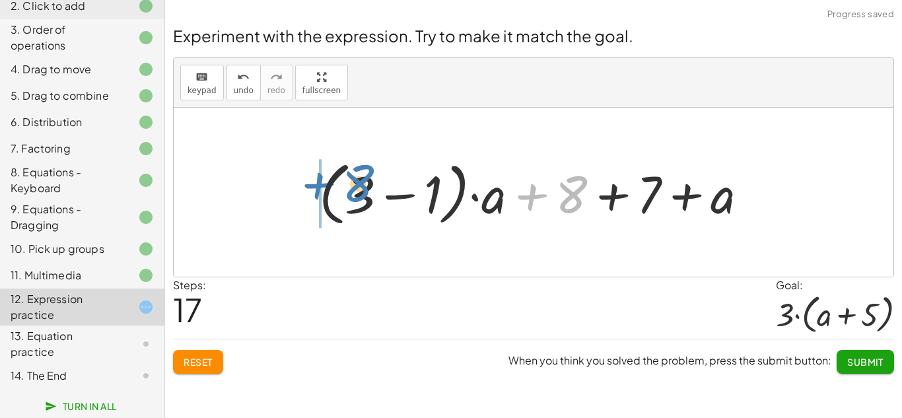
drag, startPoint x: 579, startPoint y: 198, endPoint x: 373, endPoint y: 189, distance: 206.3
click at [373, 189] on div at bounding box center [538, 193] width 452 height 76
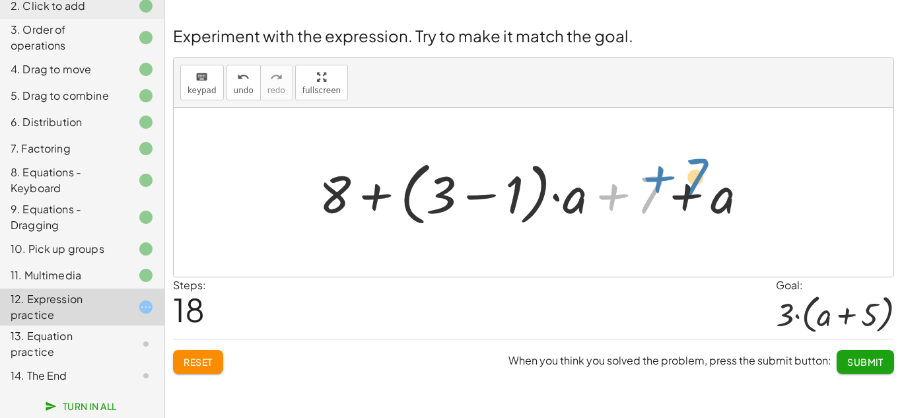
drag, startPoint x: 652, startPoint y: 184, endPoint x: 700, endPoint y: 167, distance: 51.2
click at [700, 167] on div at bounding box center [538, 193] width 452 height 76
drag, startPoint x: 468, startPoint y: 197, endPoint x: 386, endPoint y: 195, distance: 82.6
click at [386, 195] on div at bounding box center [538, 193] width 452 height 76
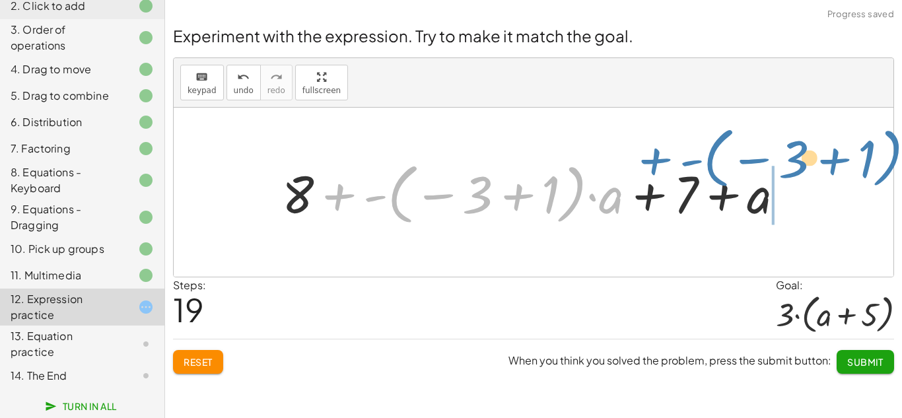
drag, startPoint x: 333, startPoint y: 193, endPoint x: 670, endPoint y: 177, distance: 337.2
click at [670, 177] on div at bounding box center [538, 192] width 526 height 73
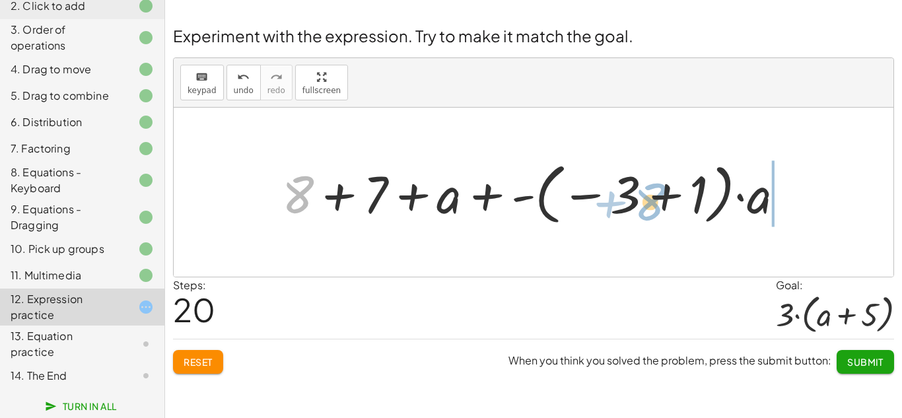
drag, startPoint x: 300, startPoint y: 186, endPoint x: 652, endPoint y: 194, distance: 352.1
click at [652, 194] on div at bounding box center [538, 192] width 526 height 73
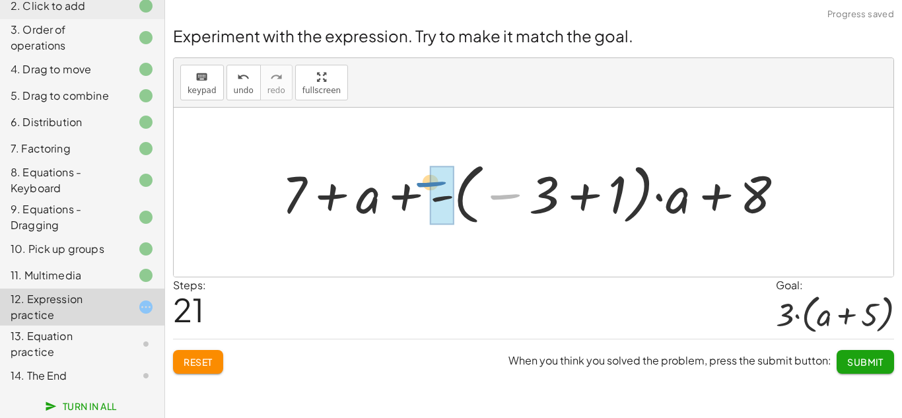
drag, startPoint x: 510, startPoint y: 196, endPoint x: 431, endPoint y: 191, distance: 78.7
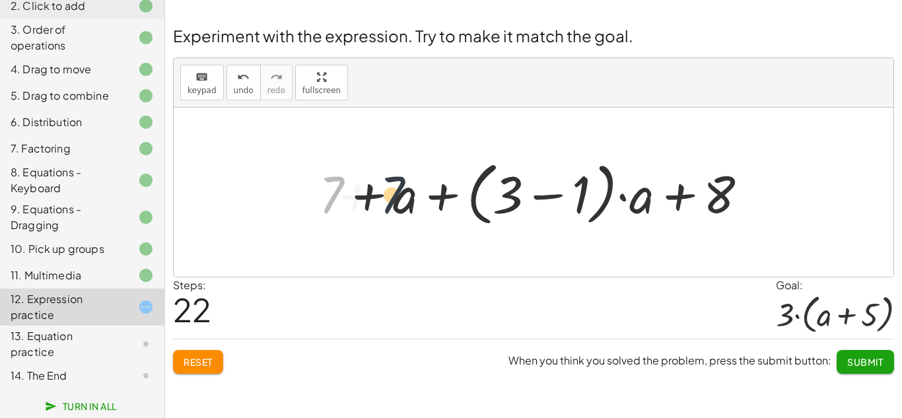
drag, startPoint x: 324, startPoint y: 192, endPoint x: 396, endPoint y: 195, distance: 72.1
click at [396, 195] on div at bounding box center [538, 193] width 452 height 76
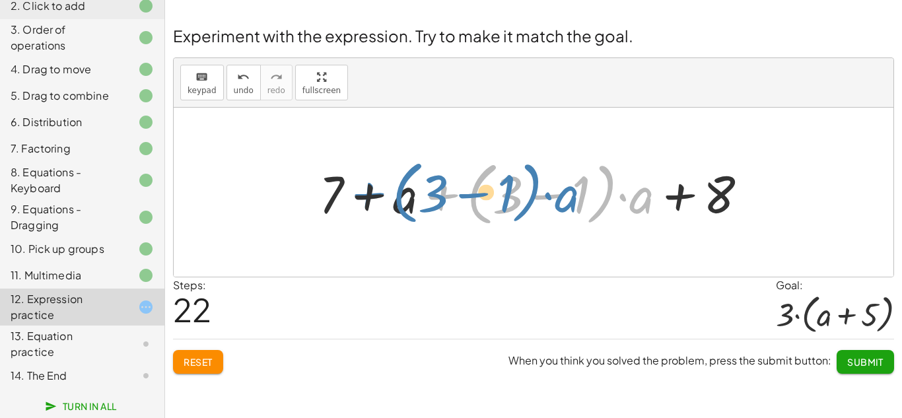
drag, startPoint x: 446, startPoint y: 199, endPoint x: 372, endPoint y: 198, distance: 74.6
click at [372, 198] on div at bounding box center [538, 193] width 452 height 76
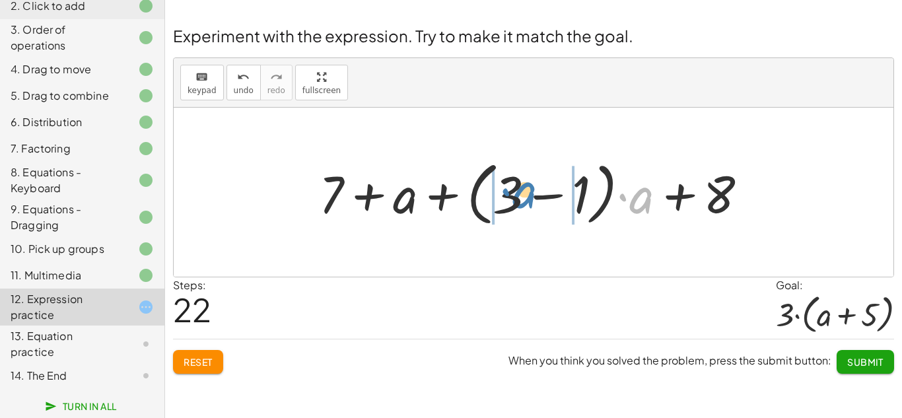
drag, startPoint x: 648, startPoint y: 205, endPoint x: 531, endPoint y: 200, distance: 117.0
click at [531, 200] on div at bounding box center [538, 193] width 452 height 76
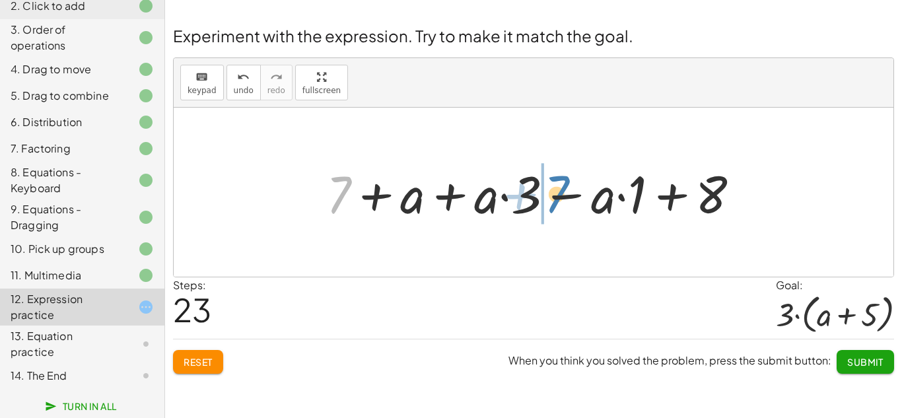
drag, startPoint x: 331, startPoint y: 199, endPoint x: 543, endPoint y: 199, distance: 212.0
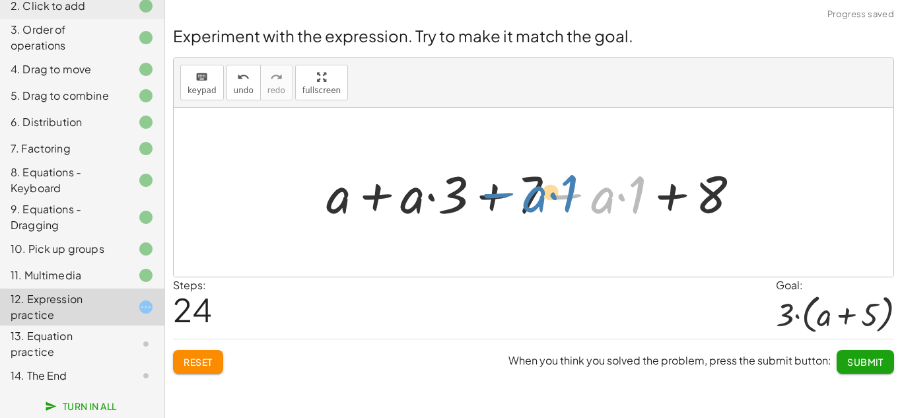
drag, startPoint x: 561, startPoint y: 197, endPoint x: 448, endPoint y: 184, distance: 114.3
click at [448, 184] on div at bounding box center [539, 193] width 438 height 68
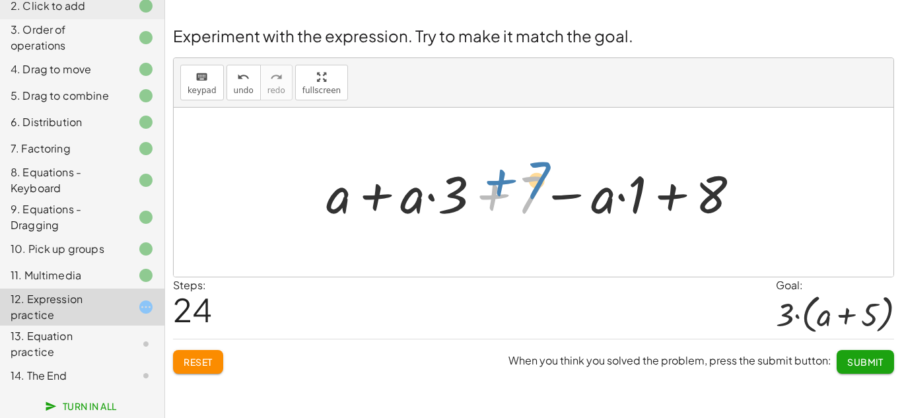
drag, startPoint x: 488, startPoint y: 198, endPoint x: 488, endPoint y: 189, distance: 9.2
click at [488, 189] on div at bounding box center [539, 193] width 438 height 68
click at [199, 362] on span "Reset" at bounding box center [198, 362] width 29 height 12
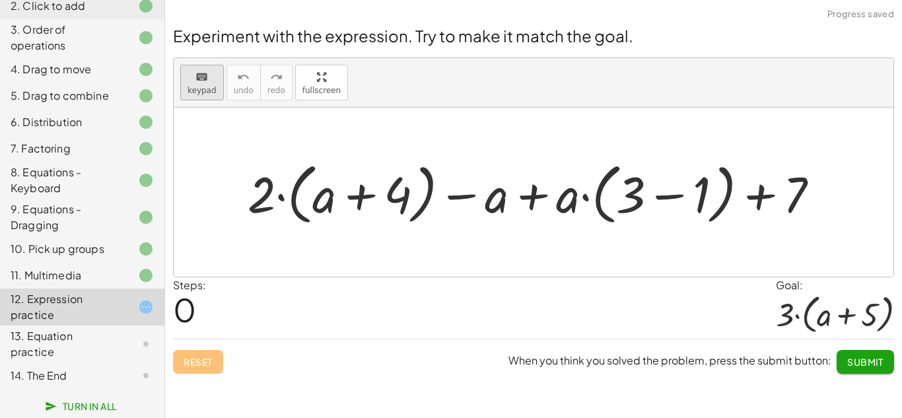
click at [198, 75] on icon "keyboard" at bounding box center [202, 77] width 13 height 16
click at [198, 73] on icon "keyboard" at bounding box center [202, 77] width 13 height 16
click at [213, 134] on div at bounding box center [534, 192] width 720 height 169
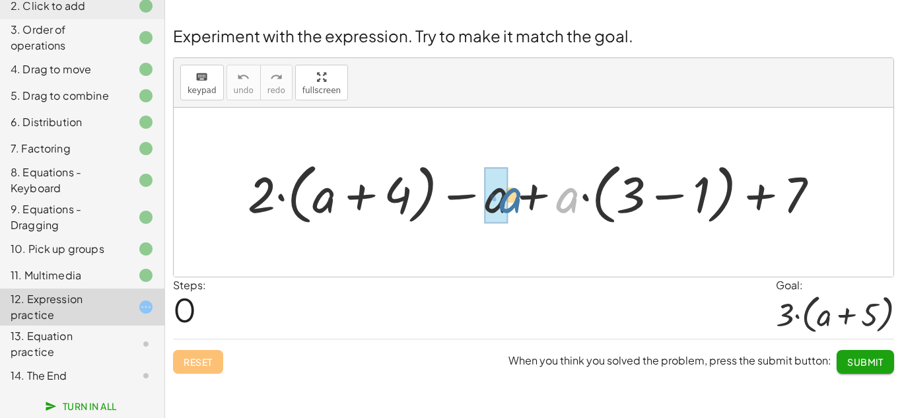
drag, startPoint x: 561, startPoint y: 192, endPoint x: 501, endPoint y: 188, distance: 60.9
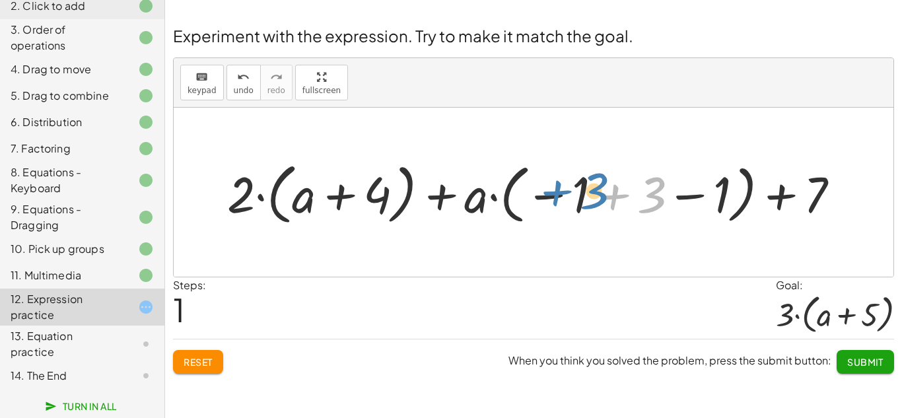
drag, startPoint x: 652, startPoint y: 199, endPoint x: 596, endPoint y: 196, distance: 55.6
click at [596, 196] on div at bounding box center [539, 192] width 637 height 73
drag, startPoint x: 573, startPoint y: 201, endPoint x: 651, endPoint y: 199, distance: 78.0
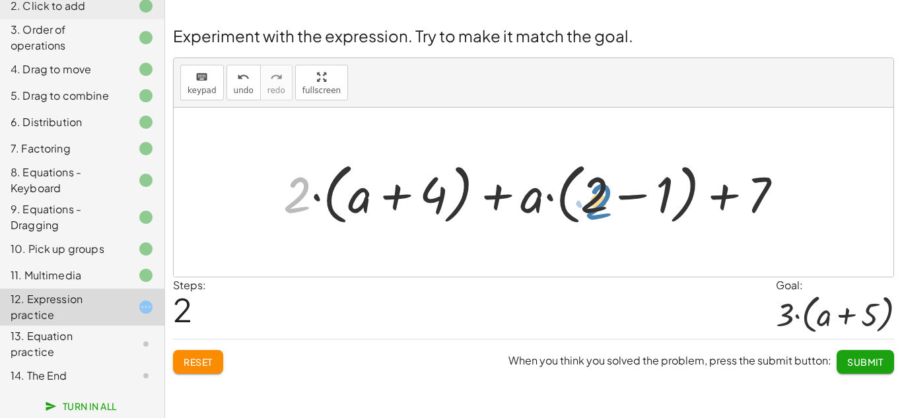
drag, startPoint x: 299, startPoint y: 196, endPoint x: 596, endPoint y: 202, distance: 297.9
click at [596, 202] on div at bounding box center [538, 192] width 523 height 73
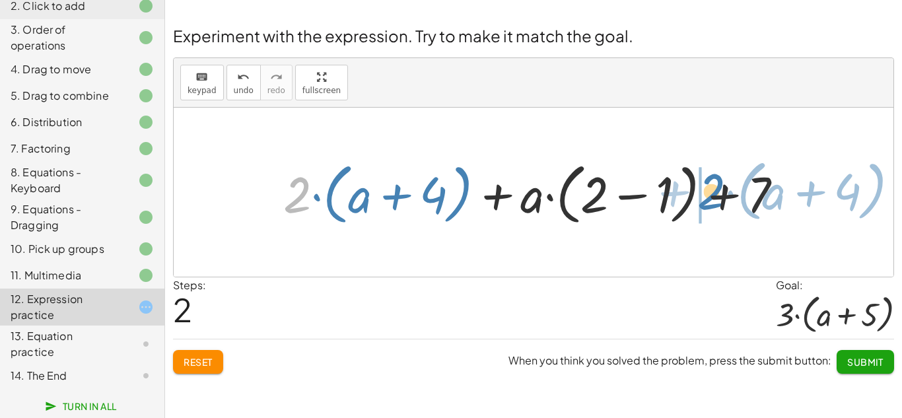
drag, startPoint x: 291, startPoint y: 199, endPoint x: 705, endPoint y: 194, distance: 414.1
click at [705, 194] on div at bounding box center [538, 192] width 523 height 73
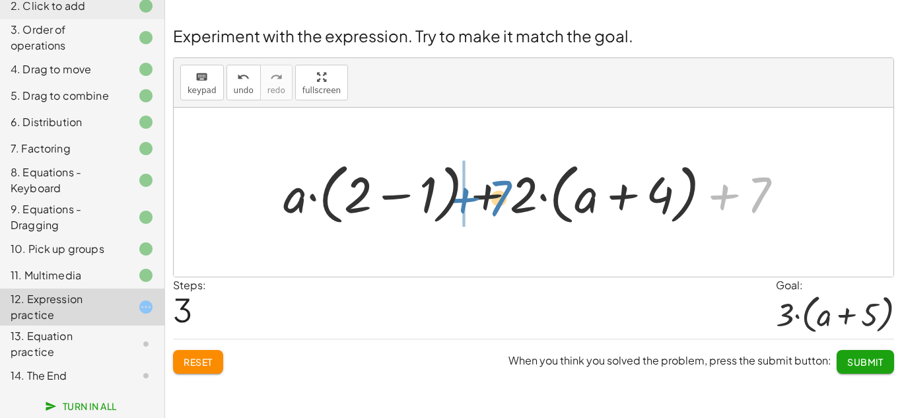
drag, startPoint x: 751, startPoint y: 192, endPoint x: 487, endPoint y: 196, distance: 263.6
click at [487, 196] on div at bounding box center [538, 192] width 523 height 73
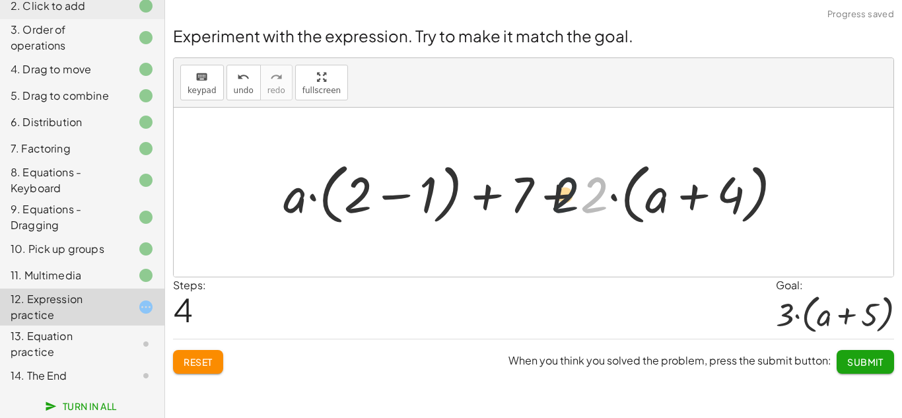
drag, startPoint x: 599, startPoint y: 192, endPoint x: 545, endPoint y: 192, distance: 54.2
click at [545, 192] on div at bounding box center [538, 192] width 523 height 73
click at [557, 194] on div at bounding box center [538, 192] width 523 height 73
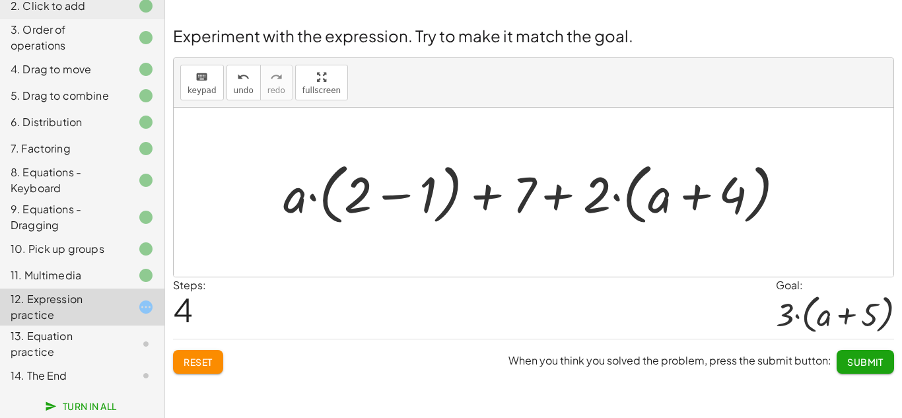
click at [557, 194] on div at bounding box center [538, 192] width 523 height 73
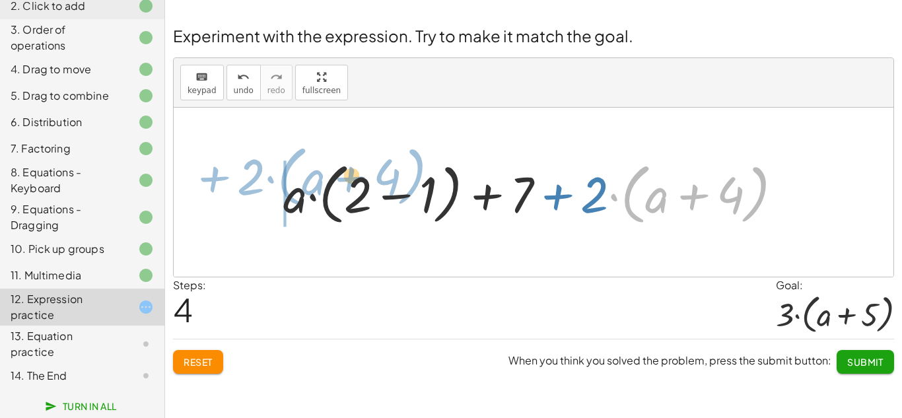
drag, startPoint x: 610, startPoint y: 197, endPoint x: 269, endPoint y: 179, distance: 341.3
click at [269, 179] on div "+ · 2 · ( + a + 4 ) − a + · a · ( + 3 − 1 ) + 7 + · 2 · ( + a + 4 ) + · a · ( −…" at bounding box center [534, 193] width 540 height 80
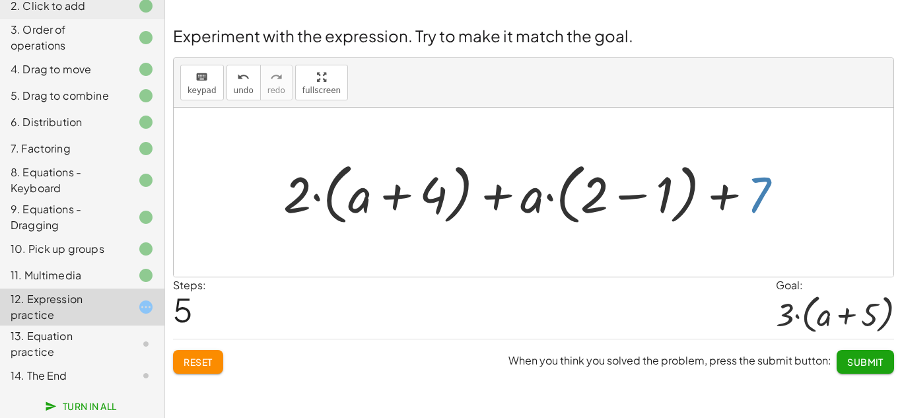
click at [760, 205] on div at bounding box center [538, 192] width 523 height 73
click at [190, 361] on span "Reset" at bounding box center [198, 362] width 29 height 12
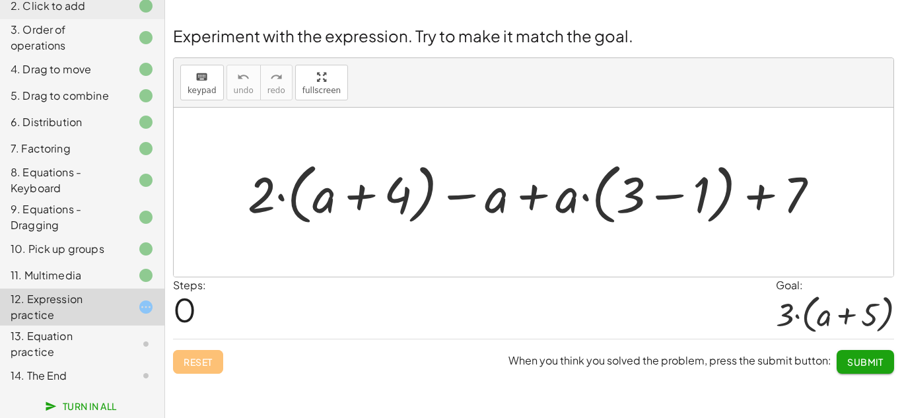
click at [288, 65] on div "keyboard keypad undo [PERSON_NAME] redo fullscreen" at bounding box center [534, 83] width 720 height 50
drag, startPoint x: 798, startPoint y: 193, endPoint x: 491, endPoint y: 192, distance: 307.1
click at [491, 192] on div at bounding box center [539, 192] width 596 height 73
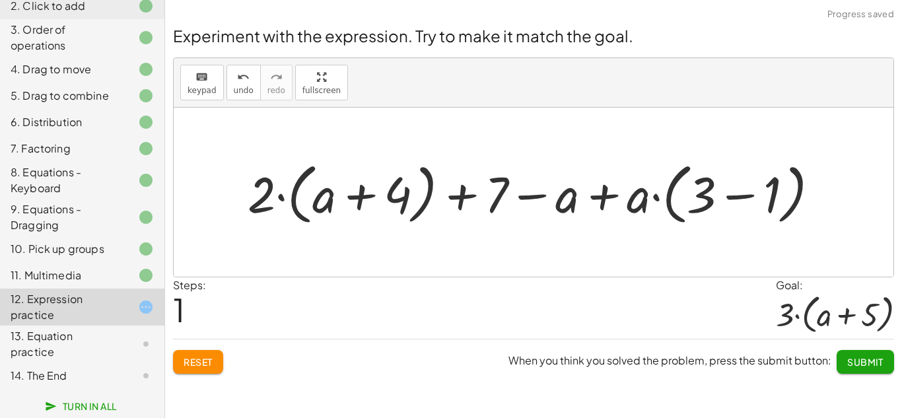
click at [602, 194] on div at bounding box center [539, 192] width 596 height 73
click at [733, 196] on div at bounding box center [539, 192] width 596 height 73
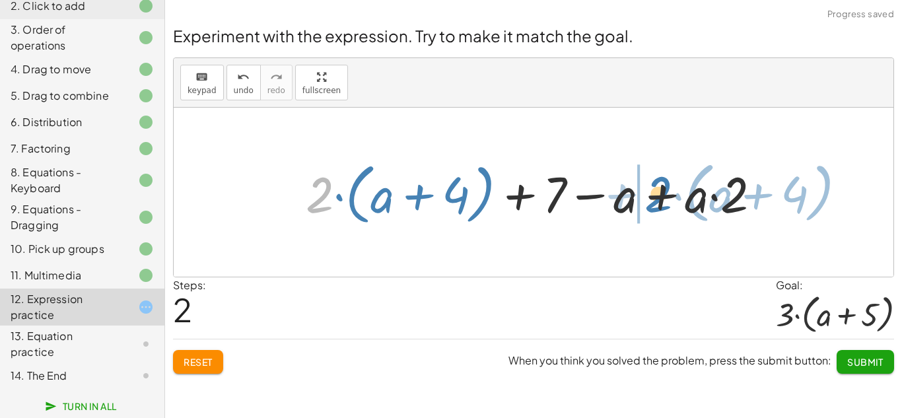
drag, startPoint x: 326, startPoint y: 194, endPoint x: 663, endPoint y: 194, distance: 337.5
click at [663, 194] on div at bounding box center [538, 192] width 479 height 73
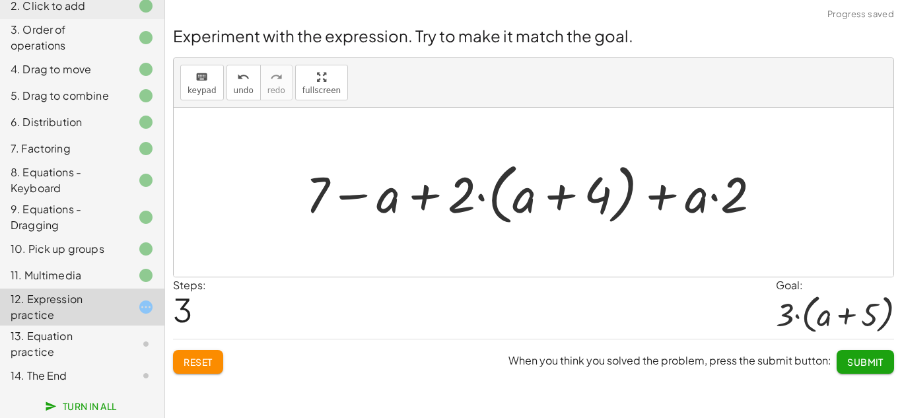
click at [662, 196] on div at bounding box center [538, 192] width 479 height 73
click at [420, 197] on div at bounding box center [538, 192] width 479 height 73
click at [569, 194] on div at bounding box center [538, 192] width 479 height 73
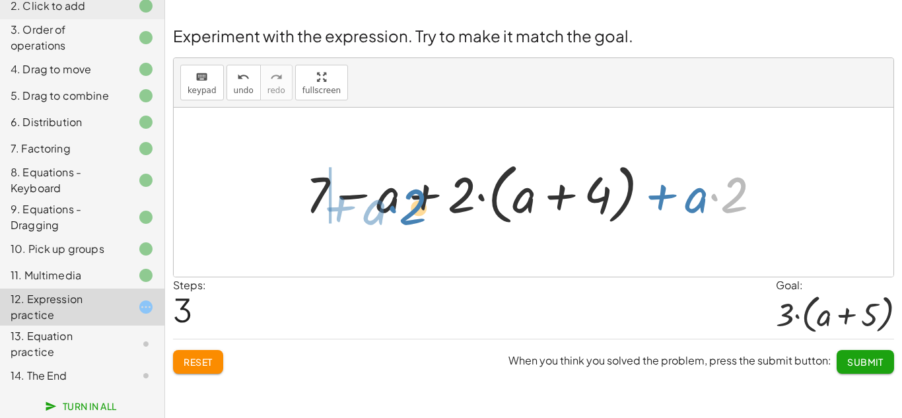
drag, startPoint x: 736, startPoint y: 196, endPoint x: 372, endPoint y: 200, distance: 364.6
click at [372, 200] on div at bounding box center [538, 192] width 479 height 73
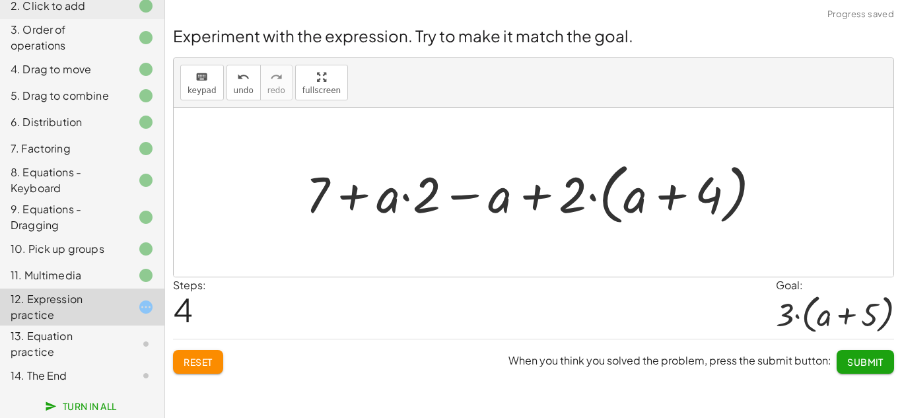
click at [353, 198] on div at bounding box center [538, 192] width 479 height 73
click at [502, 203] on div at bounding box center [538, 192] width 479 height 73
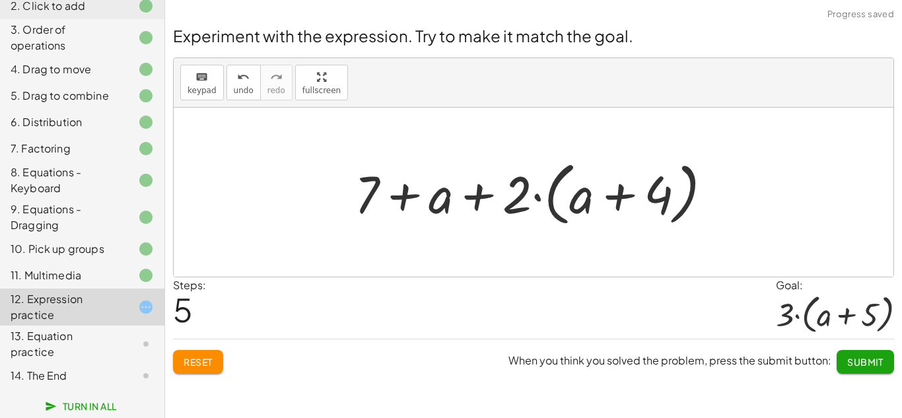
click at [480, 195] on div at bounding box center [538, 193] width 381 height 76
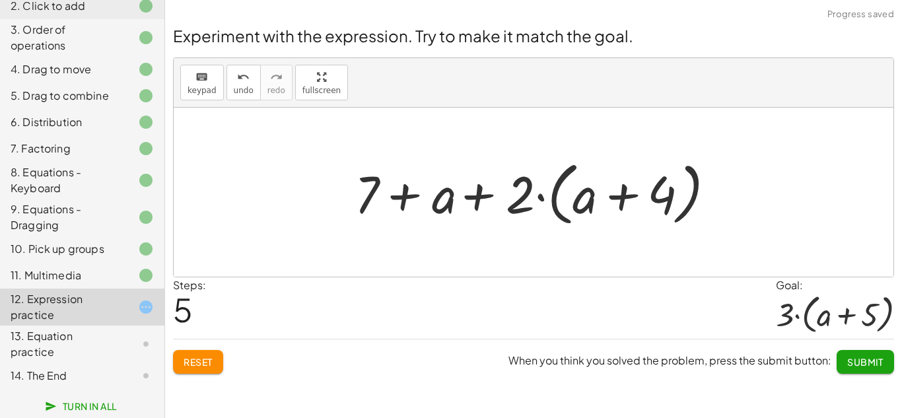
click at [392, 195] on div at bounding box center [538, 193] width 381 height 76
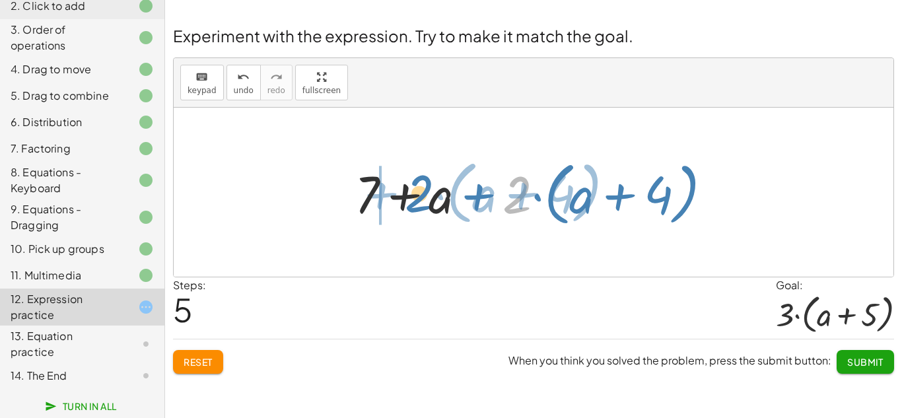
drag, startPoint x: 526, startPoint y: 196, endPoint x: 423, endPoint y: 196, distance: 103.0
click at [423, 196] on div at bounding box center [538, 193] width 381 height 76
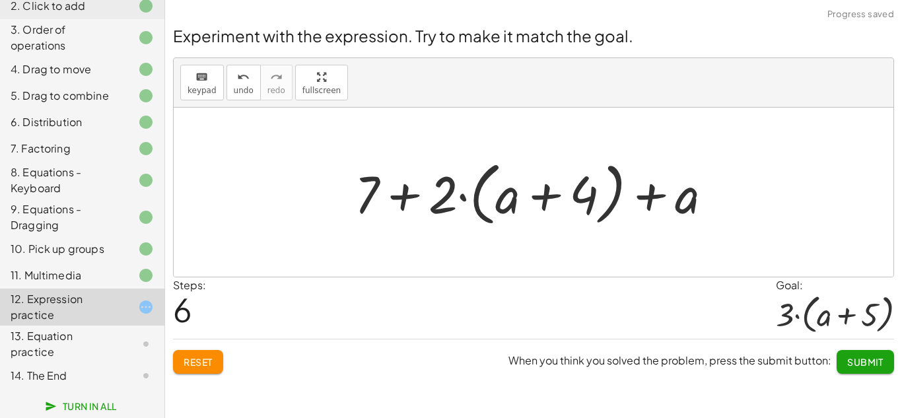
click at [403, 196] on div at bounding box center [538, 193] width 381 height 76
drag, startPoint x: 512, startPoint y: 194, endPoint x: 662, endPoint y: 192, distance: 150.6
click at [662, 192] on div at bounding box center [538, 193] width 381 height 76
drag, startPoint x: 514, startPoint y: 192, endPoint x: 470, endPoint y: 198, distance: 44.6
click at [470, 198] on div at bounding box center [538, 193] width 381 height 76
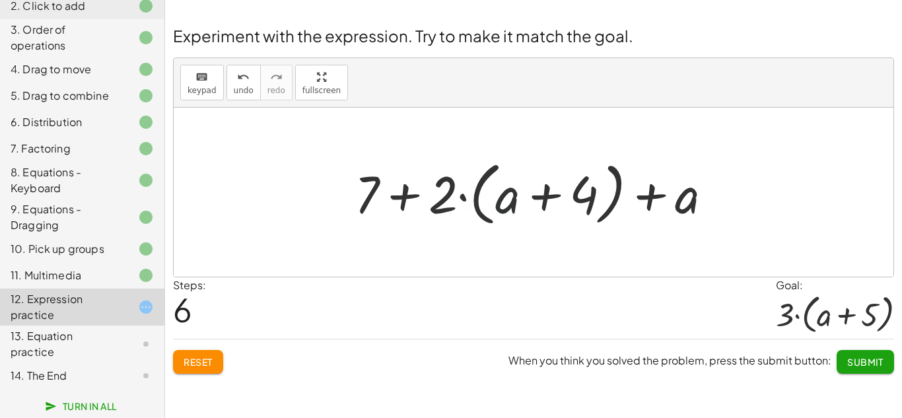
click at [685, 201] on div at bounding box center [538, 193] width 381 height 76
drag, startPoint x: 685, startPoint y: 201, endPoint x: 366, endPoint y: 194, distance: 319.1
click at [366, 194] on div at bounding box center [538, 193] width 381 height 76
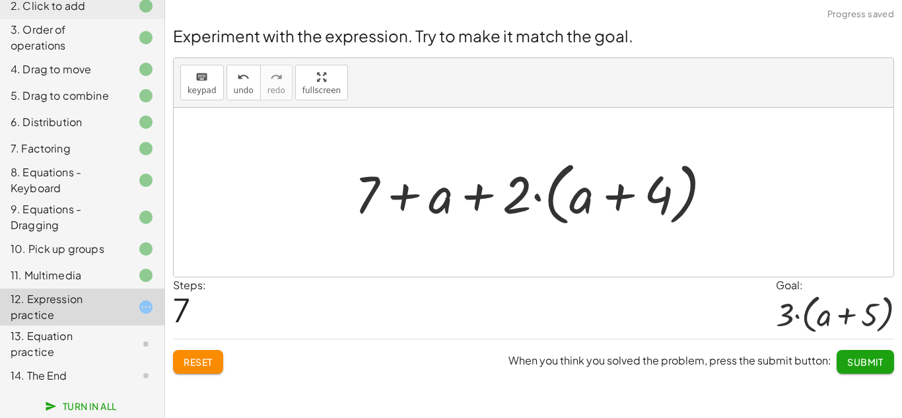
click at [448, 196] on div at bounding box center [538, 193] width 381 height 76
click at [464, 195] on div at bounding box center [538, 193] width 381 height 76
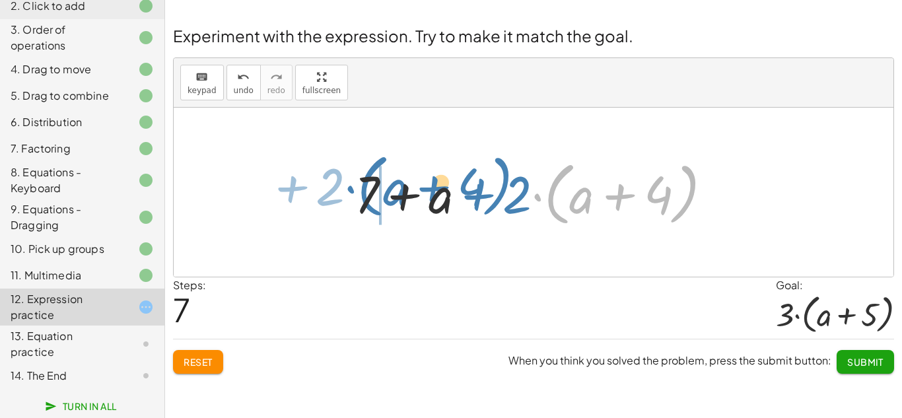
drag, startPoint x: 533, startPoint y: 204, endPoint x: 339, endPoint y: 199, distance: 193.6
click at [339, 199] on div "+ · 2 · ( + a + 4 ) − a + · a · ( + 3 − 1 ) + 7 + · 2 · ( + a + 4 ) + 7 − a + ·…" at bounding box center [534, 192] width 398 height 83
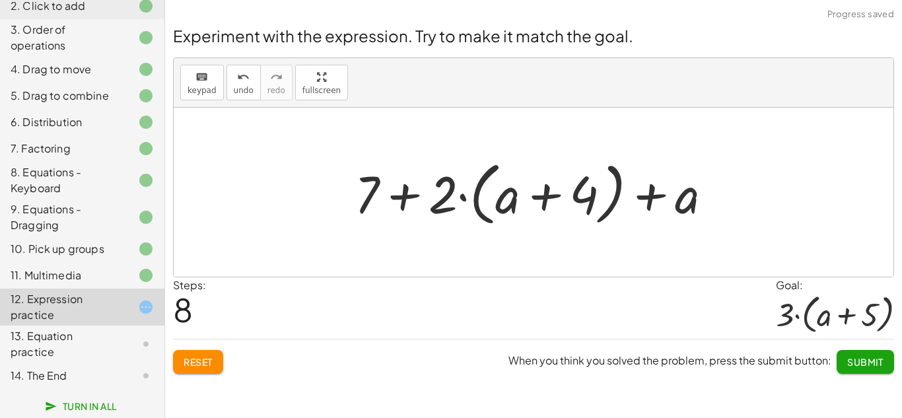
click at [397, 196] on div at bounding box center [538, 193] width 381 height 76
click at [543, 195] on div at bounding box center [538, 193] width 381 height 76
click at [646, 197] on div at bounding box center [538, 193] width 381 height 76
drag, startPoint x: 692, startPoint y: 205, endPoint x: 448, endPoint y: 201, distance: 243.7
click at [448, 201] on div at bounding box center [538, 193] width 381 height 76
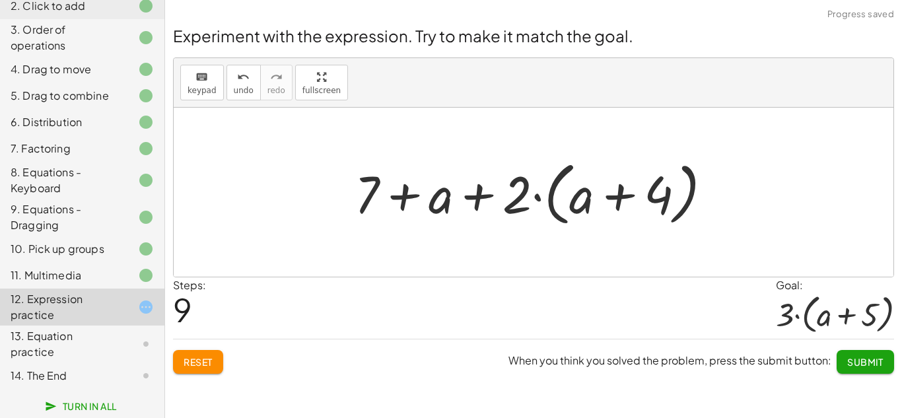
click at [403, 197] on div at bounding box center [538, 193] width 381 height 76
click at [618, 201] on div at bounding box center [538, 193] width 381 height 76
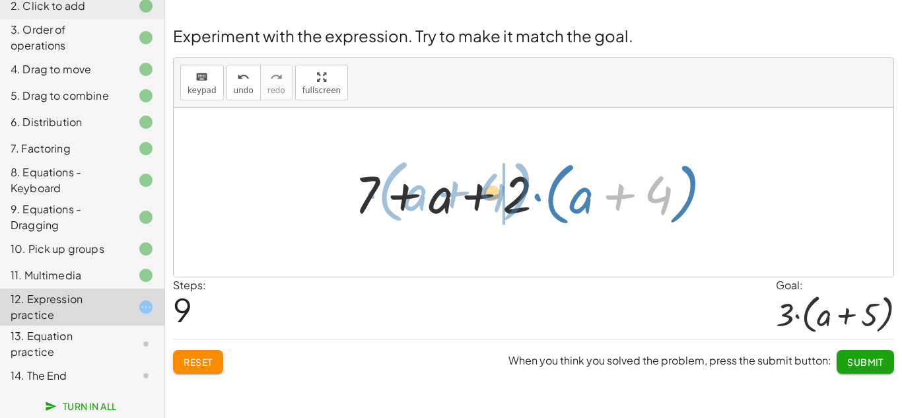
drag, startPoint x: 662, startPoint y: 194, endPoint x: 492, endPoint y: 192, distance: 169.8
click at [492, 192] on div at bounding box center [538, 193] width 381 height 76
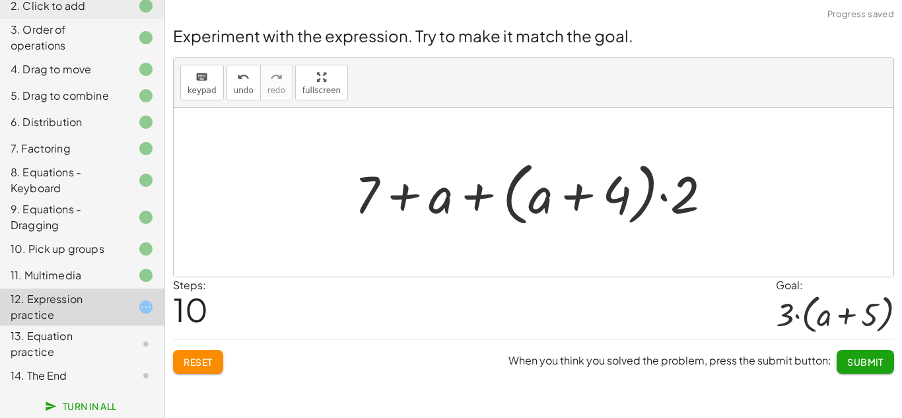
click at [581, 201] on div at bounding box center [538, 193] width 381 height 76
drag, startPoint x: 679, startPoint y: 199, endPoint x: 594, endPoint y: 197, distance: 85.2
click at [594, 197] on div at bounding box center [538, 193] width 381 height 76
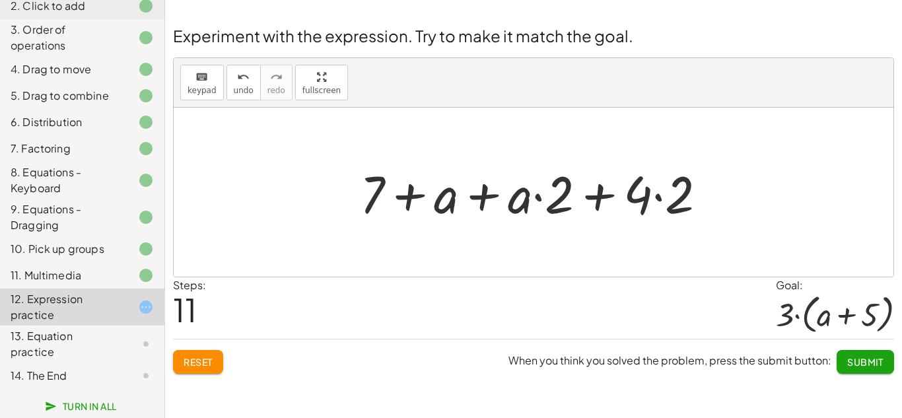
click at [663, 196] on div at bounding box center [538, 193] width 371 height 68
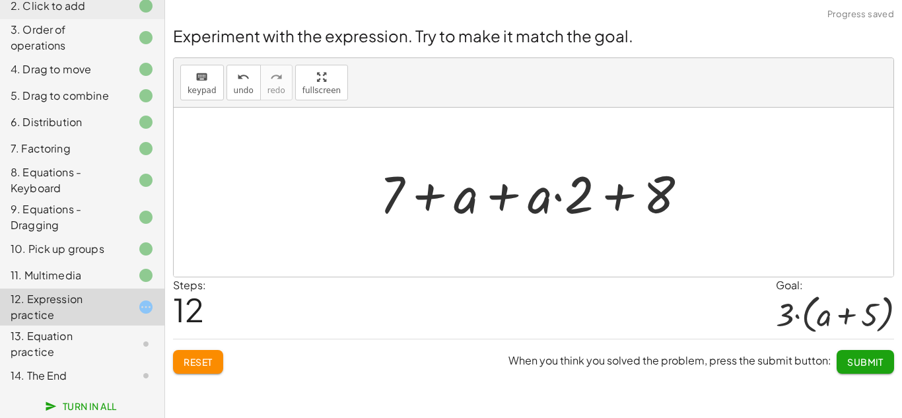
click at [620, 196] on div at bounding box center [539, 193] width 332 height 68
drag, startPoint x: 551, startPoint y: 196, endPoint x: 480, endPoint y: 197, distance: 71.3
click at [480, 197] on div at bounding box center [539, 193] width 332 height 68
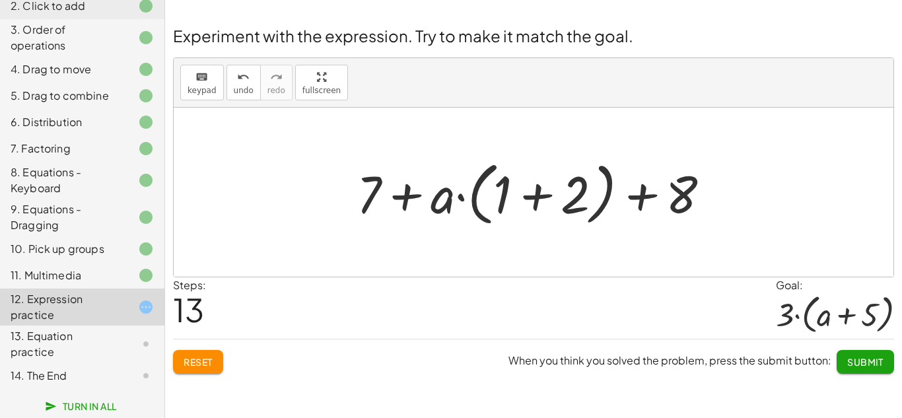
click at [537, 198] on div at bounding box center [538, 193] width 377 height 76
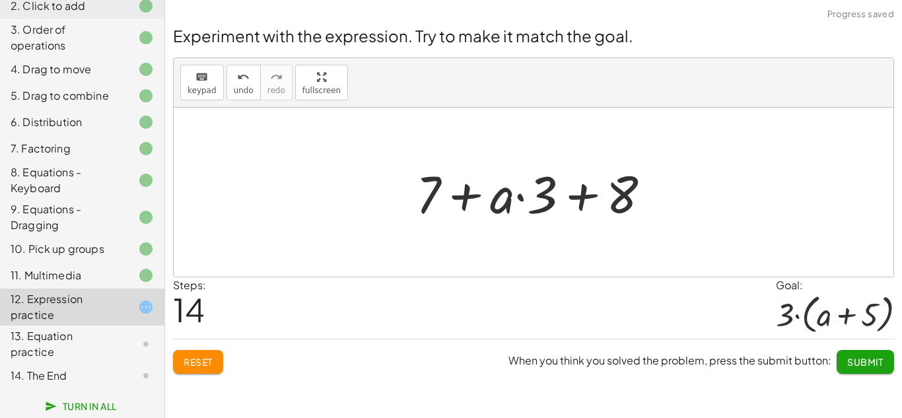
click at [466, 199] on div at bounding box center [538, 193] width 259 height 68
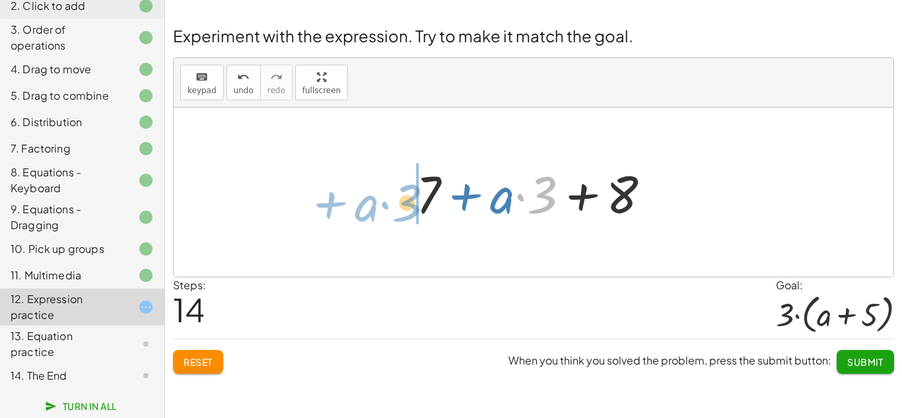
drag, startPoint x: 544, startPoint y: 192, endPoint x: 403, endPoint y: 198, distance: 141.5
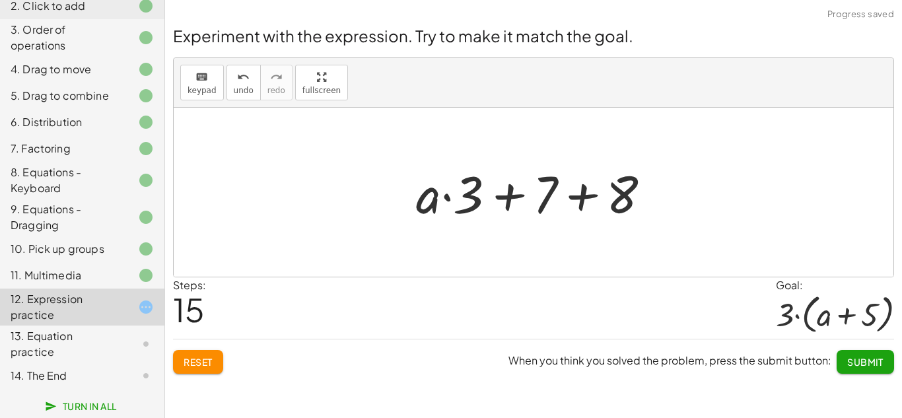
click at [581, 193] on div at bounding box center [538, 193] width 259 height 68
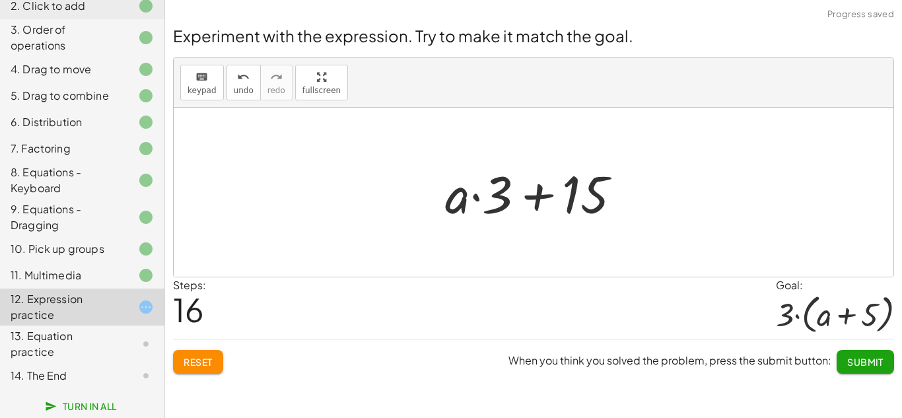
click at [535, 194] on div at bounding box center [538, 193] width 199 height 68
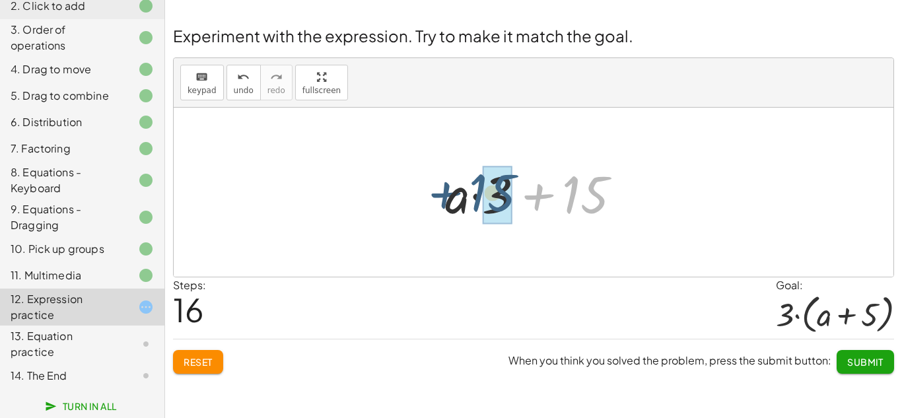
drag, startPoint x: 577, startPoint y: 194, endPoint x: 483, endPoint y: 192, distance: 93.8
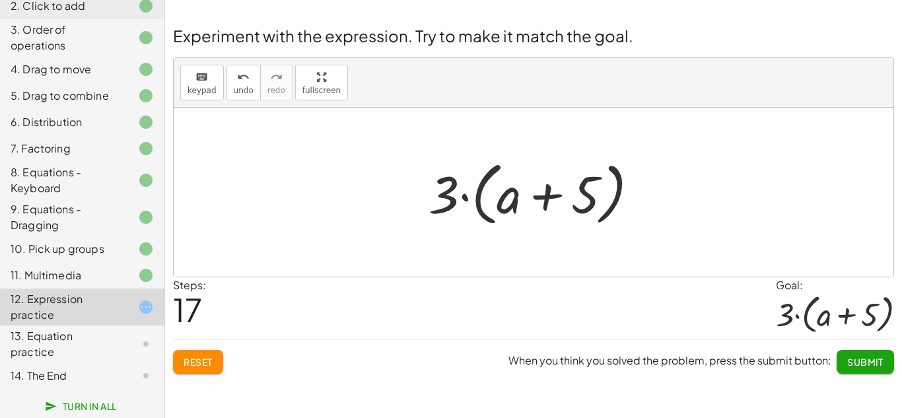
click at [863, 373] on button "Submit" at bounding box center [865, 362] width 57 height 24
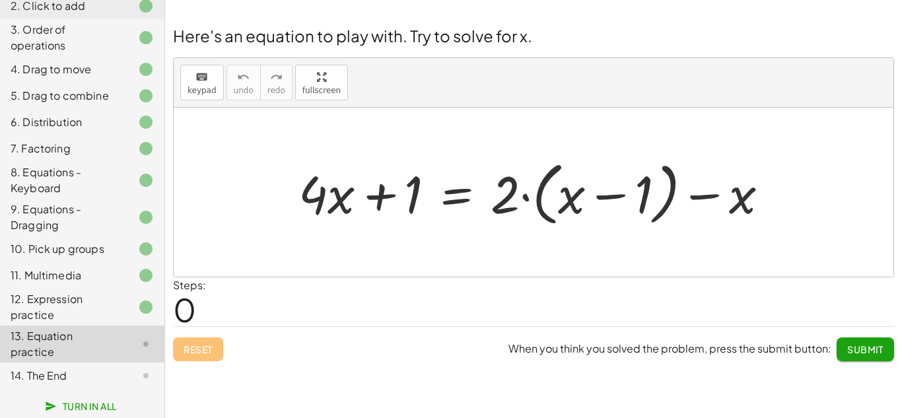
click at [594, 257] on div at bounding box center [534, 192] width 720 height 169
click at [593, 255] on div at bounding box center [534, 192] width 720 height 169
drag, startPoint x: 341, startPoint y: 195, endPoint x: 364, endPoint y: 197, distance: 23.3
click at [364, 197] on div at bounding box center [539, 193] width 494 height 76
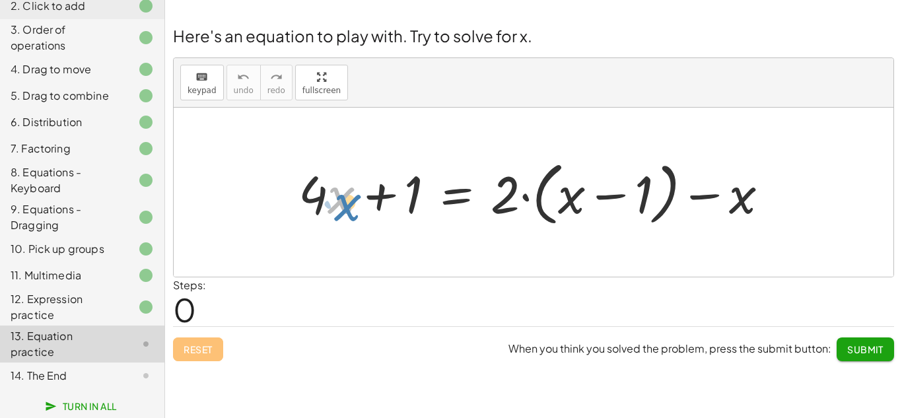
drag, startPoint x: 340, startPoint y: 198, endPoint x: 348, endPoint y: 205, distance: 10.3
click at [348, 205] on div at bounding box center [539, 193] width 494 height 76
drag, startPoint x: 347, startPoint y: 199, endPoint x: 364, endPoint y: 199, distance: 17.2
click at [364, 199] on div at bounding box center [539, 193] width 494 height 76
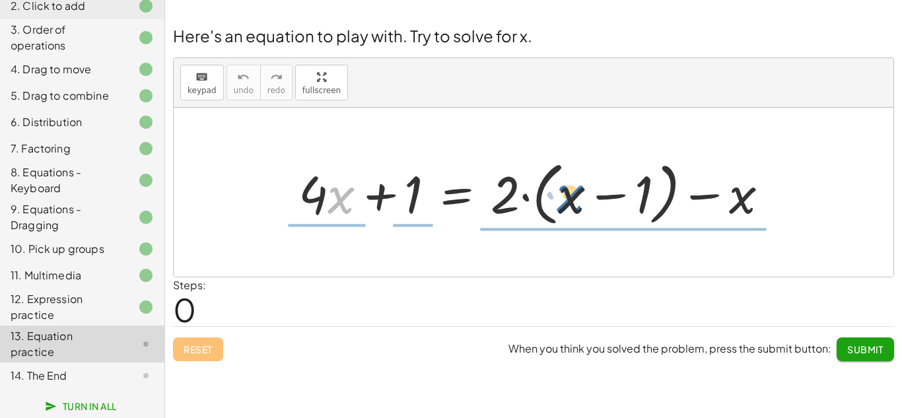
drag, startPoint x: 337, startPoint y: 203, endPoint x: 567, endPoint y: 205, distance: 230.5
click at [567, 205] on div at bounding box center [539, 193] width 494 height 76
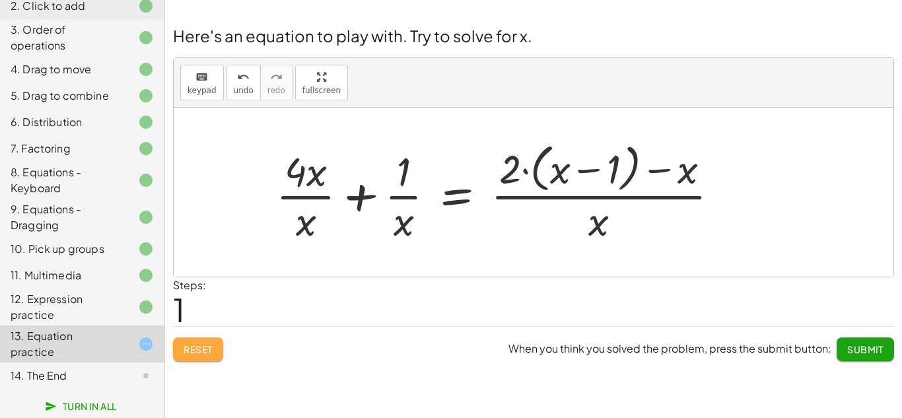
click at [211, 344] on span "Reset" at bounding box center [198, 349] width 29 height 12
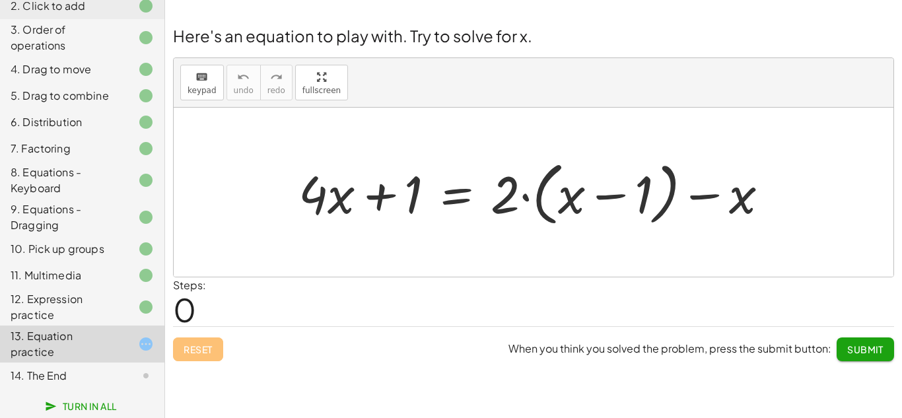
click at [577, 278] on div "Steps: 0" at bounding box center [533, 301] width 721 height 49
click at [627, 297] on div "Steps: 0" at bounding box center [533, 301] width 721 height 49
click at [114, 375] on div "14. The End" at bounding box center [64, 376] width 106 height 16
click at [139, 370] on icon at bounding box center [146, 376] width 16 height 16
click at [145, 371] on icon at bounding box center [146, 376] width 16 height 16
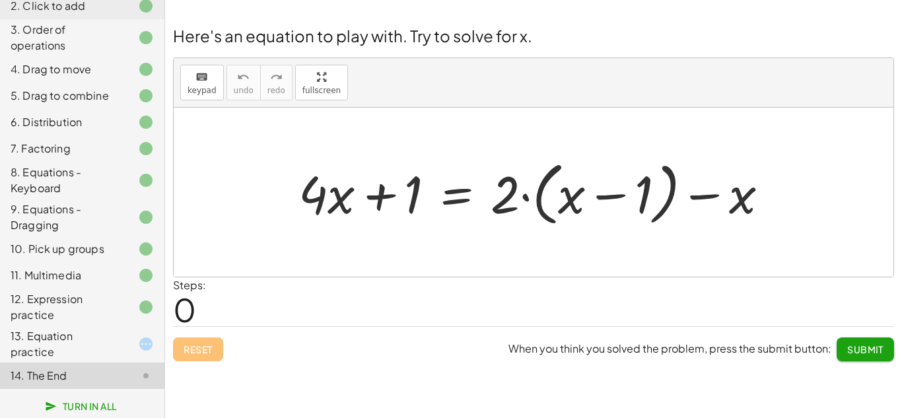
click at [155, 376] on div "14. The End" at bounding box center [82, 376] width 164 height 26
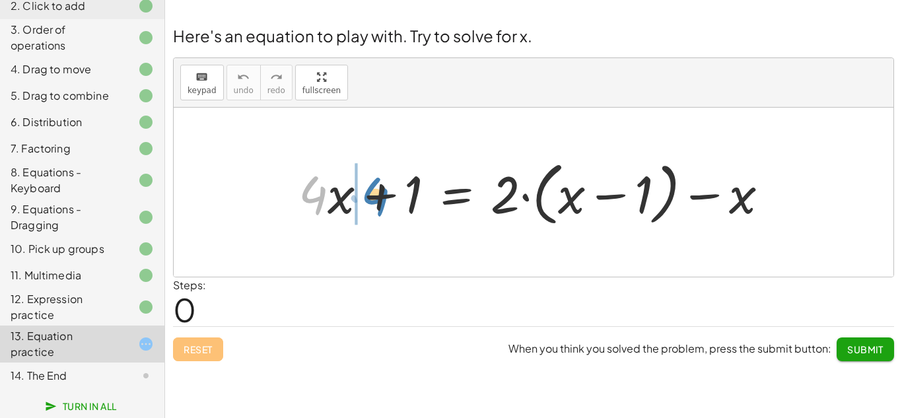
drag, startPoint x: 309, startPoint y: 192, endPoint x: 371, endPoint y: 194, distance: 61.4
click at [371, 194] on div at bounding box center [539, 193] width 494 height 76
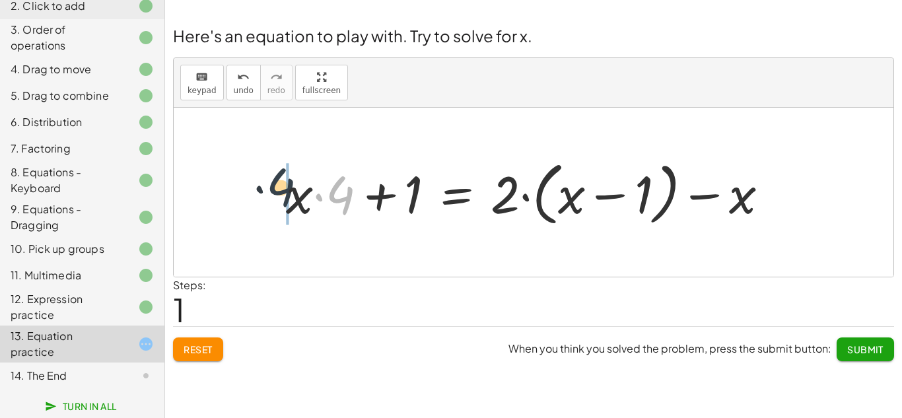
drag, startPoint x: 332, startPoint y: 196, endPoint x: 268, endPoint y: 192, distance: 64.2
click at [206, 340] on button "Reset" at bounding box center [198, 350] width 50 height 24
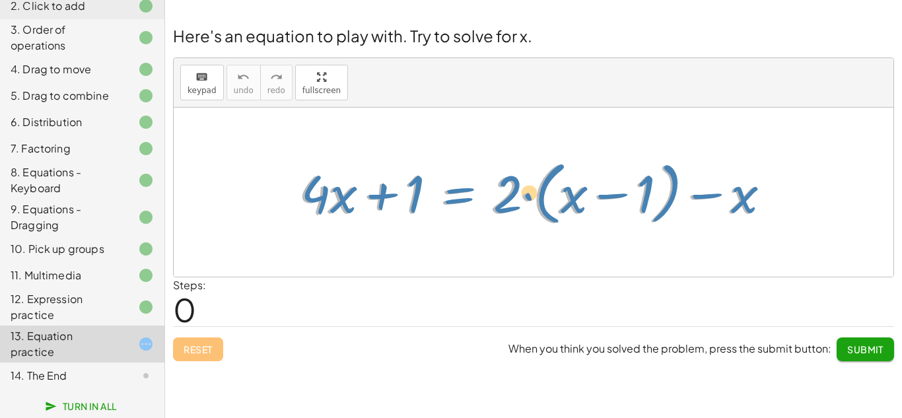
click at [462, 196] on div at bounding box center [539, 193] width 494 height 76
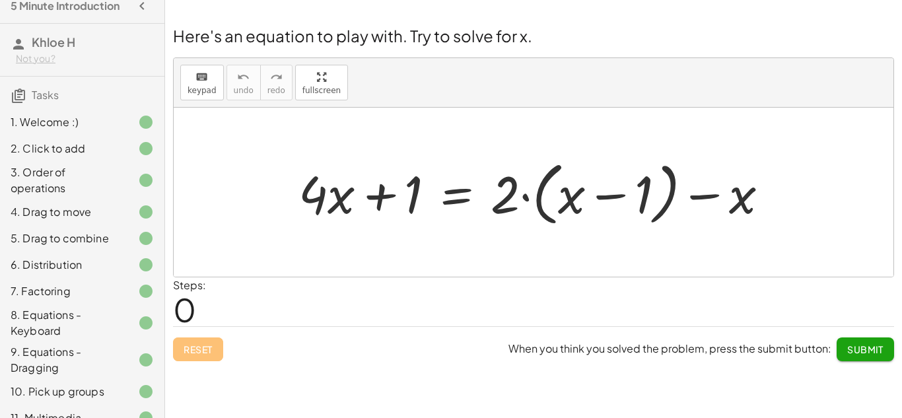
scroll to position [13, 0]
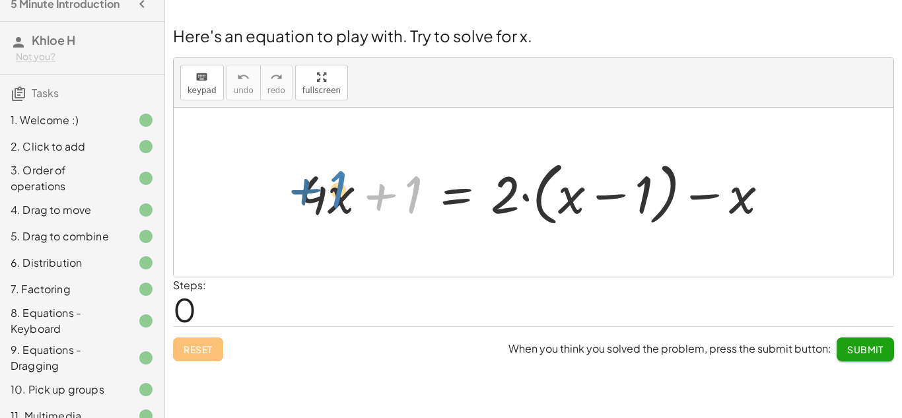
drag, startPoint x: 408, startPoint y: 210, endPoint x: 330, endPoint y: 207, distance: 77.3
click at [330, 207] on div at bounding box center [539, 193] width 494 height 76
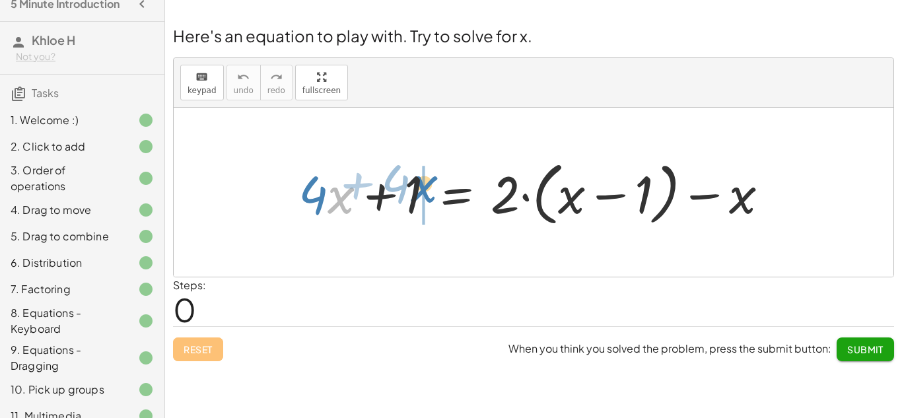
drag, startPoint x: 338, startPoint y: 200, endPoint x: 421, endPoint y: 191, distance: 84.4
click at [421, 191] on div at bounding box center [539, 193] width 494 height 76
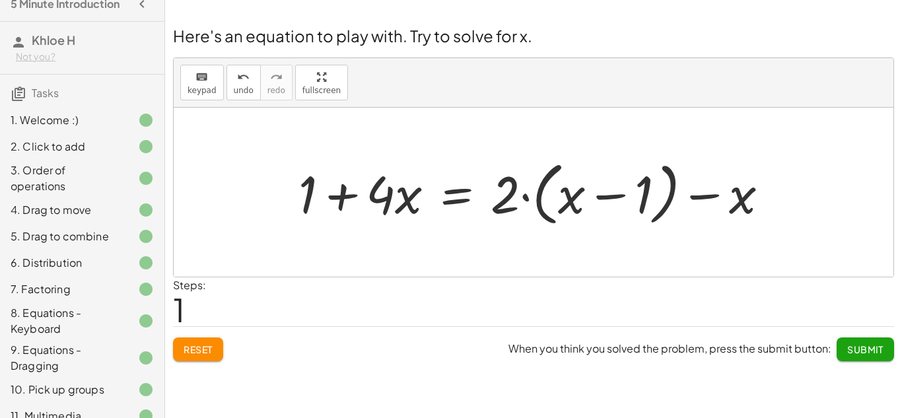
click at [609, 200] on div at bounding box center [539, 193] width 494 height 76
click at [609, 199] on div at bounding box center [539, 193] width 494 height 76
drag, startPoint x: 505, startPoint y: 189, endPoint x: 582, endPoint y: 190, distance: 76.6
click at [582, 190] on div at bounding box center [539, 193] width 494 height 76
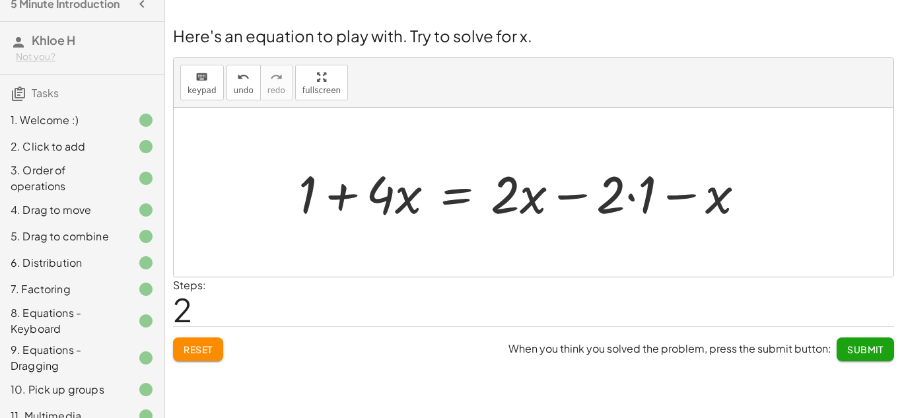
click at [625, 206] on div at bounding box center [527, 193] width 470 height 68
click at [629, 199] on div at bounding box center [527, 193] width 470 height 68
click at [646, 198] on div at bounding box center [512, 193] width 440 height 68
click at [518, 194] on div at bounding box center [512, 193] width 440 height 68
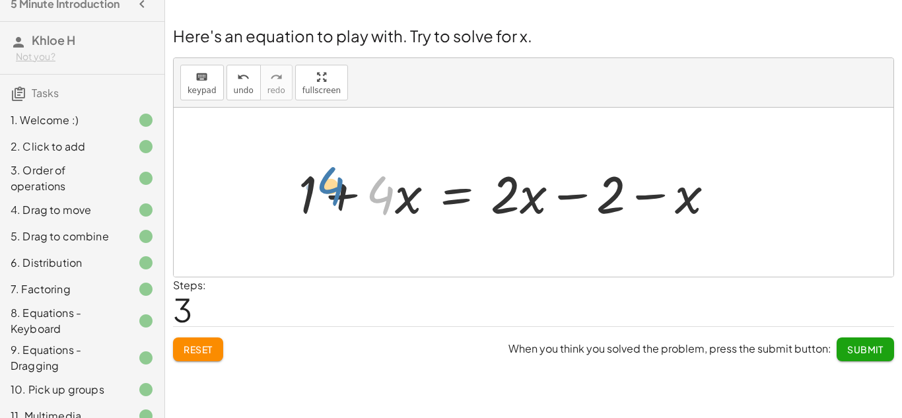
drag, startPoint x: 381, startPoint y: 194, endPoint x: 327, endPoint y: 188, distance: 54.6
click at [327, 188] on div at bounding box center [512, 193] width 440 height 68
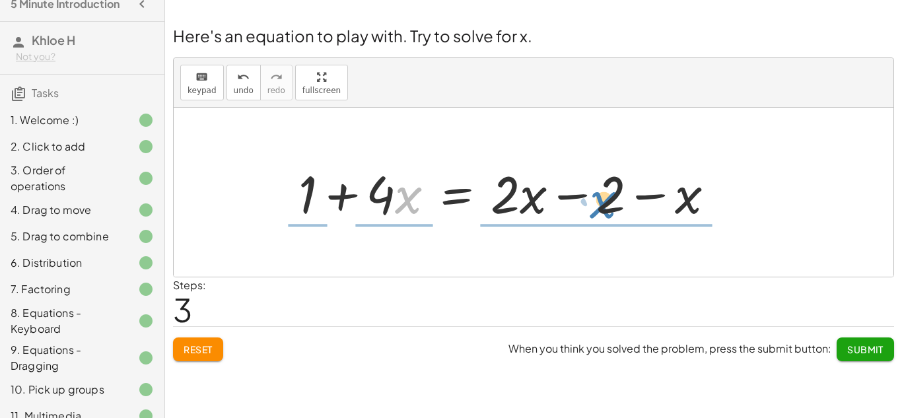
drag, startPoint x: 408, startPoint y: 201, endPoint x: 604, endPoint y: 206, distance: 196.2
click at [604, 206] on div at bounding box center [512, 193] width 440 height 68
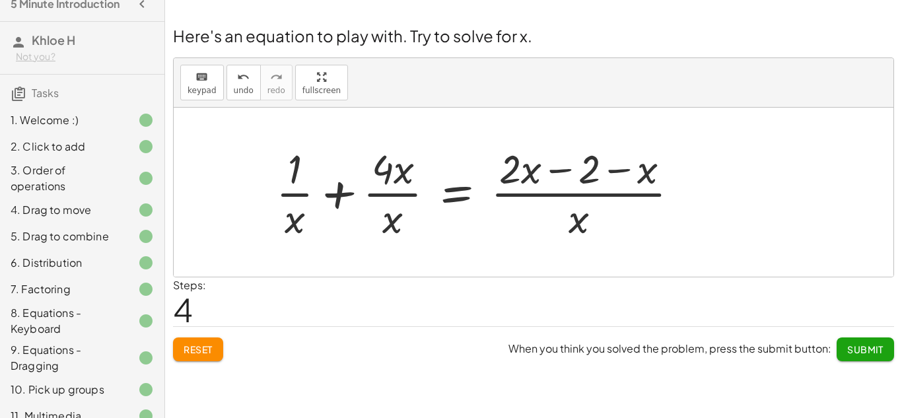
click at [389, 174] on div at bounding box center [482, 192] width 427 height 102
click at [524, 182] on div at bounding box center [482, 192] width 427 height 102
drag, startPoint x: 519, startPoint y: 164, endPoint x: 596, endPoint y: 171, distance: 77.6
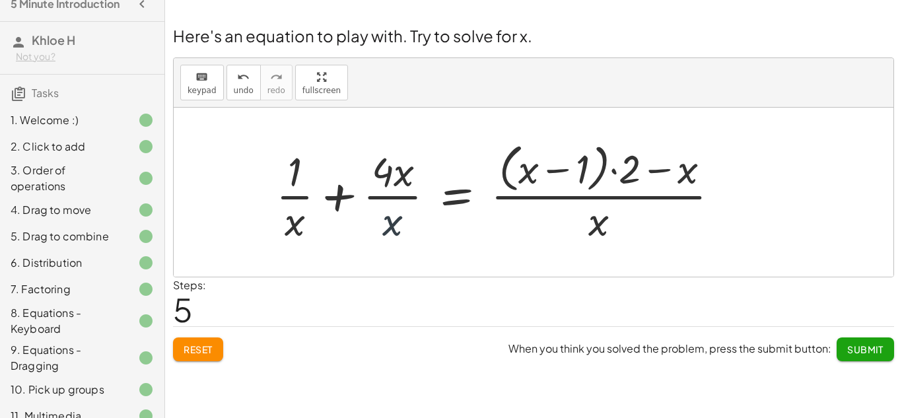
drag, startPoint x: 386, startPoint y: 225, endPoint x: 375, endPoint y: 168, distance: 57.8
click at [375, 168] on div at bounding box center [502, 192] width 467 height 108
drag, startPoint x: 387, startPoint y: 225, endPoint x: 522, endPoint y: 168, distance: 146.6
click at [522, 168] on div at bounding box center [502, 192] width 467 height 108
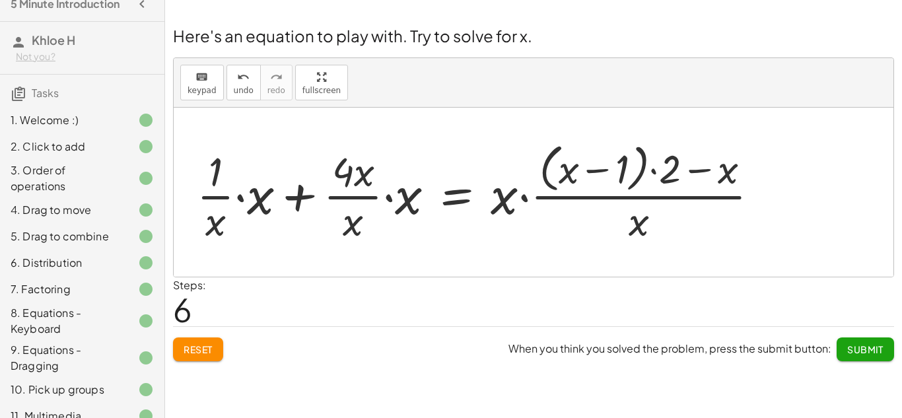
click at [193, 349] on span "Reset" at bounding box center [198, 349] width 29 height 12
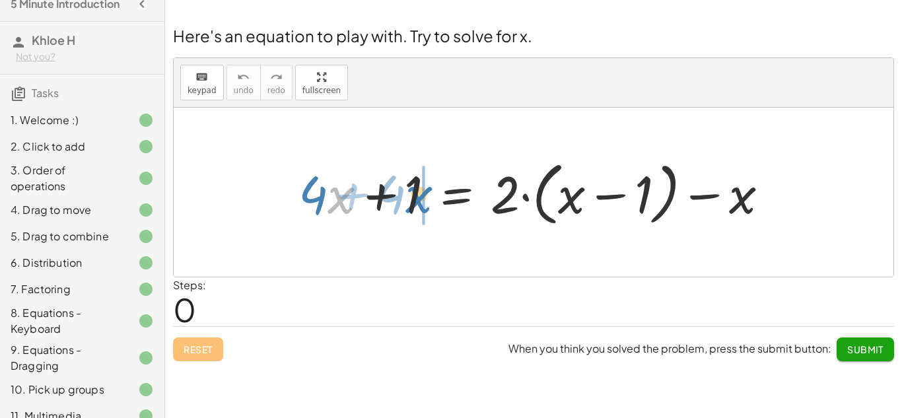
drag, startPoint x: 347, startPoint y: 195, endPoint x: 425, endPoint y: 194, distance: 77.9
click at [425, 194] on div at bounding box center [539, 193] width 494 height 76
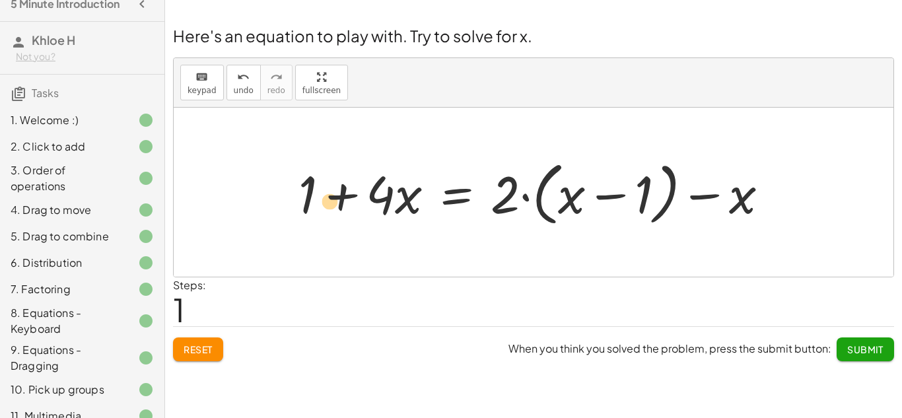
drag, startPoint x: 408, startPoint y: 197, endPoint x: 320, endPoint y: 205, distance: 88.2
click at [320, 205] on div at bounding box center [539, 193] width 494 height 76
drag, startPoint x: 408, startPoint y: 205, endPoint x: 339, endPoint y: 203, distance: 69.4
click at [339, 203] on div at bounding box center [539, 193] width 494 height 76
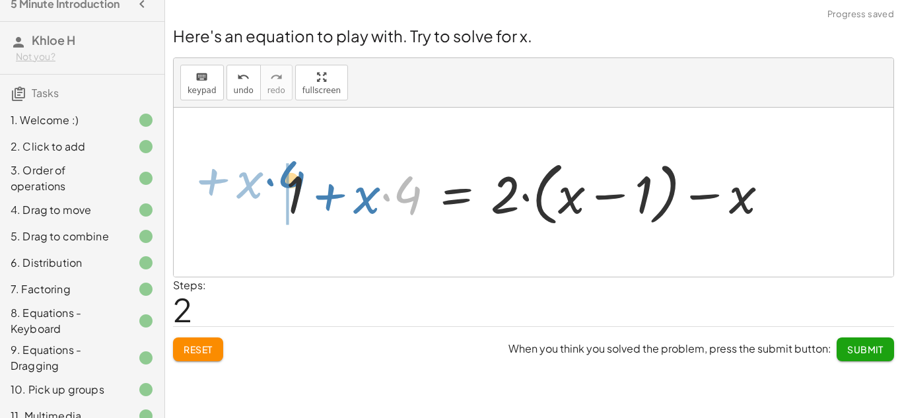
drag, startPoint x: 409, startPoint y: 203, endPoint x: 292, endPoint y: 189, distance: 117.8
click at [292, 189] on div at bounding box center [532, 193] width 507 height 76
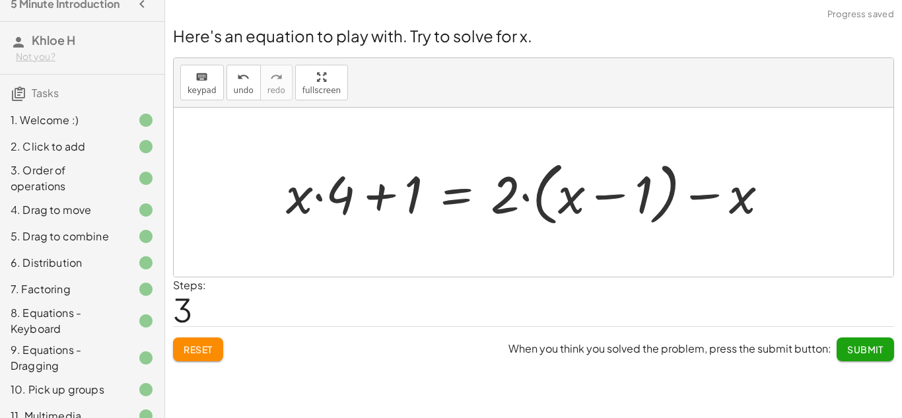
click at [386, 199] on div at bounding box center [532, 193] width 507 height 76
click at [384, 198] on div at bounding box center [532, 193] width 507 height 76
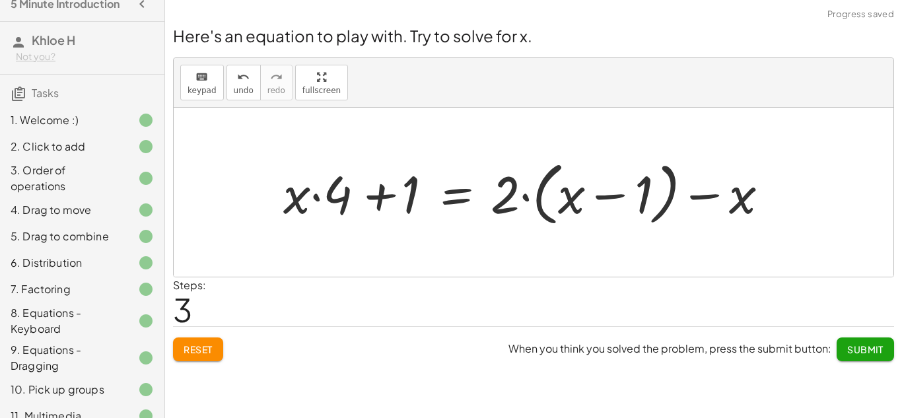
click at [384, 198] on div at bounding box center [532, 193] width 507 height 76
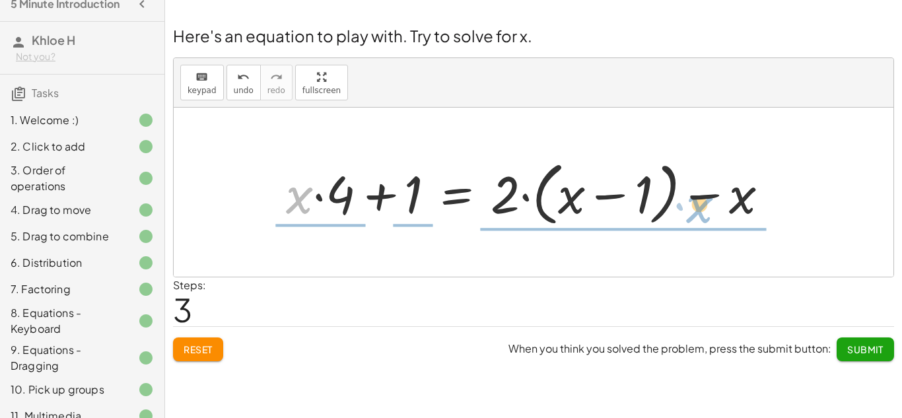
drag, startPoint x: 306, startPoint y: 200, endPoint x: 701, endPoint y: 210, distance: 395.1
click at [701, 210] on div at bounding box center [532, 193] width 507 height 76
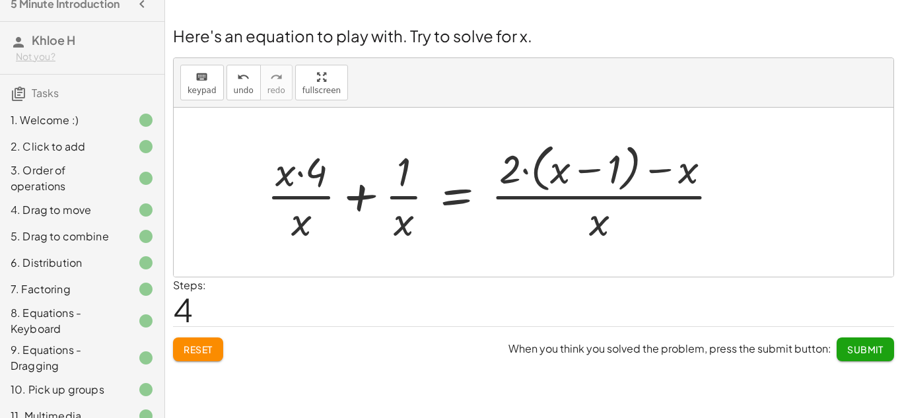
click at [203, 351] on span "Reset" at bounding box center [198, 349] width 29 height 12
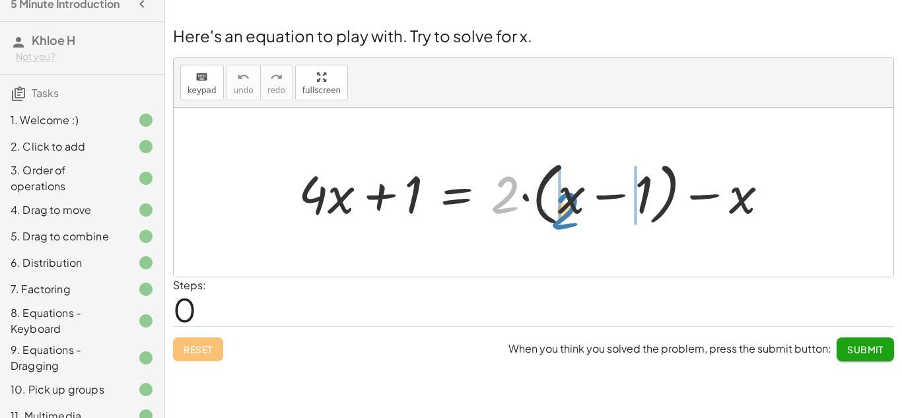
drag, startPoint x: 511, startPoint y: 178, endPoint x: 580, endPoint y: 196, distance: 71.6
click at [580, 196] on div at bounding box center [539, 193] width 494 height 76
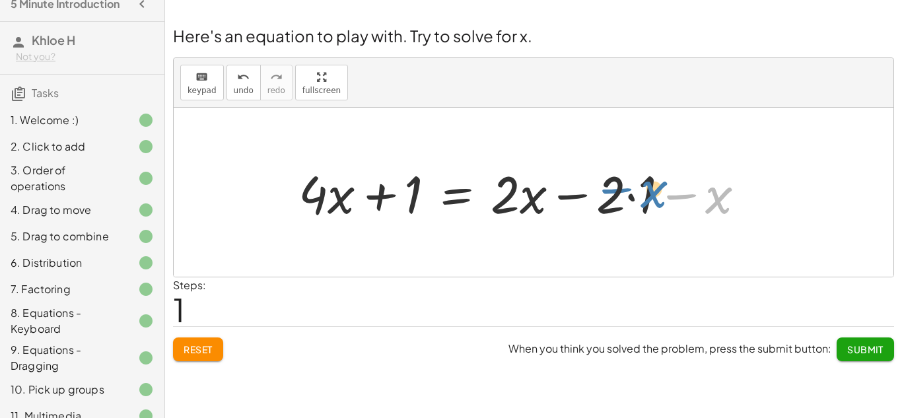
drag, startPoint x: 721, startPoint y: 201, endPoint x: 646, endPoint y: 192, distance: 75.9
click at [646, 192] on div at bounding box center [527, 193] width 470 height 68
drag, startPoint x: 631, startPoint y: 197, endPoint x: 710, endPoint y: 199, distance: 79.3
click at [710, 199] on div at bounding box center [527, 193] width 470 height 68
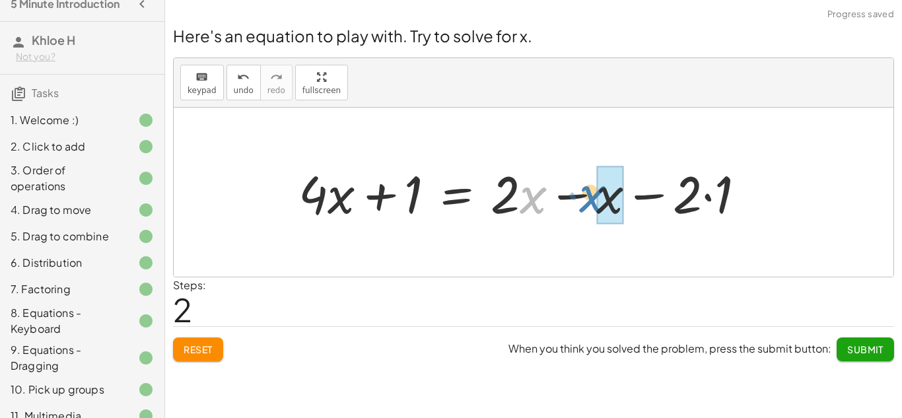
drag, startPoint x: 530, startPoint y: 197, endPoint x: 591, endPoint y: 197, distance: 60.8
click at [591, 197] on div at bounding box center [527, 193] width 470 height 68
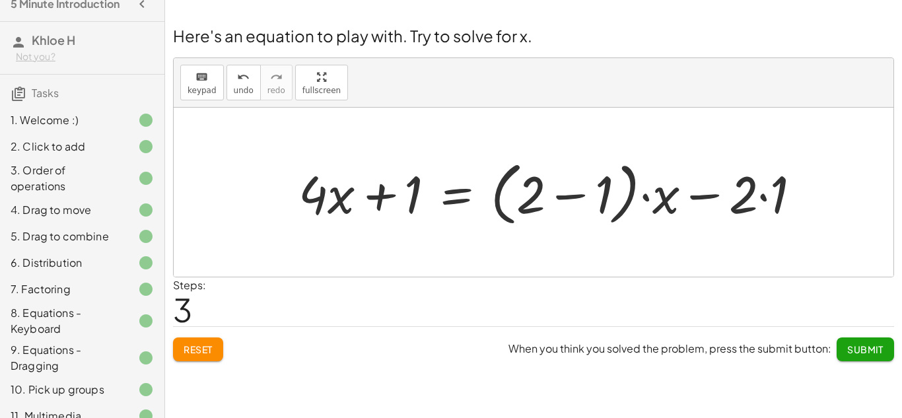
click at [577, 198] on div at bounding box center [555, 193] width 526 height 76
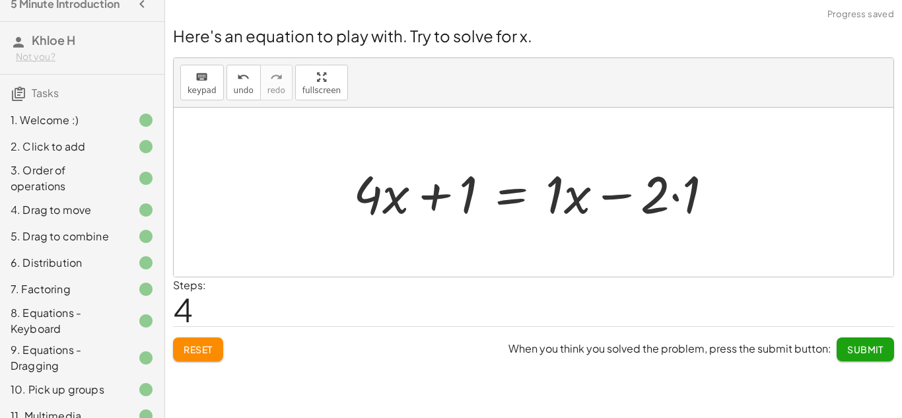
click at [561, 201] on div at bounding box center [538, 193] width 383 height 68
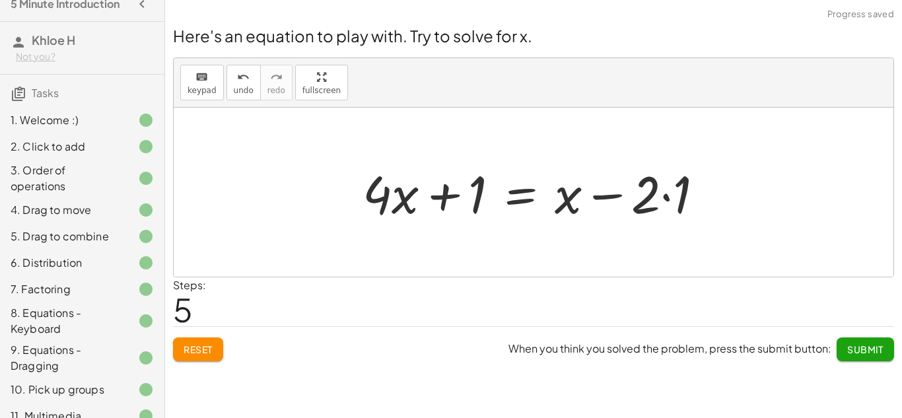
click at [654, 200] on div at bounding box center [538, 193] width 365 height 68
click at [668, 195] on div at bounding box center [538, 193] width 365 height 68
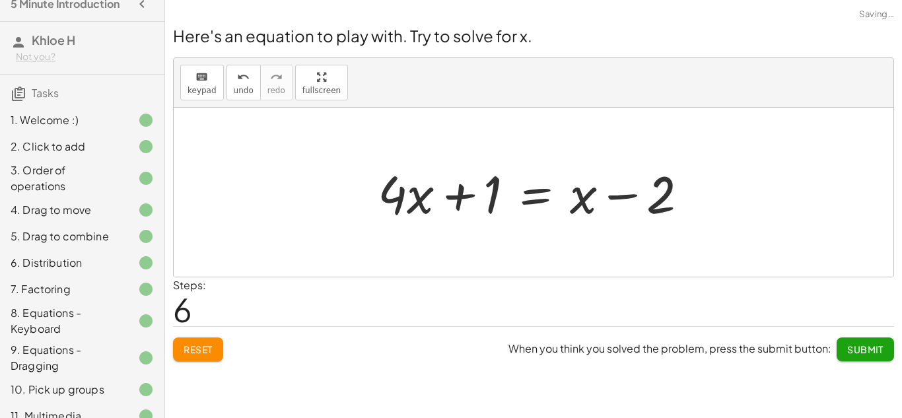
click at [456, 199] on div at bounding box center [538, 193] width 334 height 68
drag, startPoint x: 395, startPoint y: 196, endPoint x: 438, endPoint y: 202, distance: 43.4
click at [438, 202] on div at bounding box center [538, 193] width 334 height 68
click at [460, 199] on div at bounding box center [533, 193] width 347 height 68
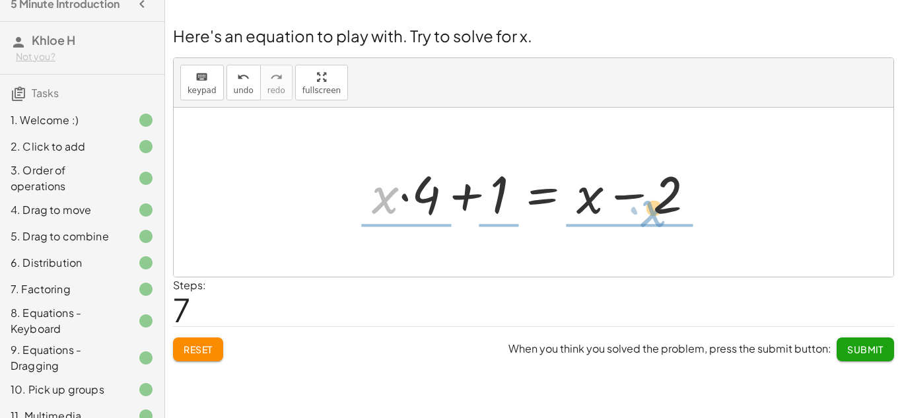
drag, startPoint x: 399, startPoint y: 198, endPoint x: 668, endPoint y: 213, distance: 269.9
click at [668, 213] on div at bounding box center [538, 193] width 347 height 68
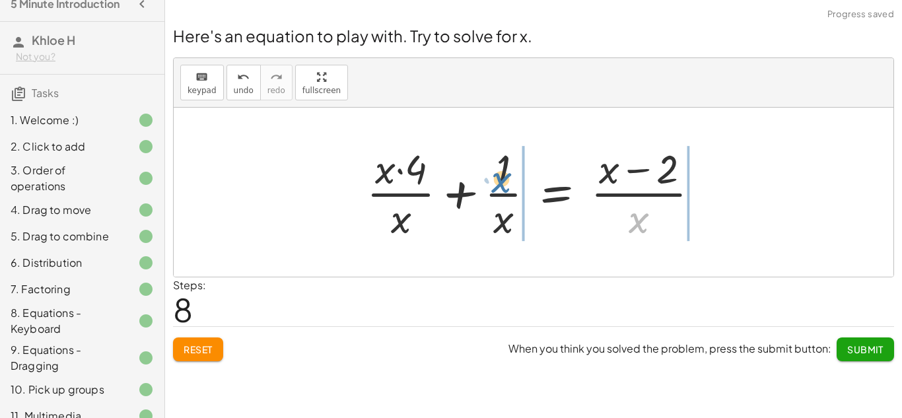
drag, startPoint x: 625, startPoint y: 225, endPoint x: 457, endPoint y: 187, distance: 171.9
click at [457, 187] on div at bounding box center [538, 192] width 357 height 102
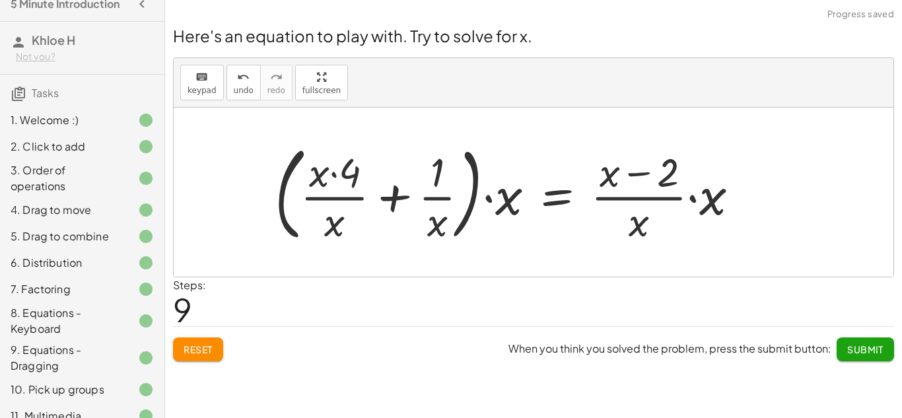
click at [211, 340] on button "Reset" at bounding box center [198, 350] width 50 height 24
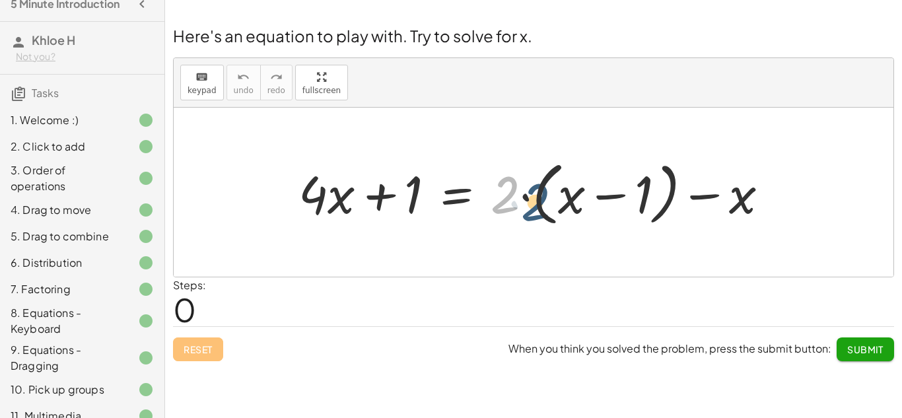
drag, startPoint x: 519, startPoint y: 197, endPoint x: 562, endPoint y: 207, distance: 44.1
click at [562, 207] on div at bounding box center [539, 193] width 494 height 76
drag, startPoint x: 511, startPoint y: 191, endPoint x: 632, endPoint y: 186, distance: 121.0
click at [632, 186] on div at bounding box center [539, 193] width 494 height 76
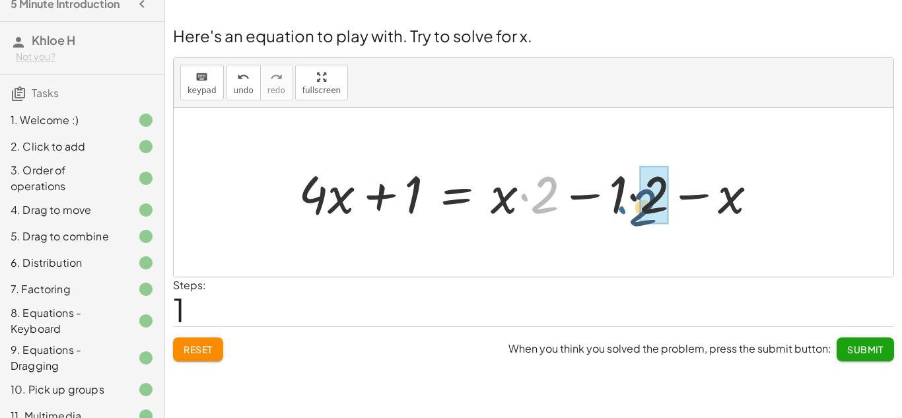
drag, startPoint x: 522, startPoint y: 194, endPoint x: 622, endPoint y: 207, distance: 100.5
click at [622, 207] on div at bounding box center [533, 193] width 483 height 68
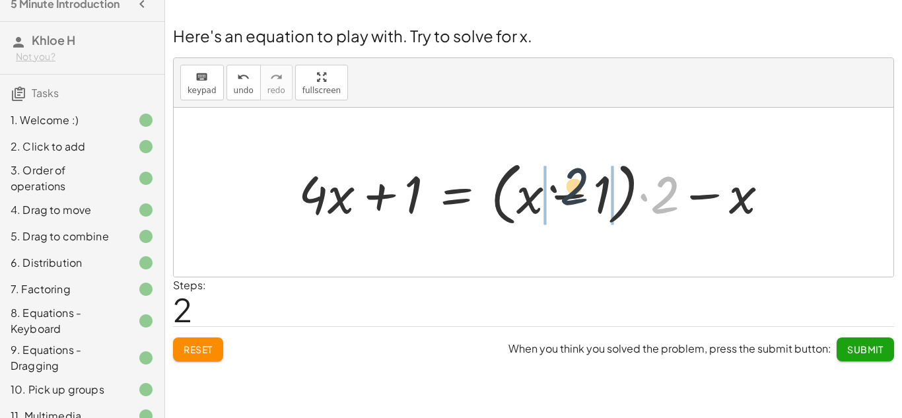
drag, startPoint x: 673, startPoint y: 201, endPoint x: 574, endPoint y: 192, distance: 99.6
click at [574, 192] on div at bounding box center [539, 193] width 494 height 76
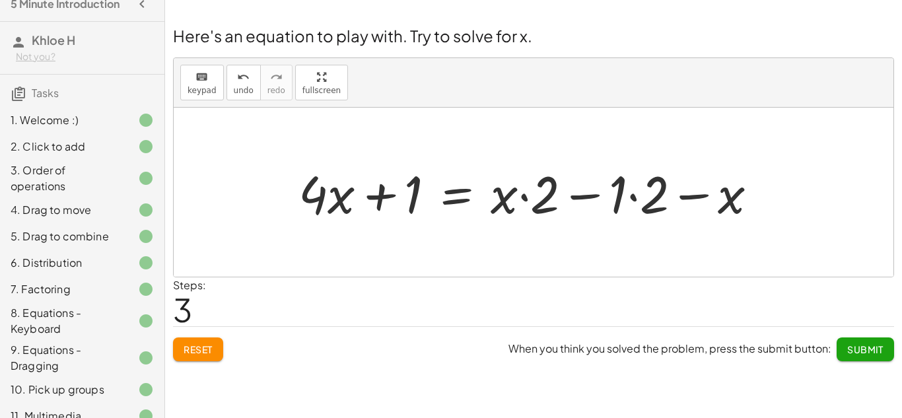
click at [520, 200] on div at bounding box center [533, 193] width 483 height 68
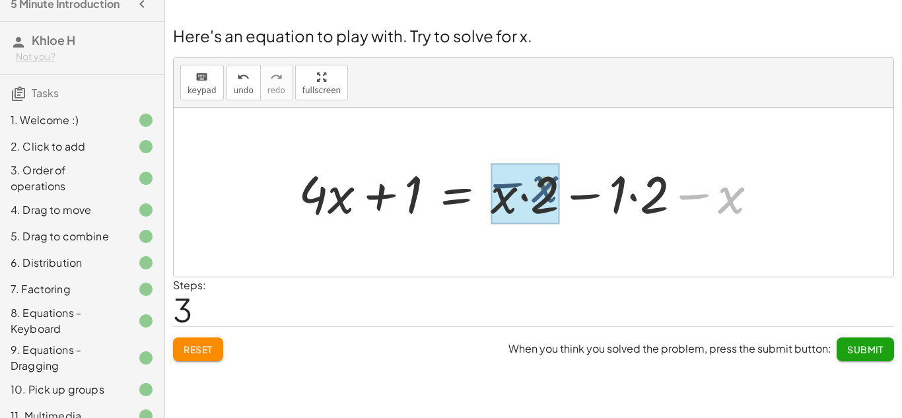
drag, startPoint x: 742, startPoint y: 199, endPoint x: 550, endPoint y: 190, distance: 192.4
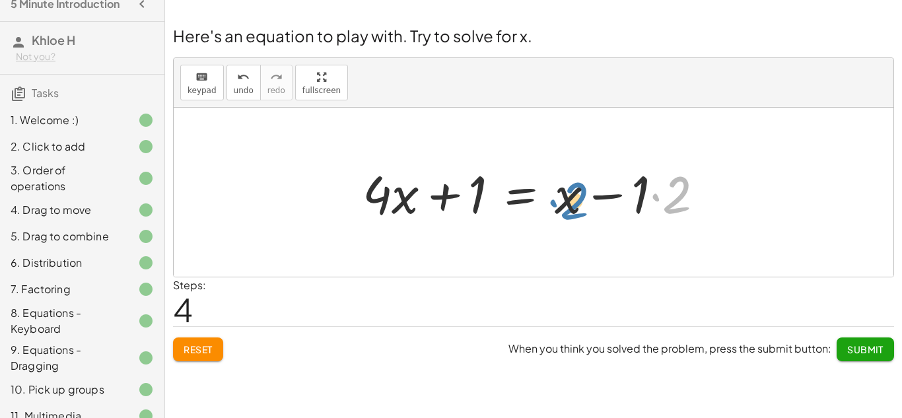
drag, startPoint x: 674, startPoint y: 182, endPoint x: 565, endPoint y: 186, distance: 109.7
click at [565, 186] on div at bounding box center [538, 193] width 365 height 68
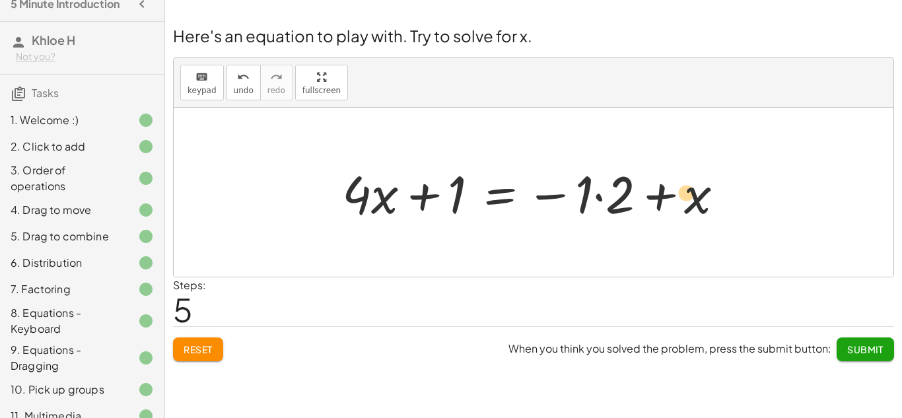
drag, startPoint x: 590, startPoint y: 196, endPoint x: 690, endPoint y: 194, distance: 99.8
click at [690, 194] on div at bounding box center [539, 193] width 406 height 68
click at [248, 75] on div "undo" at bounding box center [244, 77] width 20 height 16
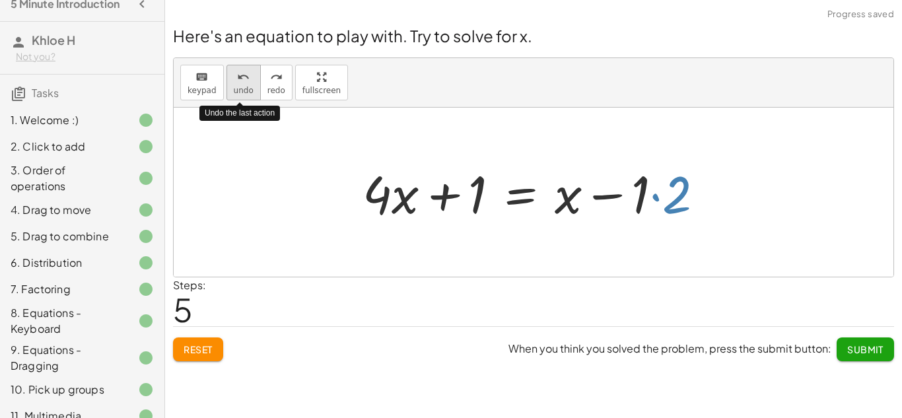
click at [248, 75] on div "undo" at bounding box center [244, 77] width 20 height 16
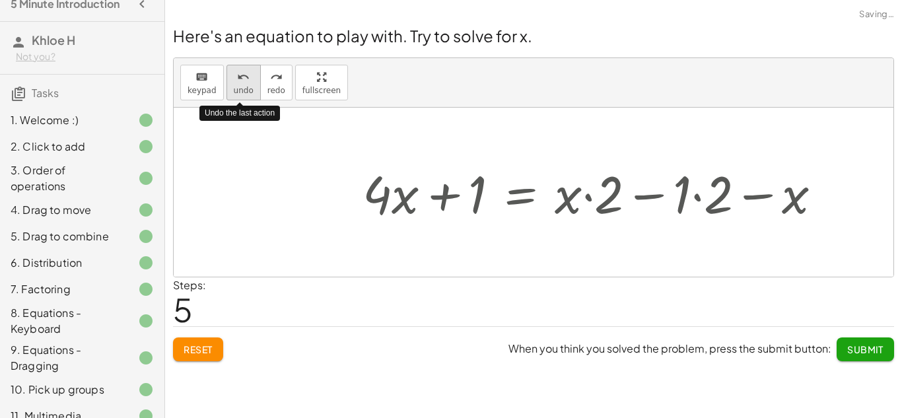
click at [248, 75] on div "undo" at bounding box center [244, 77] width 20 height 16
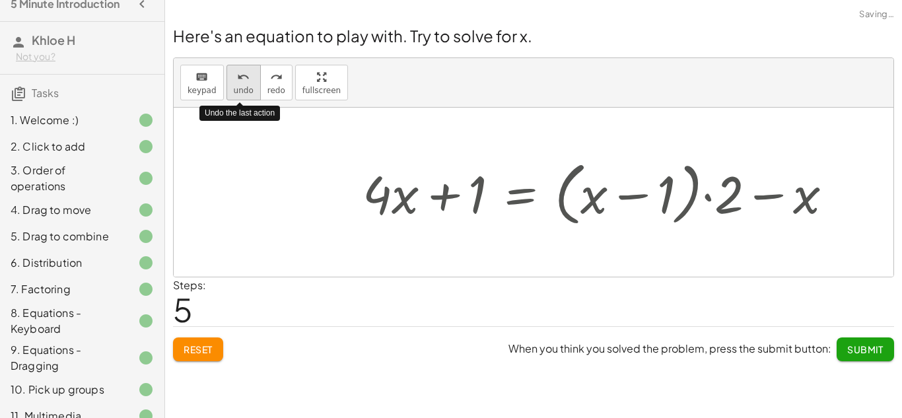
click at [248, 75] on div "undo" at bounding box center [244, 77] width 20 height 16
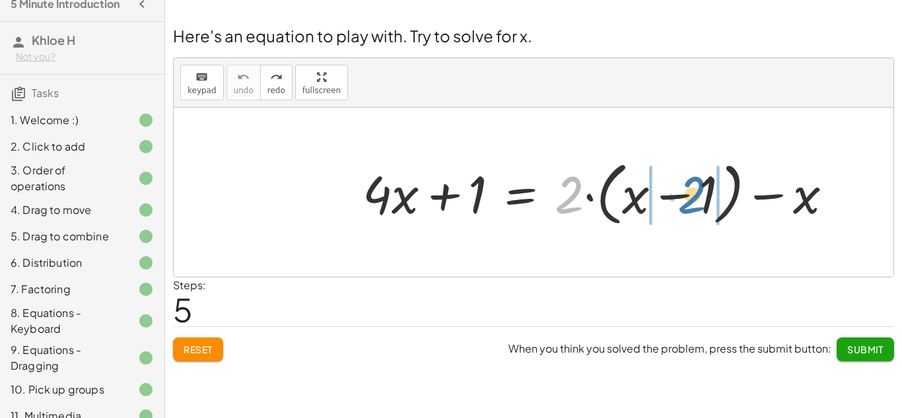
drag, startPoint x: 575, startPoint y: 192, endPoint x: 702, endPoint y: 192, distance: 126.8
click at [702, 192] on div at bounding box center [603, 193] width 494 height 76
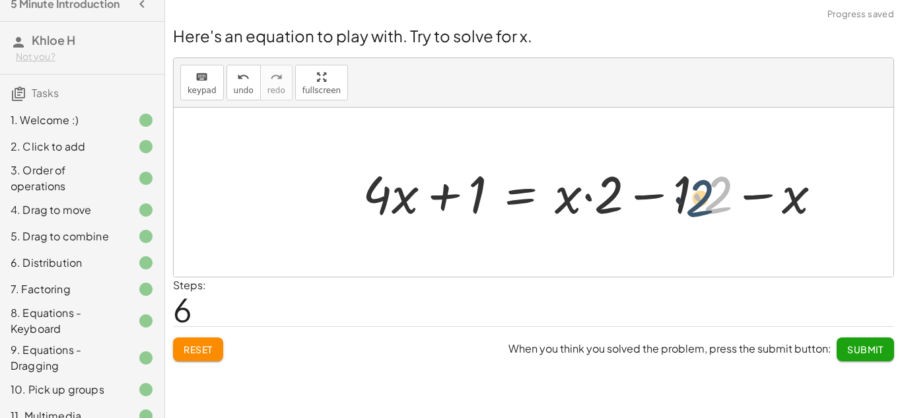
drag, startPoint x: 713, startPoint y: 196, endPoint x: 691, endPoint y: 199, distance: 22.7
click at [691, 199] on div at bounding box center [597, 193] width 483 height 68
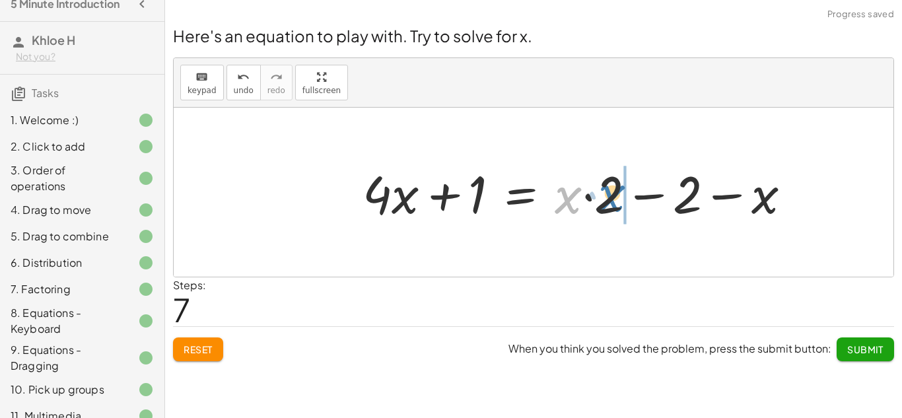
drag, startPoint x: 577, startPoint y: 194, endPoint x: 628, endPoint y: 192, distance: 51.6
click at [628, 192] on div at bounding box center [582, 193] width 452 height 68
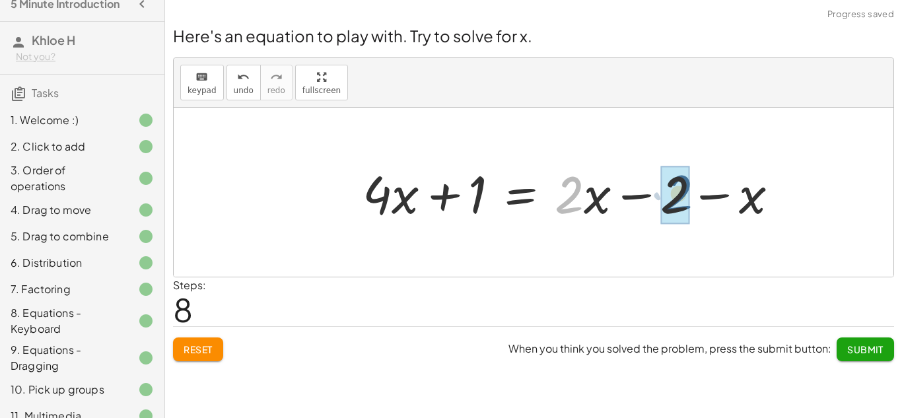
drag, startPoint x: 571, startPoint y: 197, endPoint x: 686, endPoint y: 197, distance: 114.9
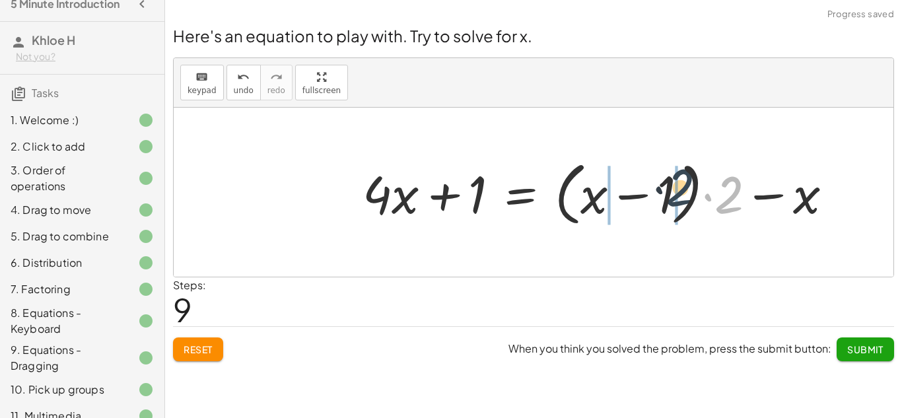
drag, startPoint x: 721, startPoint y: 190, endPoint x: 663, endPoint y: 183, distance: 57.9
click at [663, 183] on div at bounding box center [603, 193] width 494 height 76
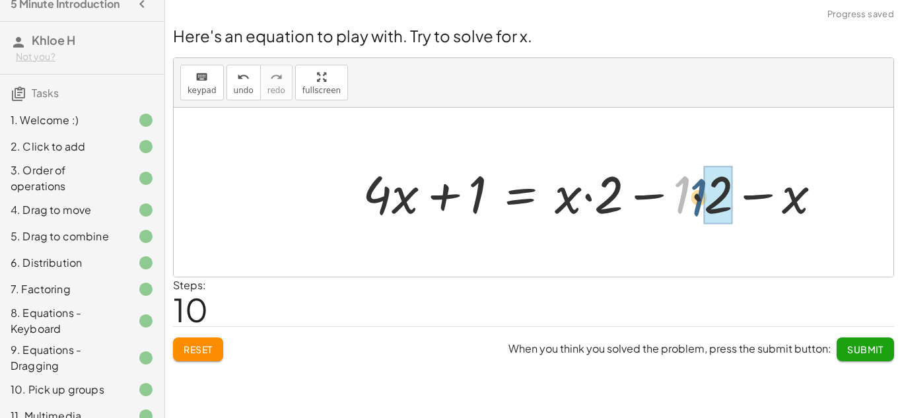
drag, startPoint x: 683, startPoint y: 193, endPoint x: 715, endPoint y: 197, distance: 32.7
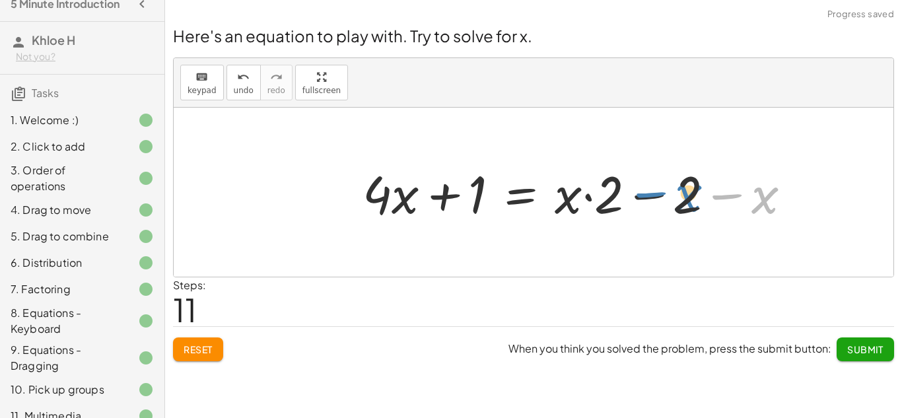
drag, startPoint x: 732, startPoint y: 194, endPoint x: 654, endPoint y: 192, distance: 78.6
click at [654, 192] on div at bounding box center [582, 193] width 452 height 68
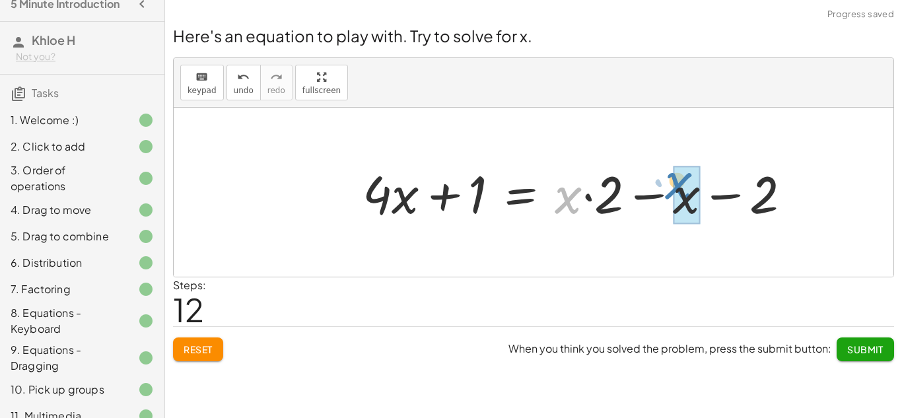
drag, startPoint x: 571, startPoint y: 199, endPoint x: 683, endPoint y: 188, distance: 112.8
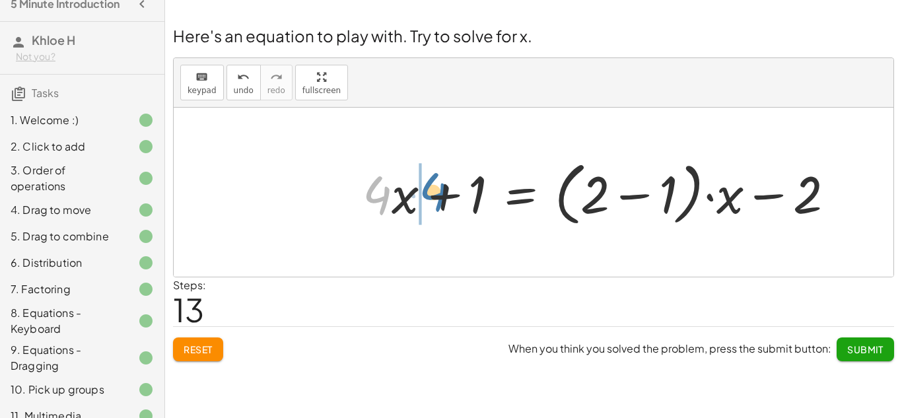
drag, startPoint x: 380, startPoint y: 192, endPoint x: 447, endPoint y: 190, distance: 67.4
click at [447, 190] on div at bounding box center [603, 193] width 495 height 76
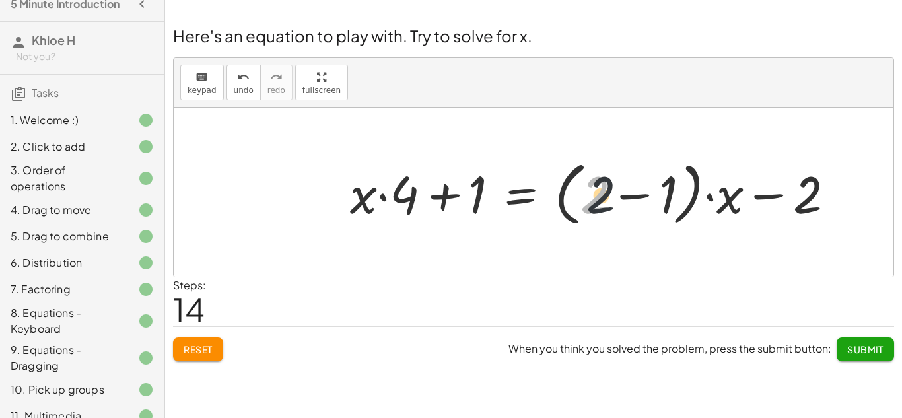
drag, startPoint x: 595, startPoint y: 197, endPoint x: 629, endPoint y: 197, distance: 33.7
click at [629, 197] on div at bounding box center [597, 193] width 508 height 76
click at [635, 197] on div at bounding box center [597, 193] width 508 height 76
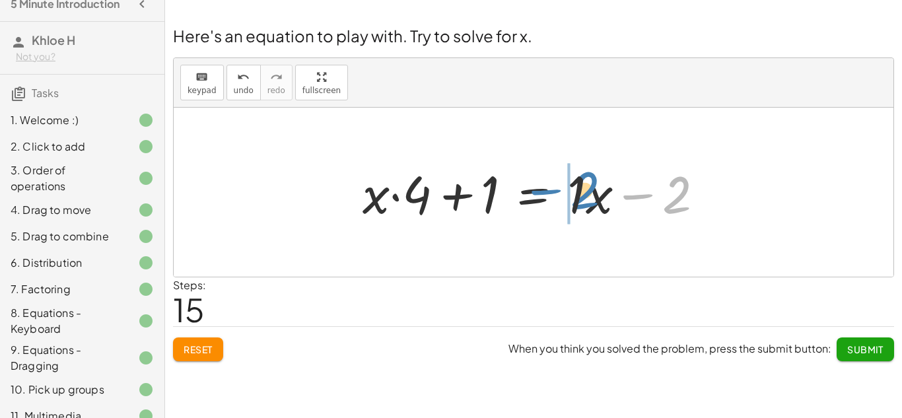
drag, startPoint x: 670, startPoint y: 200, endPoint x: 581, endPoint y: 196, distance: 89.9
click at [581, 196] on div at bounding box center [538, 193] width 365 height 68
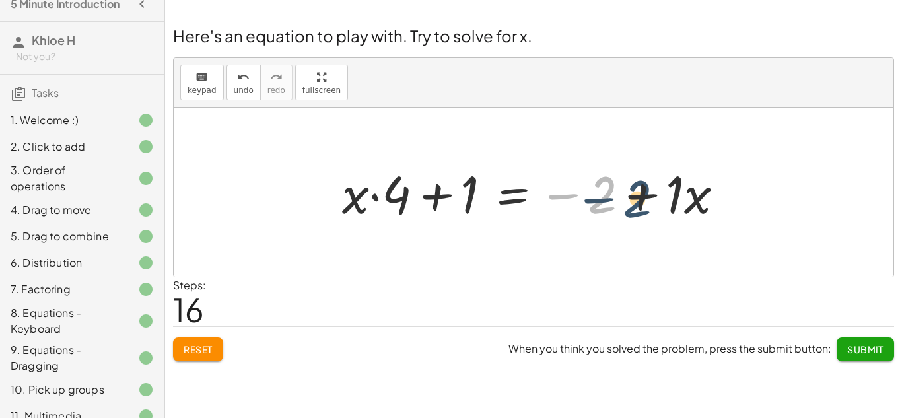
drag, startPoint x: 591, startPoint y: 196, endPoint x: 627, endPoint y: 199, distance: 36.5
click at [627, 199] on div at bounding box center [539, 193] width 406 height 68
click at [649, 200] on div at bounding box center [539, 193] width 406 height 68
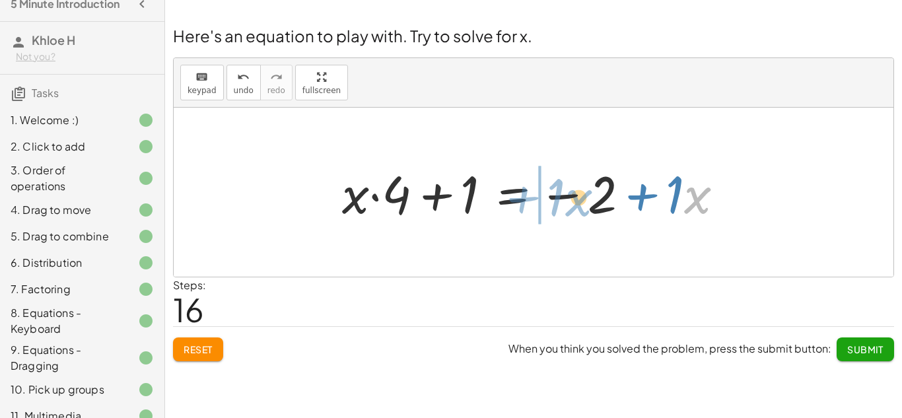
drag, startPoint x: 693, startPoint y: 195, endPoint x: 573, endPoint y: 197, distance: 120.2
click at [573, 197] on div at bounding box center [539, 193] width 406 height 68
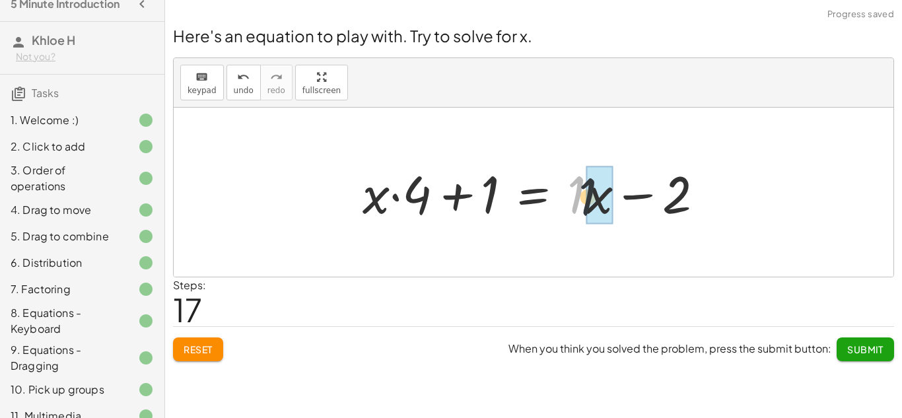
drag, startPoint x: 576, startPoint y: 188, endPoint x: 606, endPoint y: 194, distance: 31.1
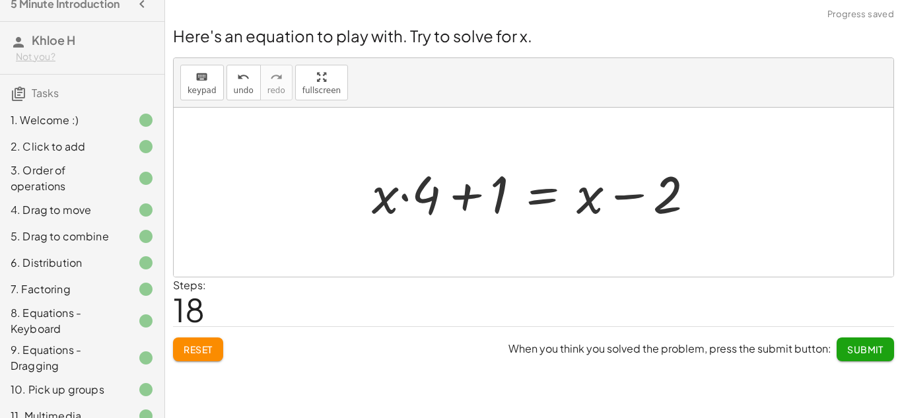
click at [869, 345] on span "Submit" at bounding box center [865, 349] width 36 height 12
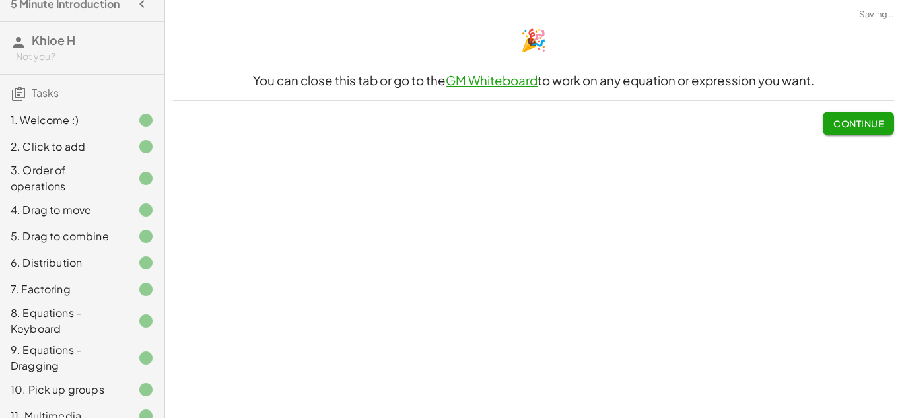
click at [849, 118] on span "Continue" at bounding box center [859, 124] width 50 height 12
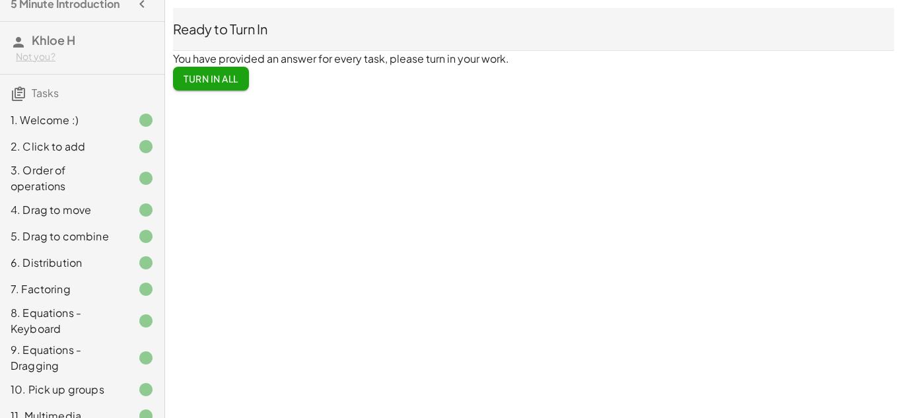
scroll to position [154, 0]
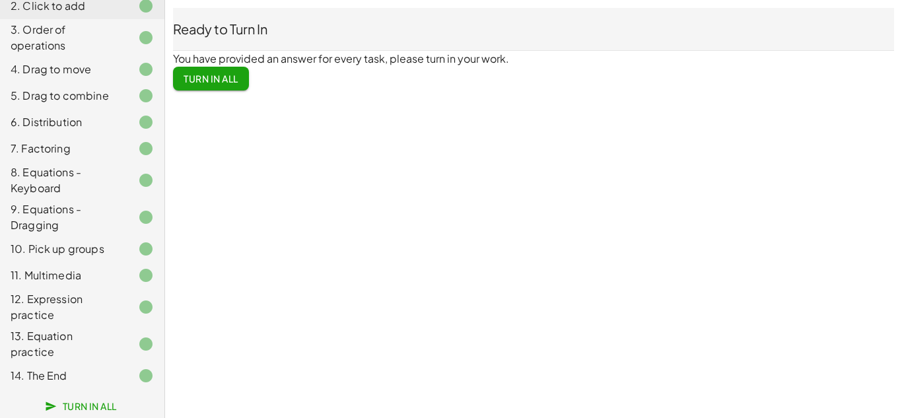
click at [201, 79] on span "Turn In All" at bounding box center [211, 79] width 55 height 12
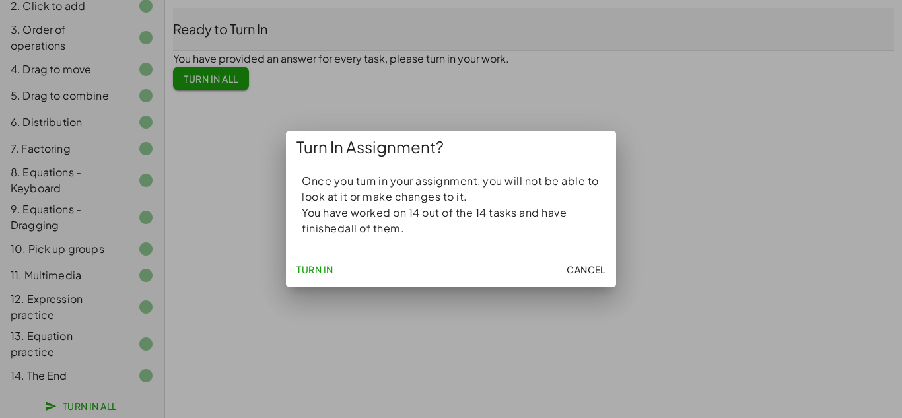
click at [319, 276] on button "Turn In" at bounding box center [315, 270] width 48 height 24
